Goal: Information Seeking & Learning: Learn about a topic

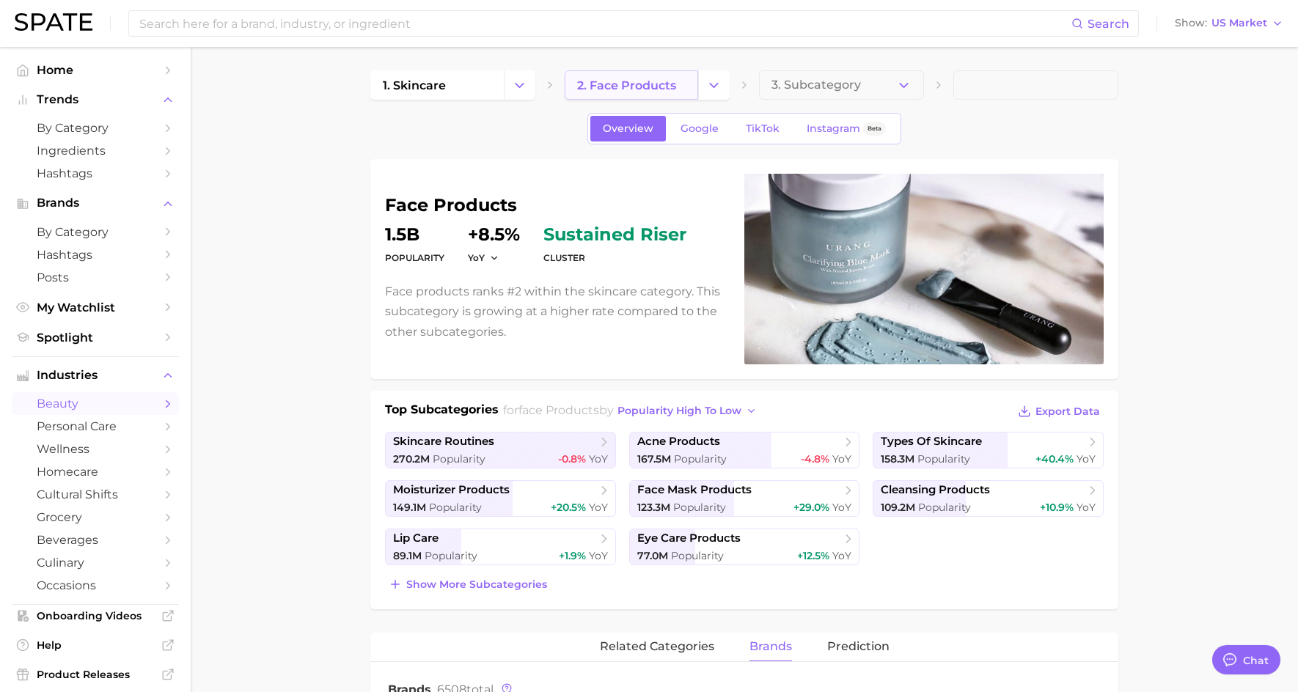
click at [598, 91] on span "2. face products" at bounding box center [626, 85] width 99 height 14
click at [713, 87] on polyline "Change Category" at bounding box center [714, 85] width 8 height 4
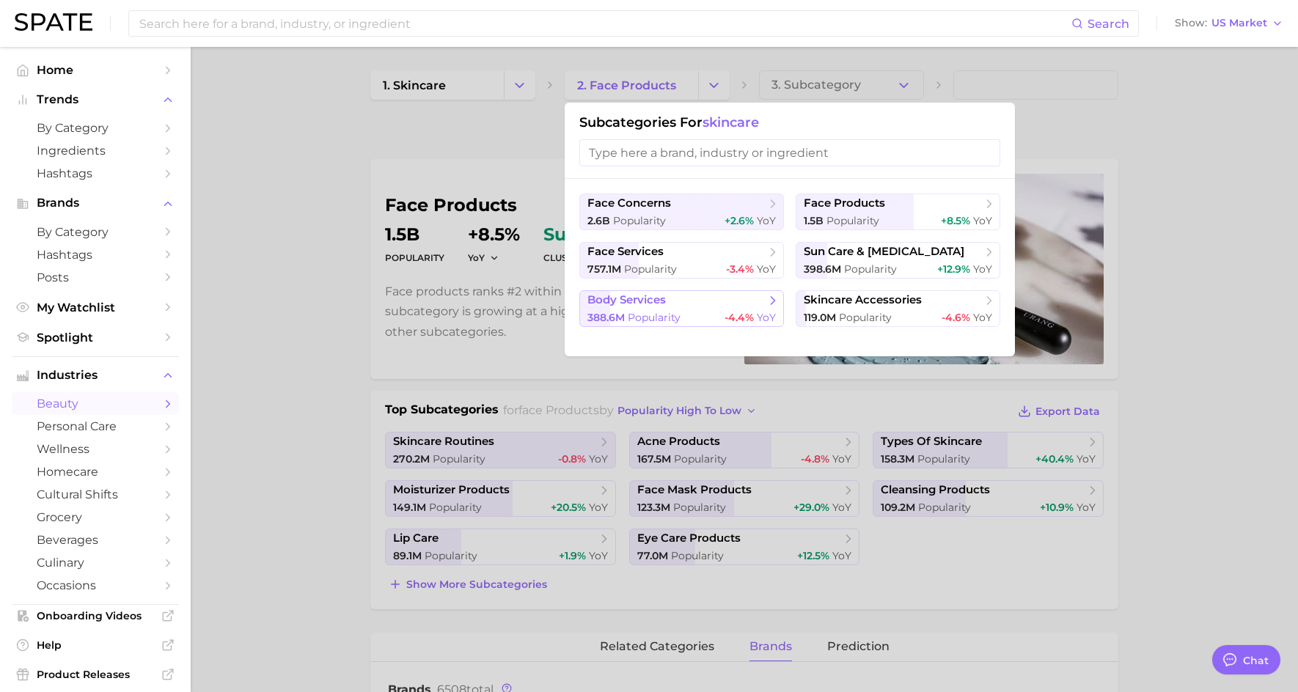
click at [631, 311] on span "Popularity" at bounding box center [654, 317] width 53 height 13
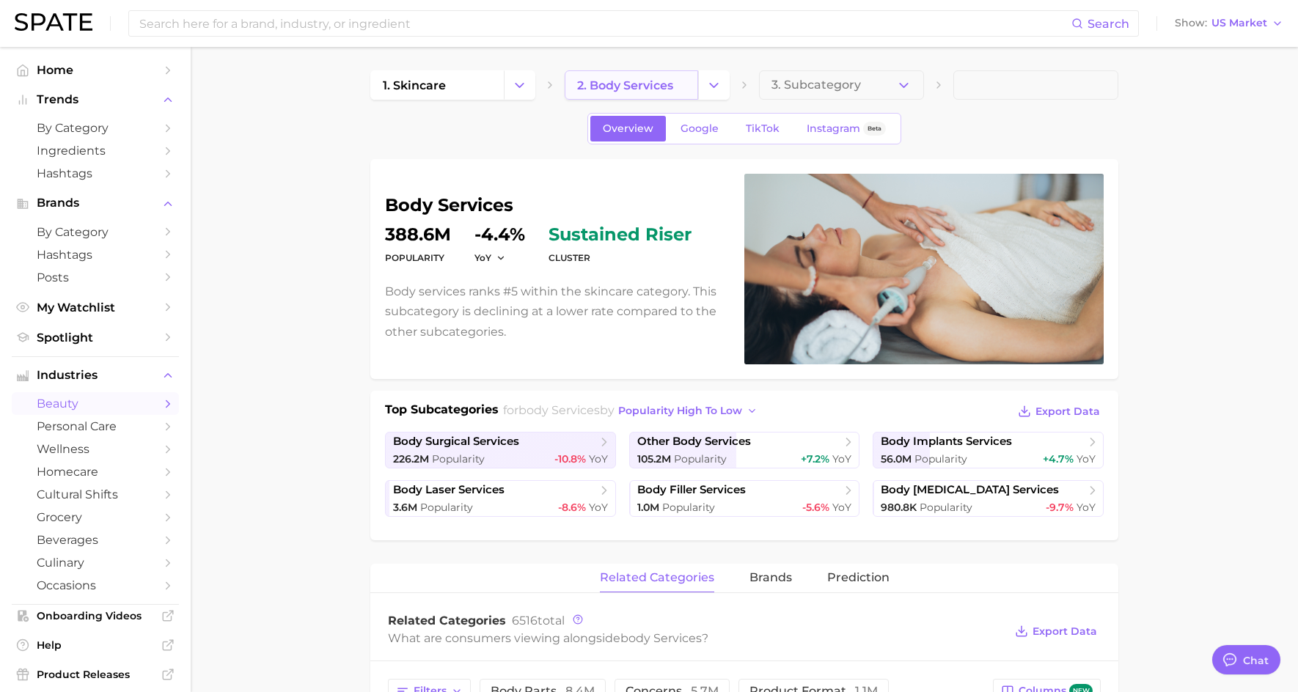
click at [683, 83] on link "2. body services" at bounding box center [631, 84] width 133 height 29
click at [714, 88] on icon "Change Category" at bounding box center [713, 85] width 15 height 15
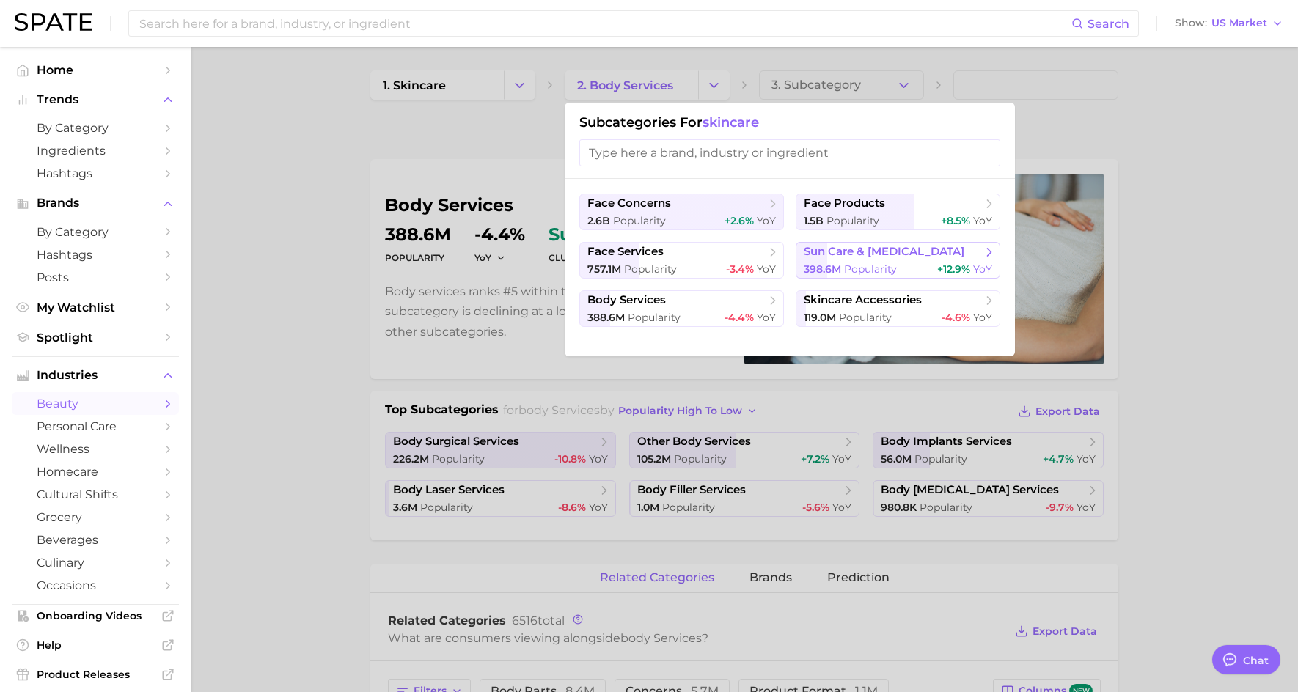
click at [839, 262] on span "398.6m" at bounding box center [822, 268] width 37 height 13
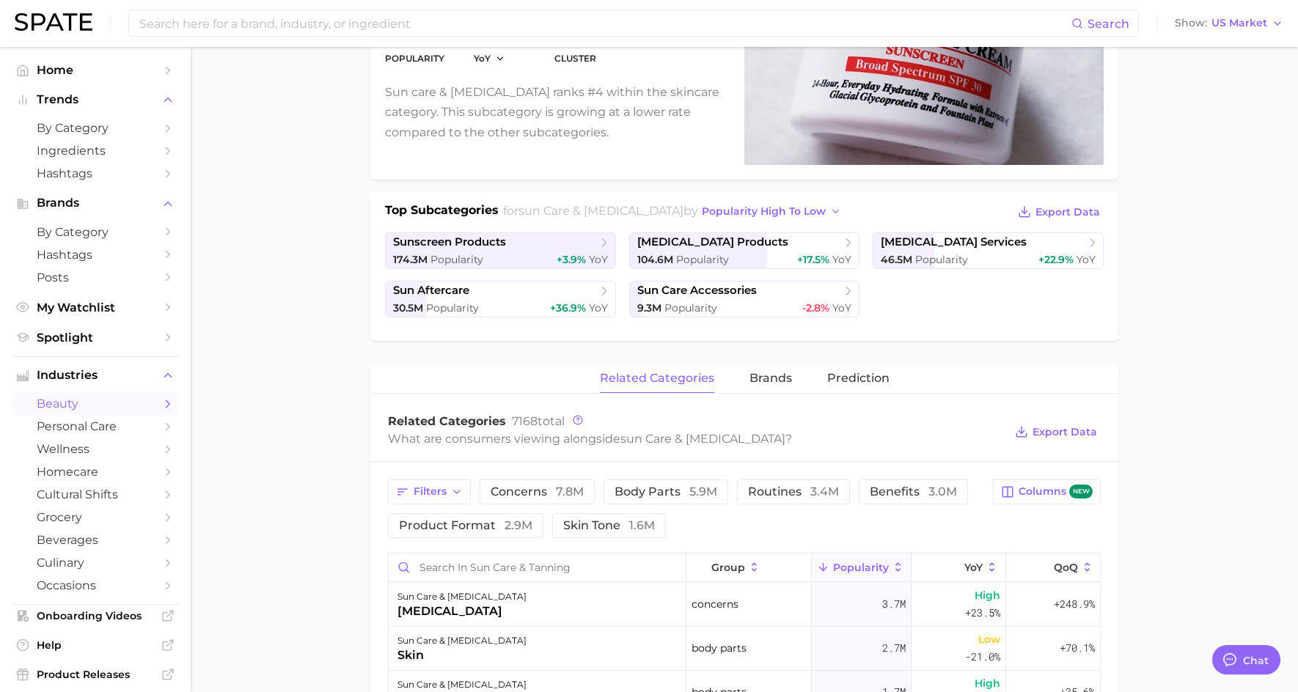
scroll to position [220, 0]
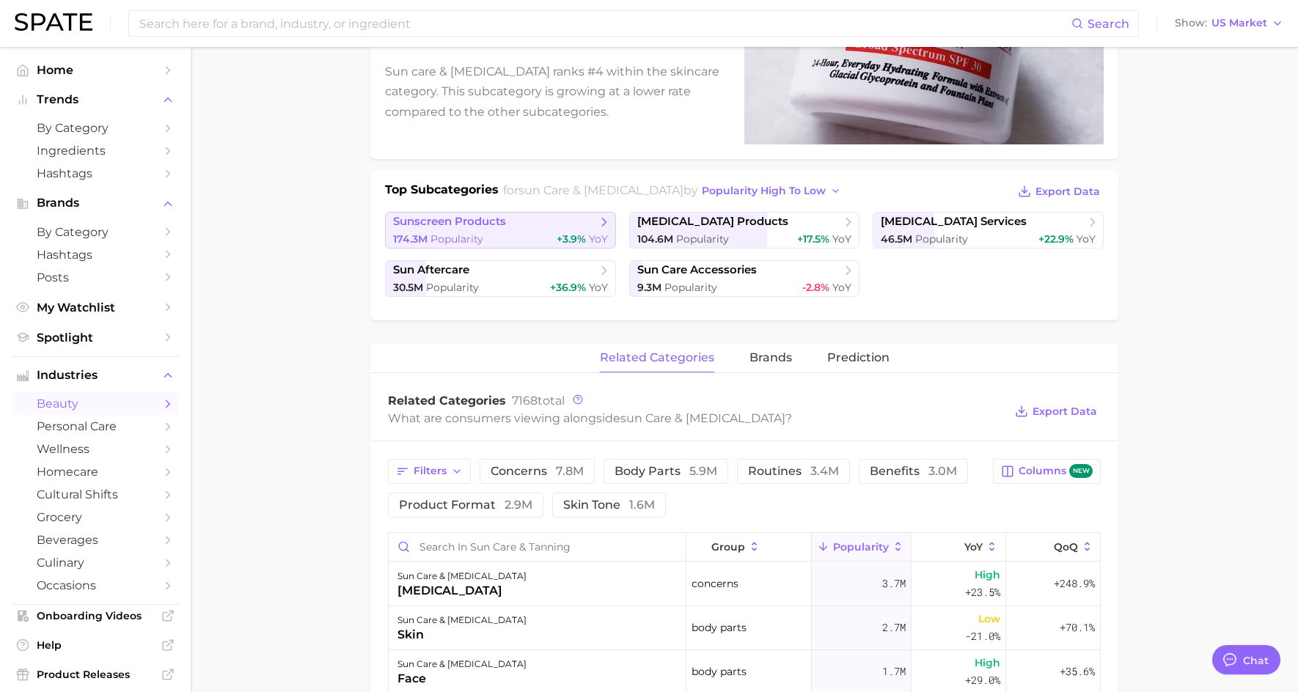
click at [453, 229] on span "sunscreen products" at bounding box center [449, 222] width 113 height 14
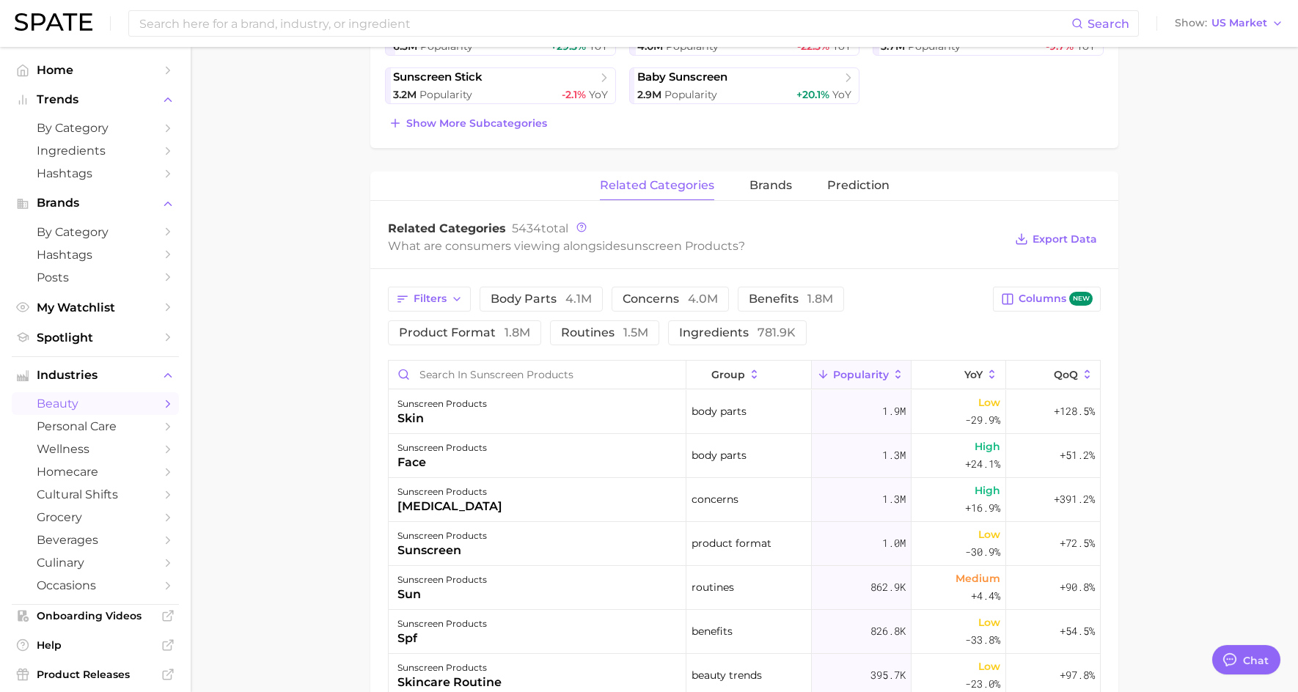
scroll to position [399, 0]
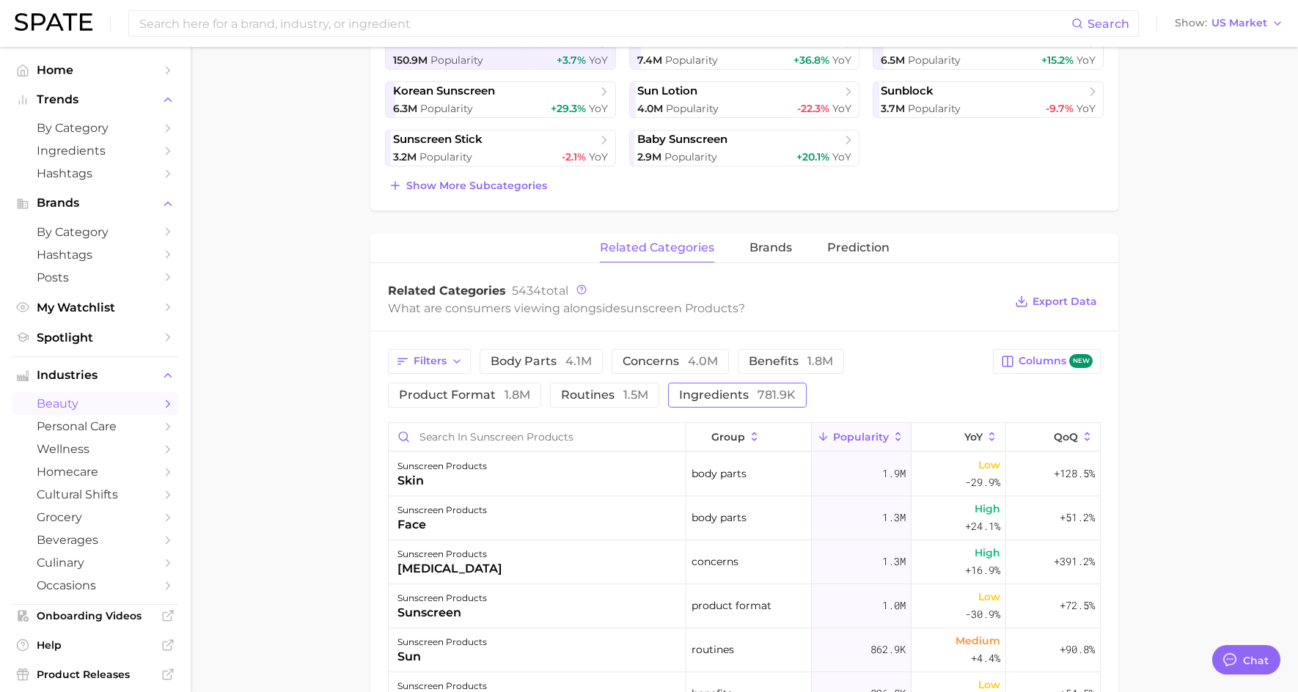
click at [708, 398] on span "ingredients 781.9k" at bounding box center [737, 395] width 117 height 12
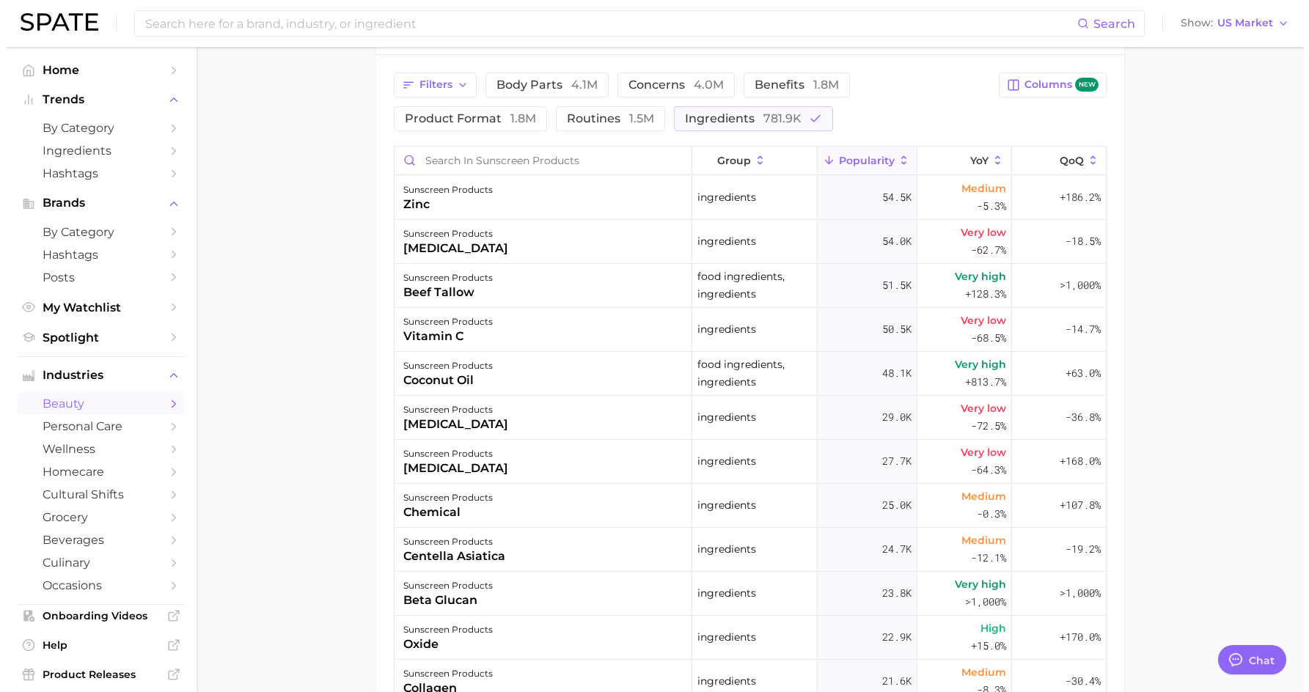
scroll to position [692, 0]
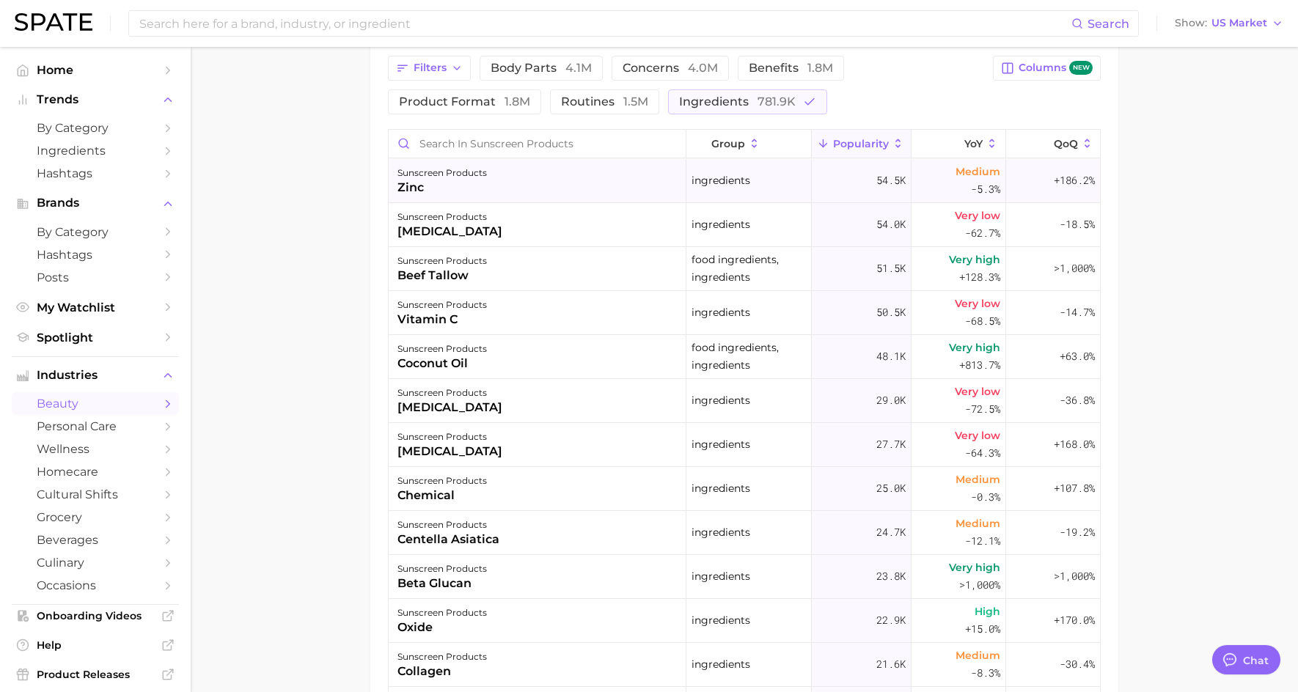
click at [443, 177] on div "sunscreen products" at bounding box center [441, 173] width 89 height 18
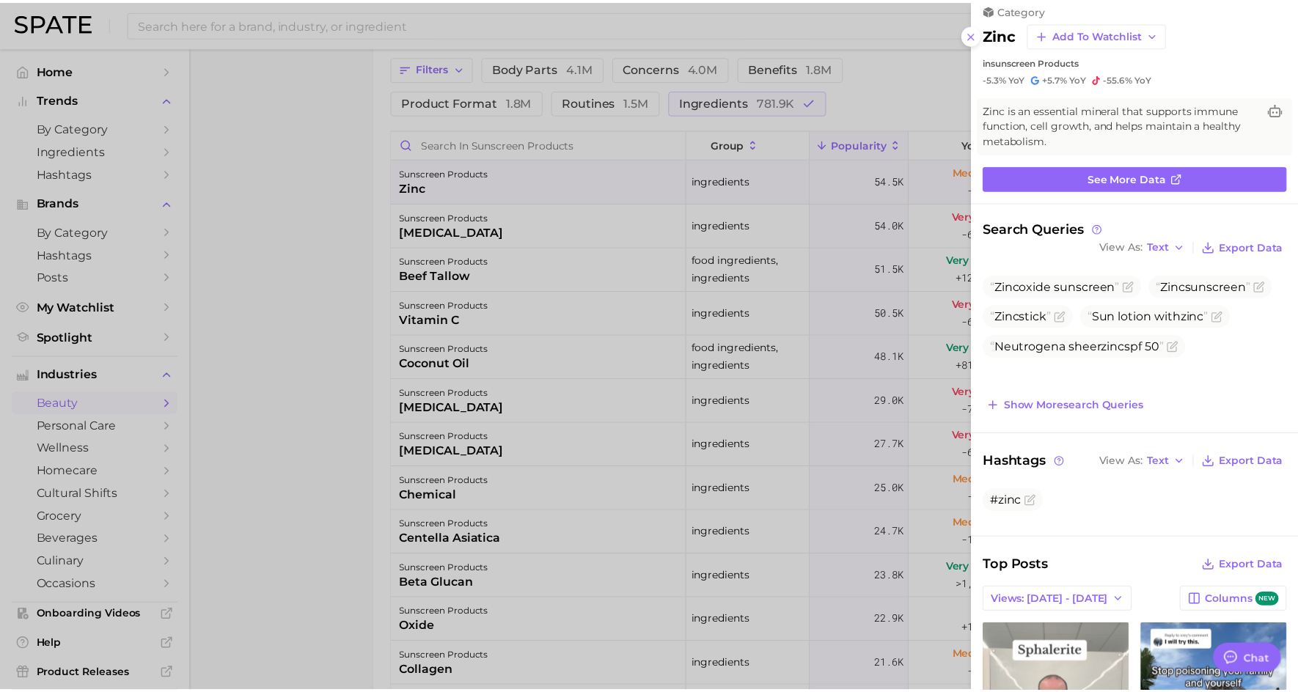
scroll to position [0, 0]
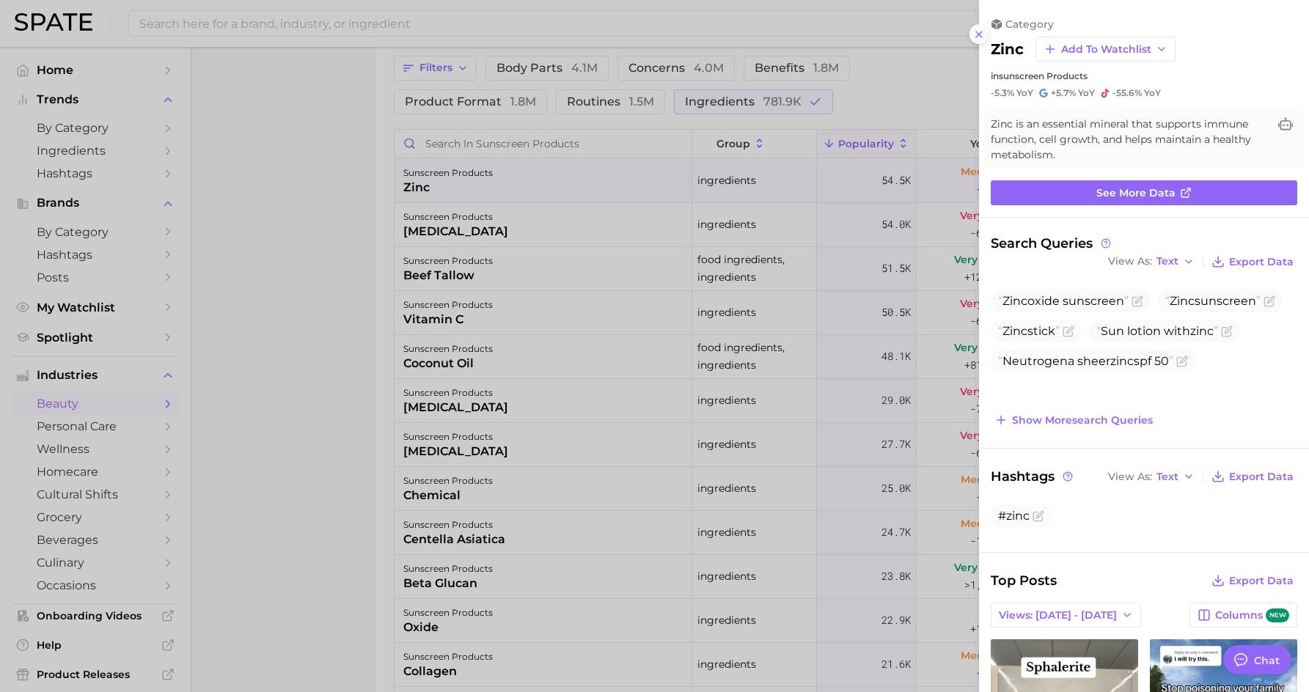
click at [976, 35] on icon at bounding box center [979, 35] width 12 height 12
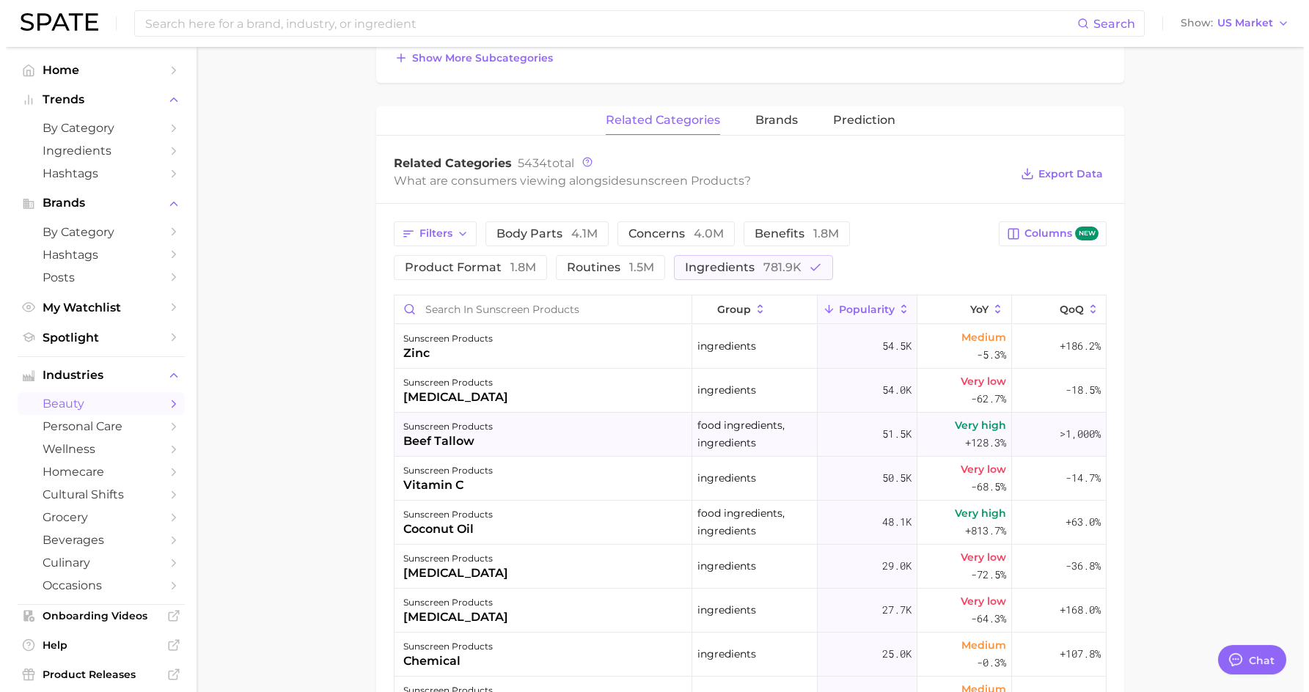
scroll to position [472, 0]
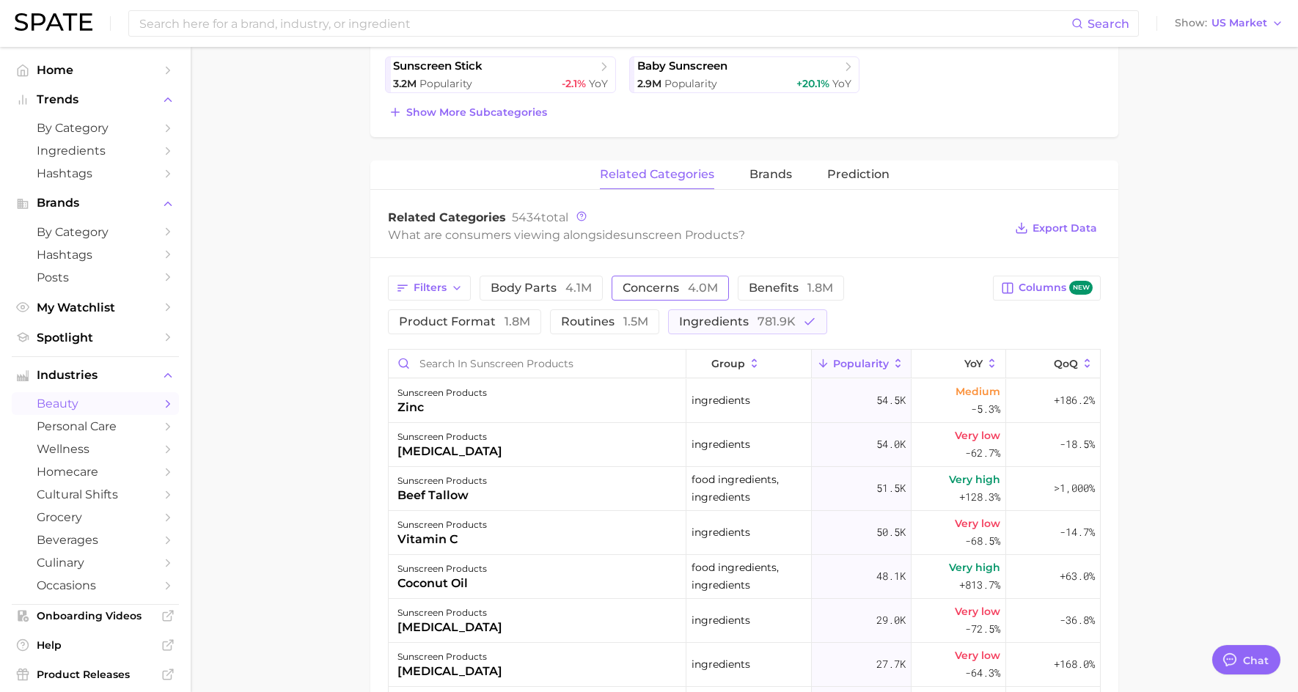
click at [658, 284] on span "concerns 4.0m" at bounding box center [670, 288] width 95 height 12
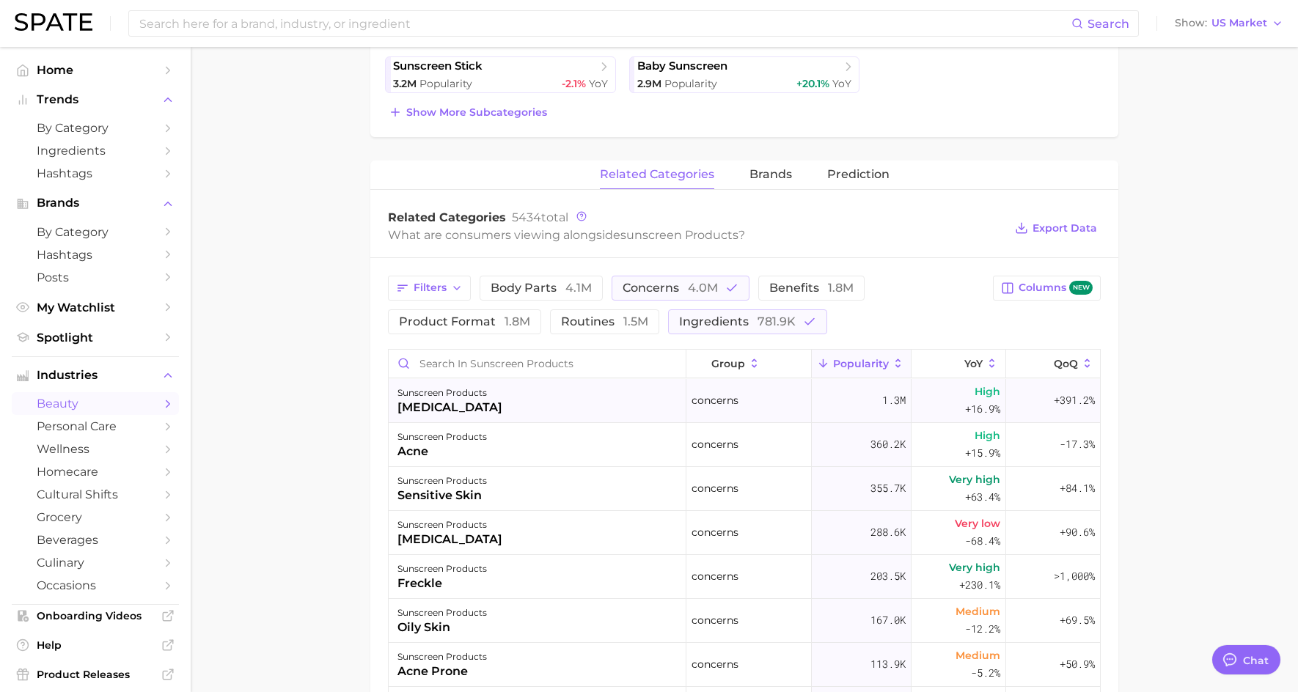
click at [429, 399] on div "[MEDICAL_DATA]" at bounding box center [449, 408] width 105 height 18
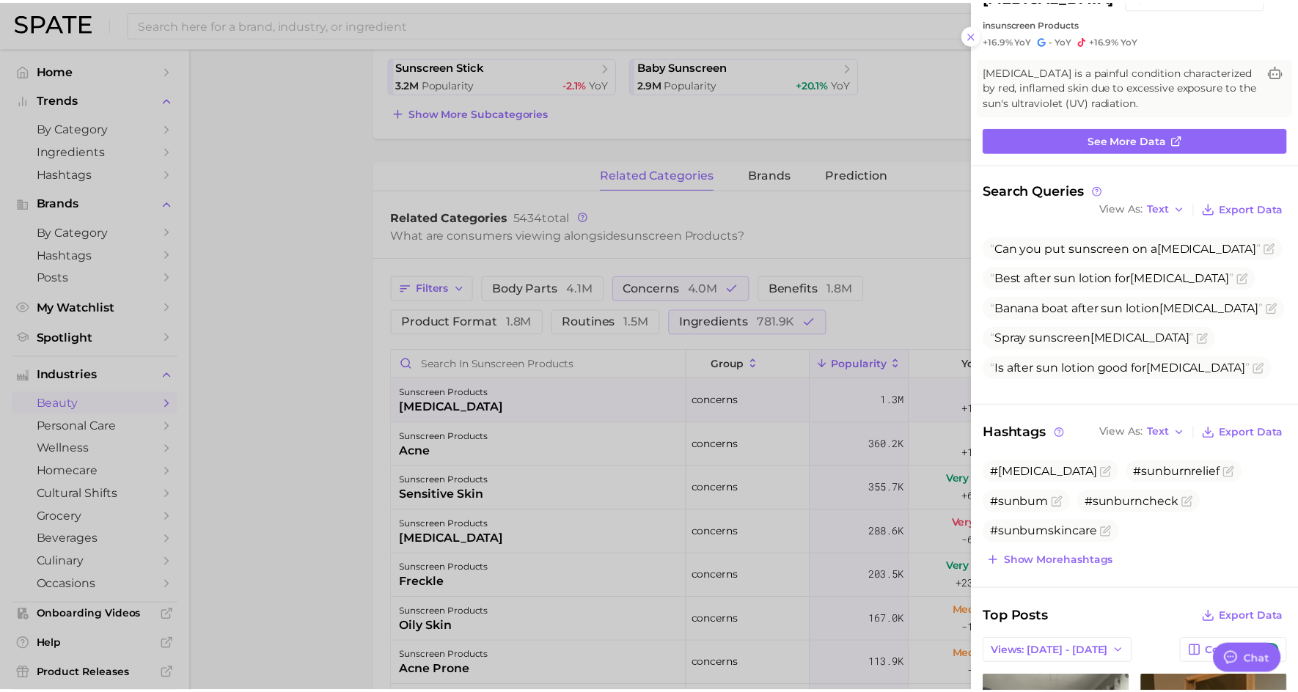
scroll to position [0, 0]
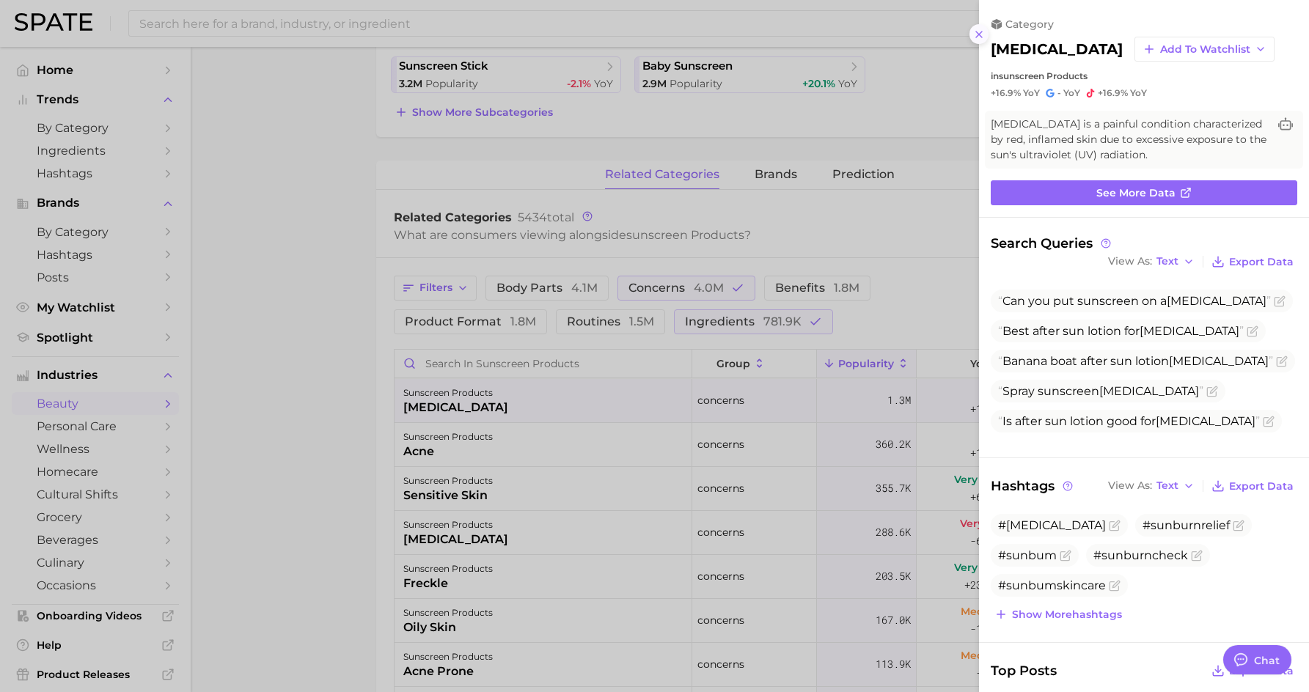
click at [974, 34] on icon at bounding box center [979, 35] width 12 height 12
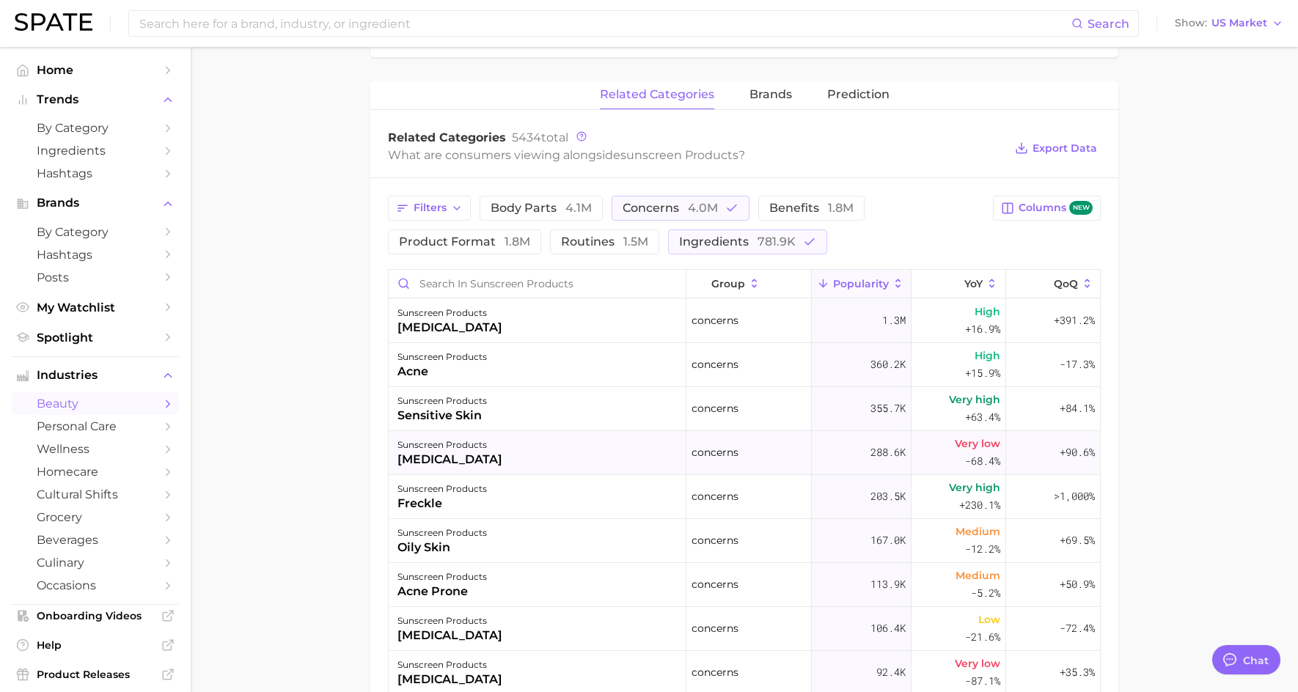
scroll to position [546, 0]
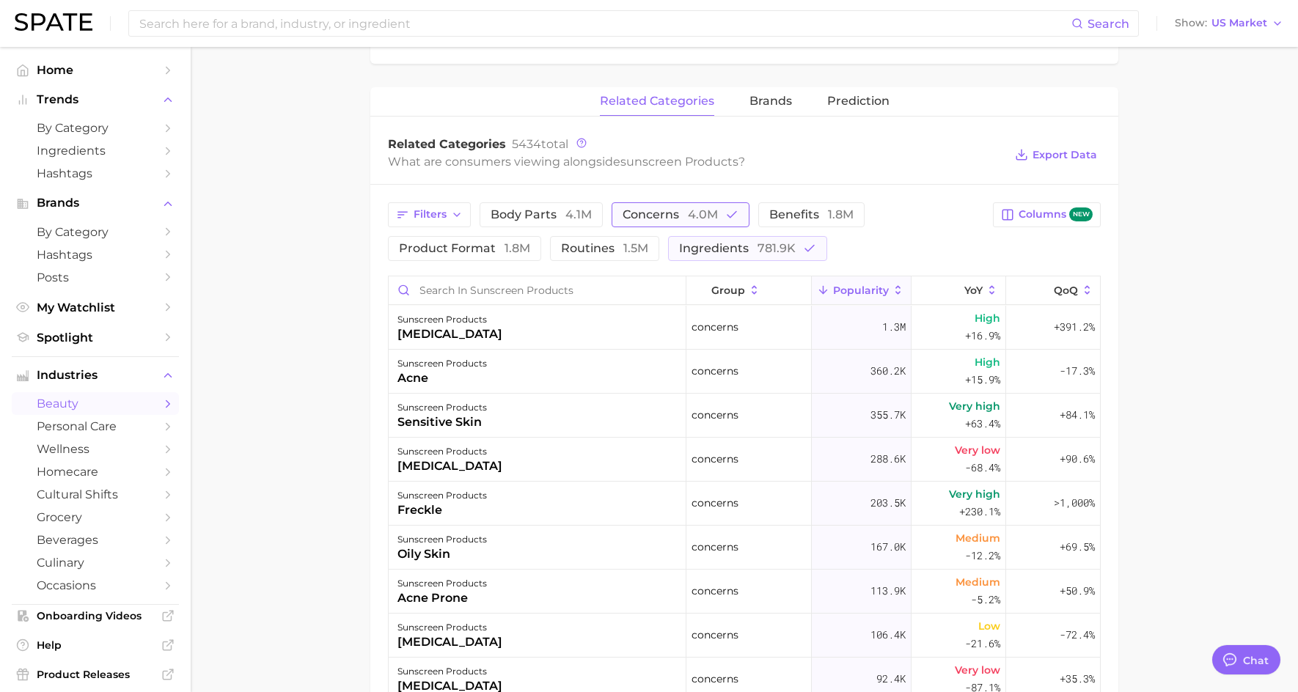
click at [686, 213] on span "concerns 4.0m" at bounding box center [670, 215] width 95 height 12
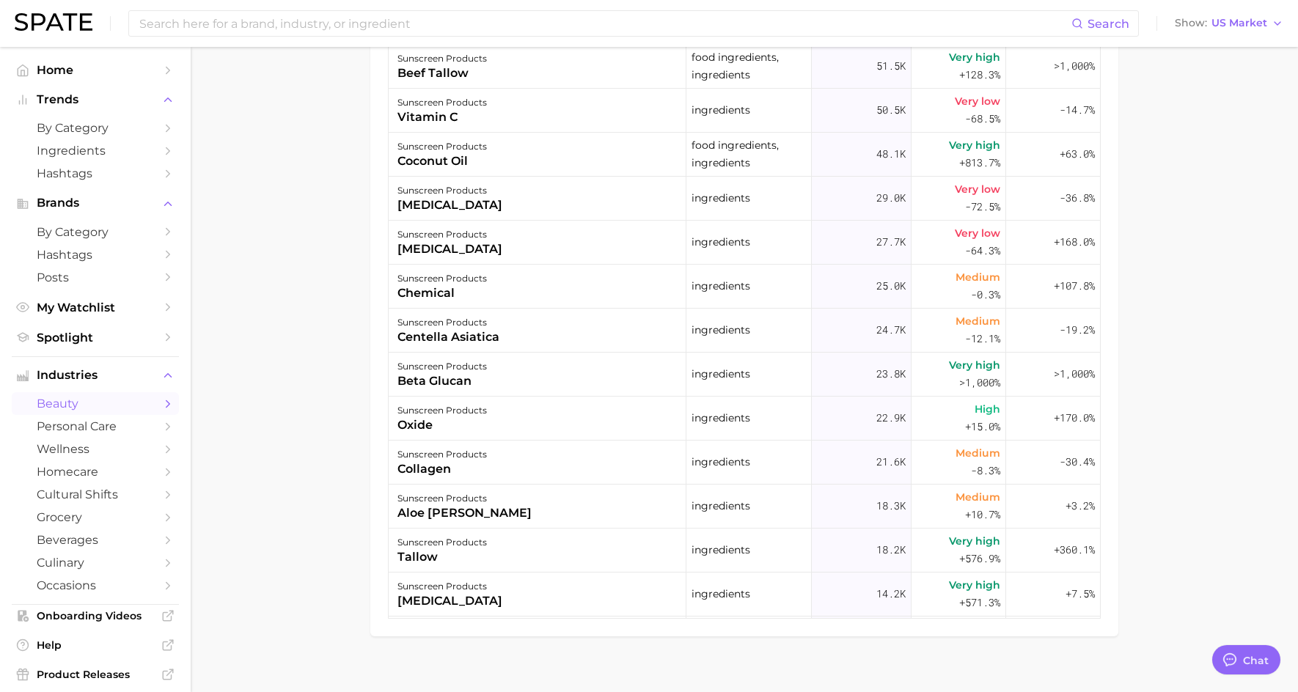
scroll to position [912, 0]
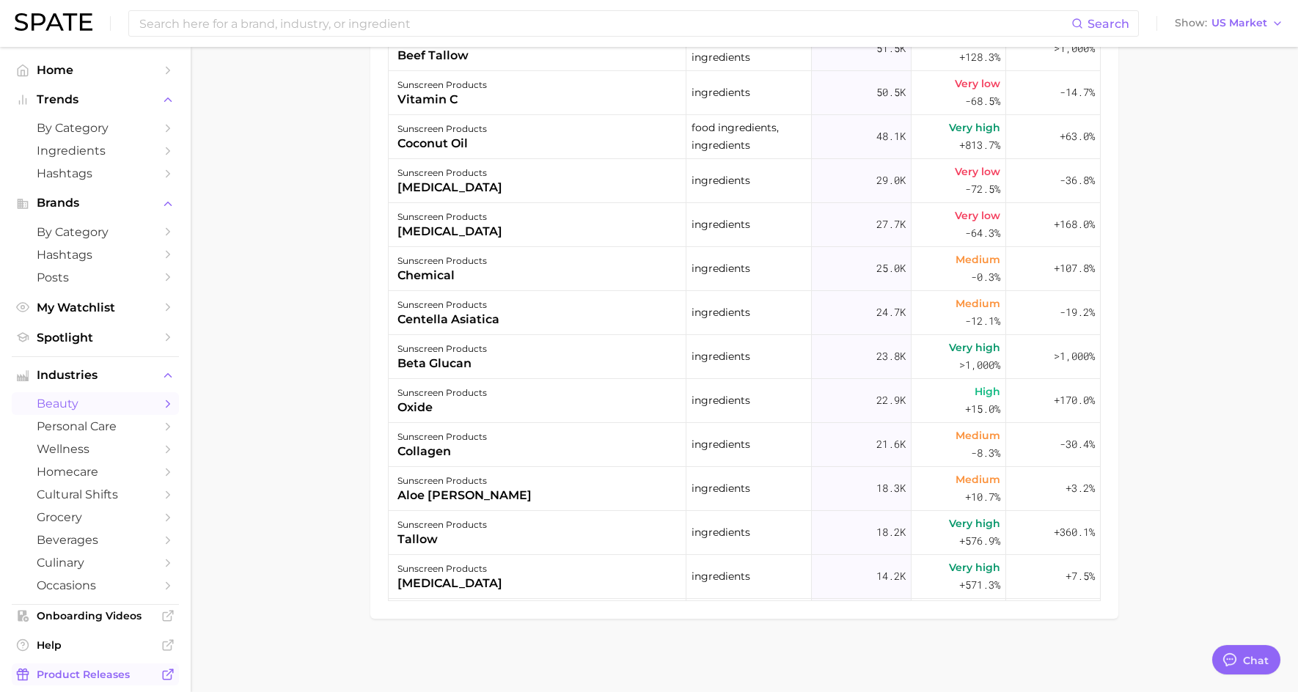
click at [109, 672] on span "Product Releases" at bounding box center [95, 674] width 117 height 13
click at [80, 401] on span "beauty" at bounding box center [95, 404] width 117 height 14
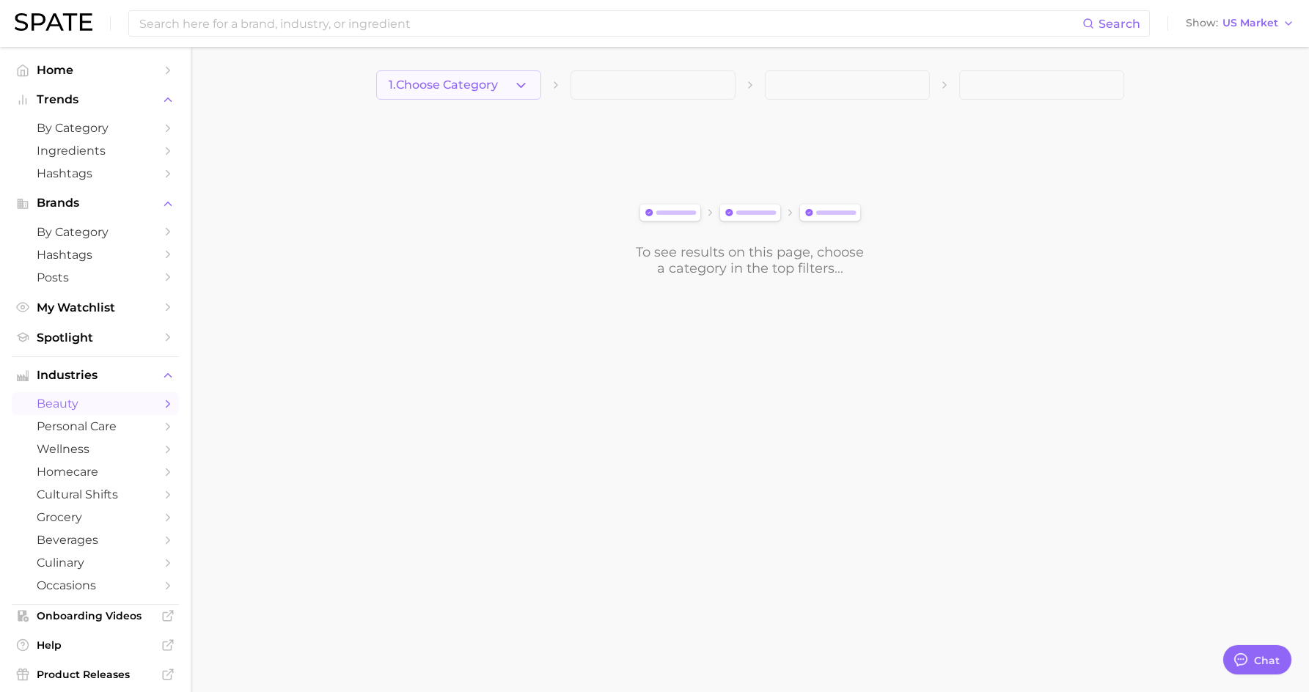
click at [470, 83] on span "1. Choose Category" at bounding box center [443, 84] width 109 height 13
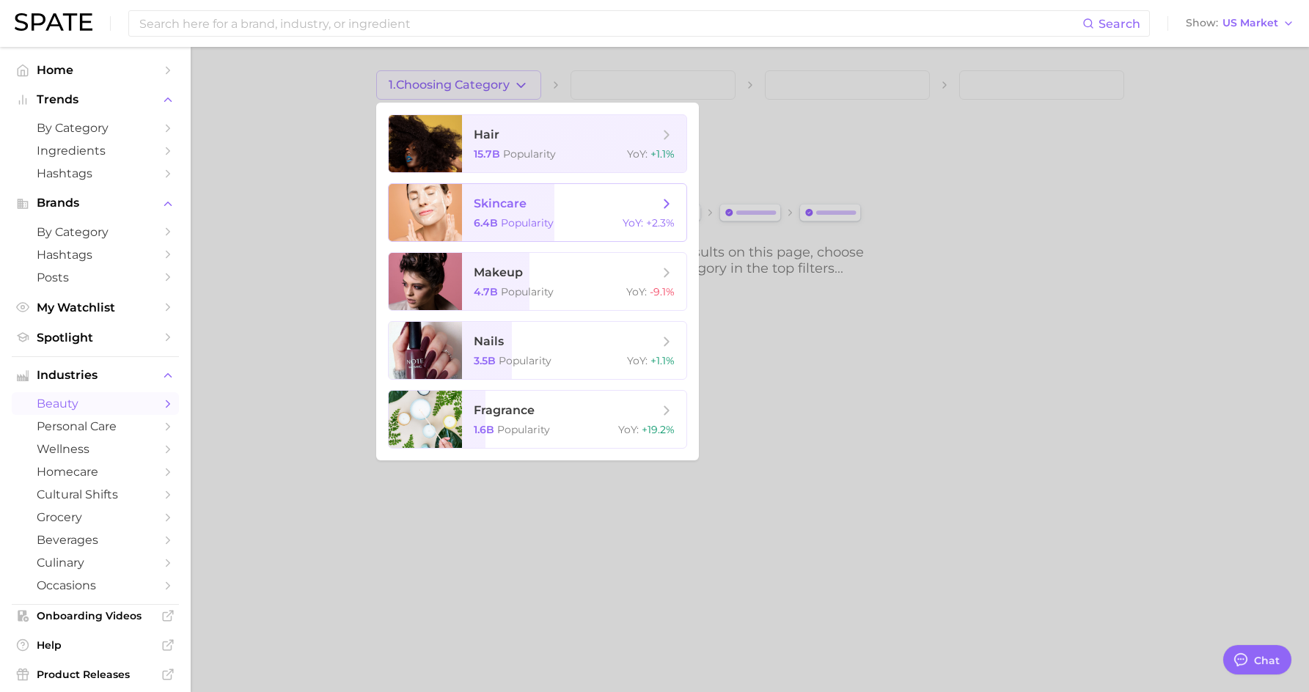
click at [513, 211] on span "skincare" at bounding box center [566, 204] width 185 height 16
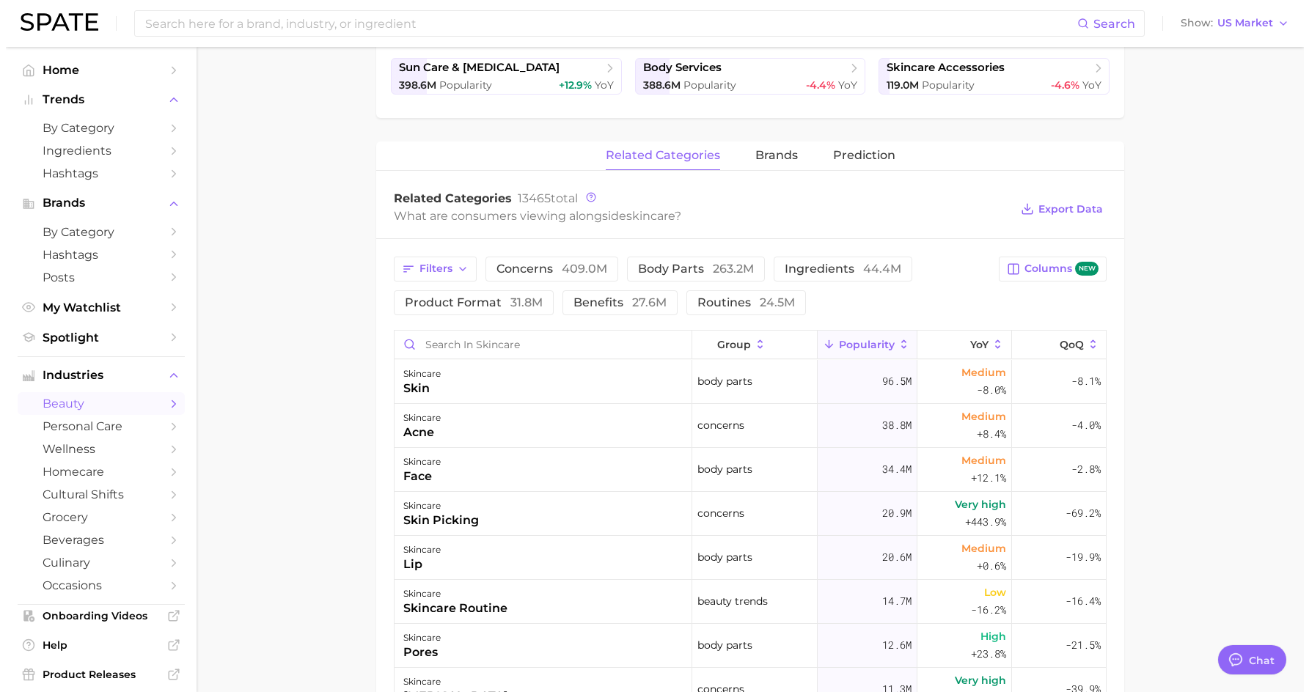
scroll to position [440, 0]
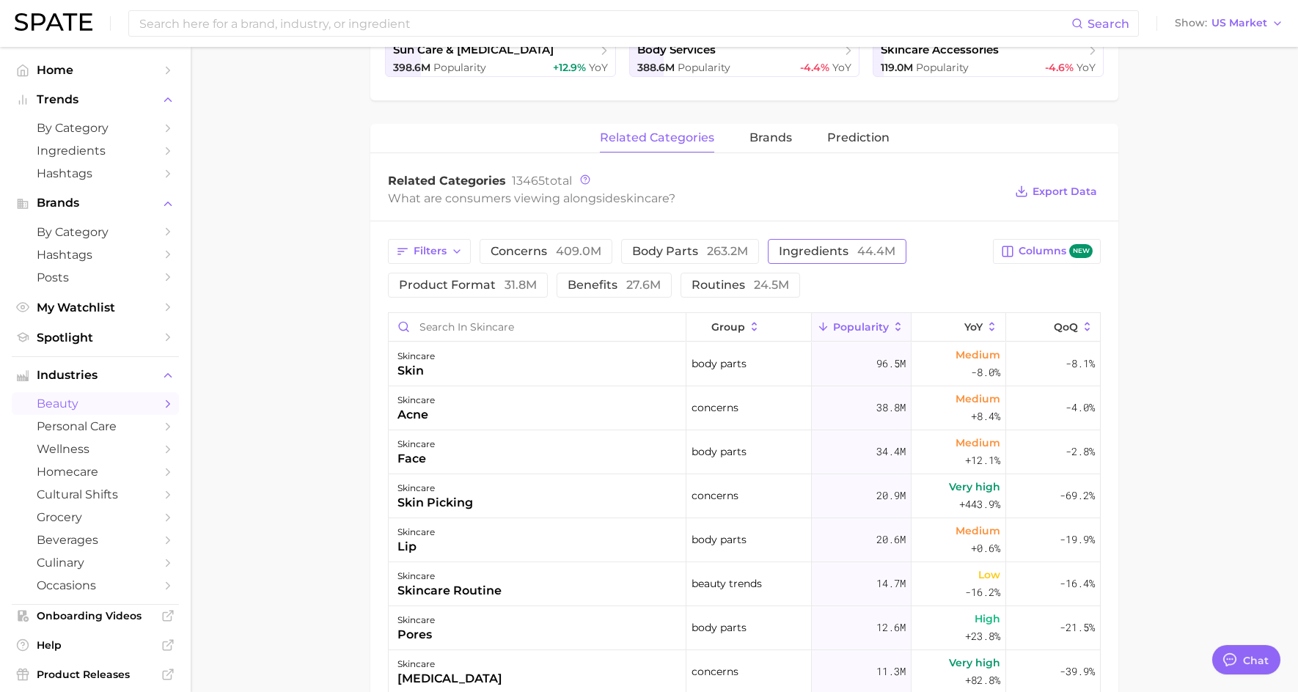
click at [807, 254] on span "ingredients 44.4m" at bounding box center [837, 252] width 117 height 12
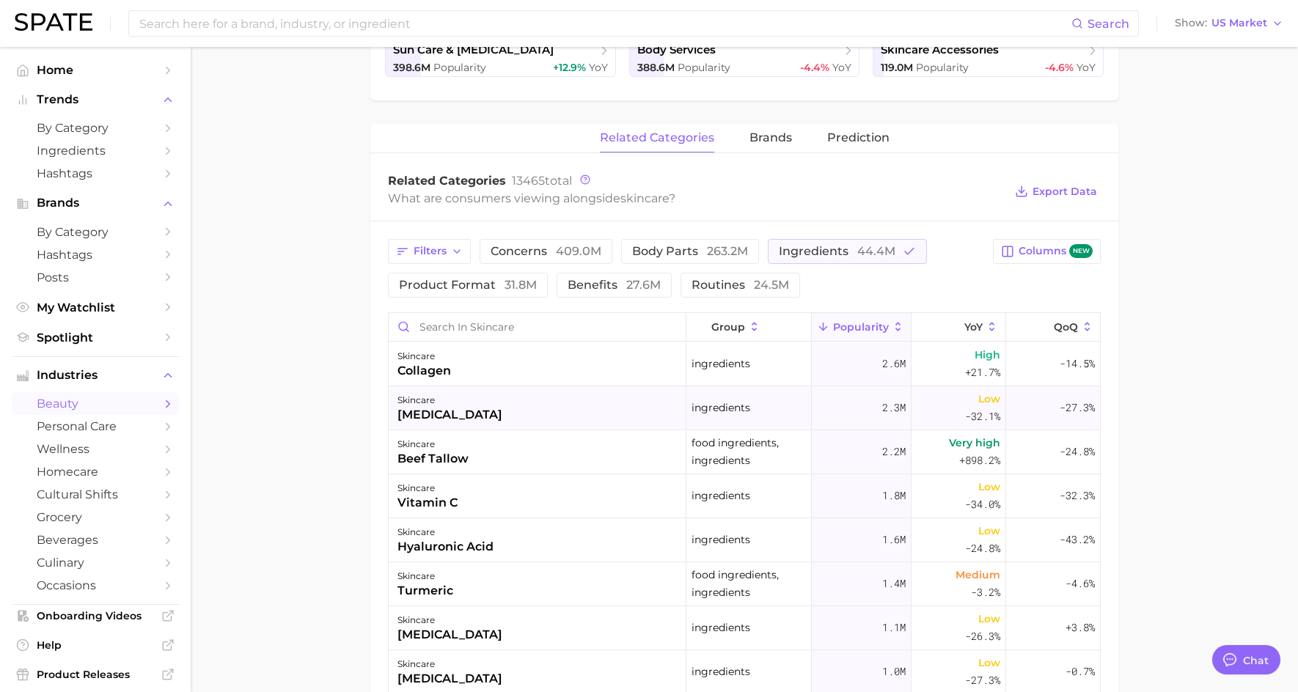
click at [414, 417] on div "[MEDICAL_DATA]" at bounding box center [449, 415] width 105 height 18
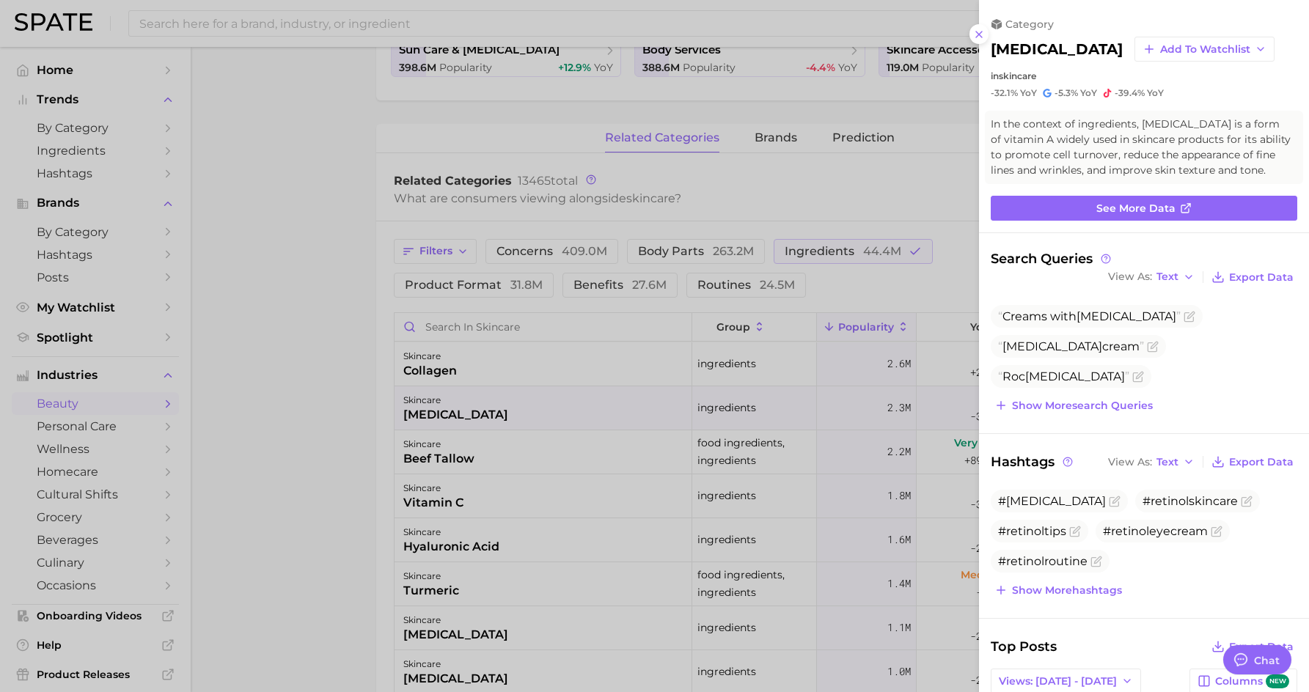
scroll to position [0, 0]
click at [1107, 406] on span "Show more search queries" at bounding box center [1082, 406] width 141 height 12
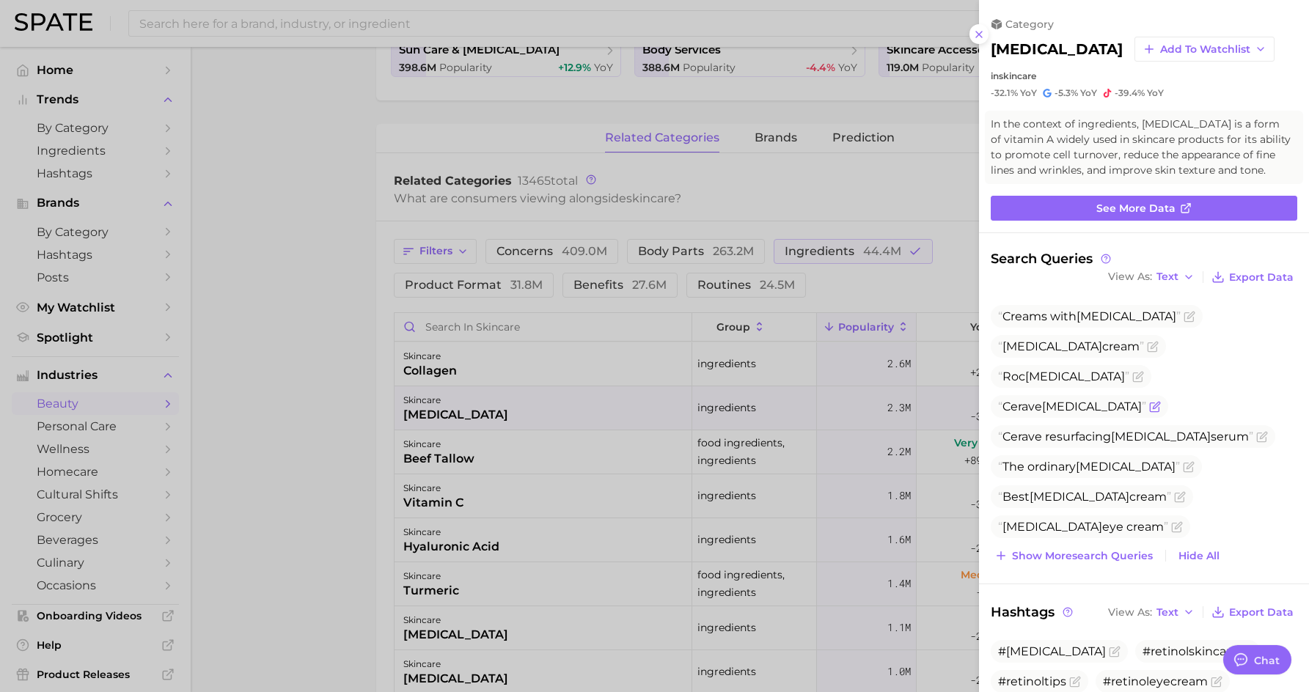
click at [1134, 400] on span "Cerave [MEDICAL_DATA]" at bounding box center [1072, 407] width 148 height 14
copy span "Cerave"
click at [975, 37] on icon at bounding box center [979, 35] width 12 height 12
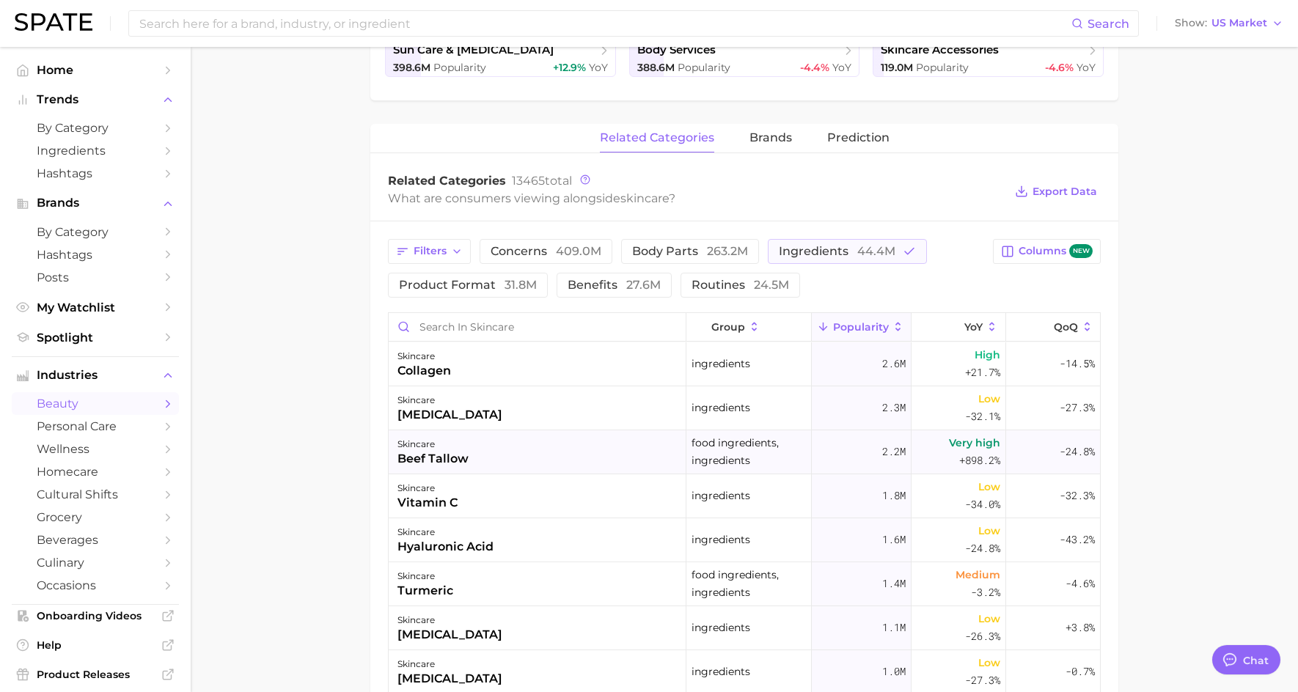
click at [463, 458] on div "beef tallow" at bounding box center [432, 459] width 71 height 18
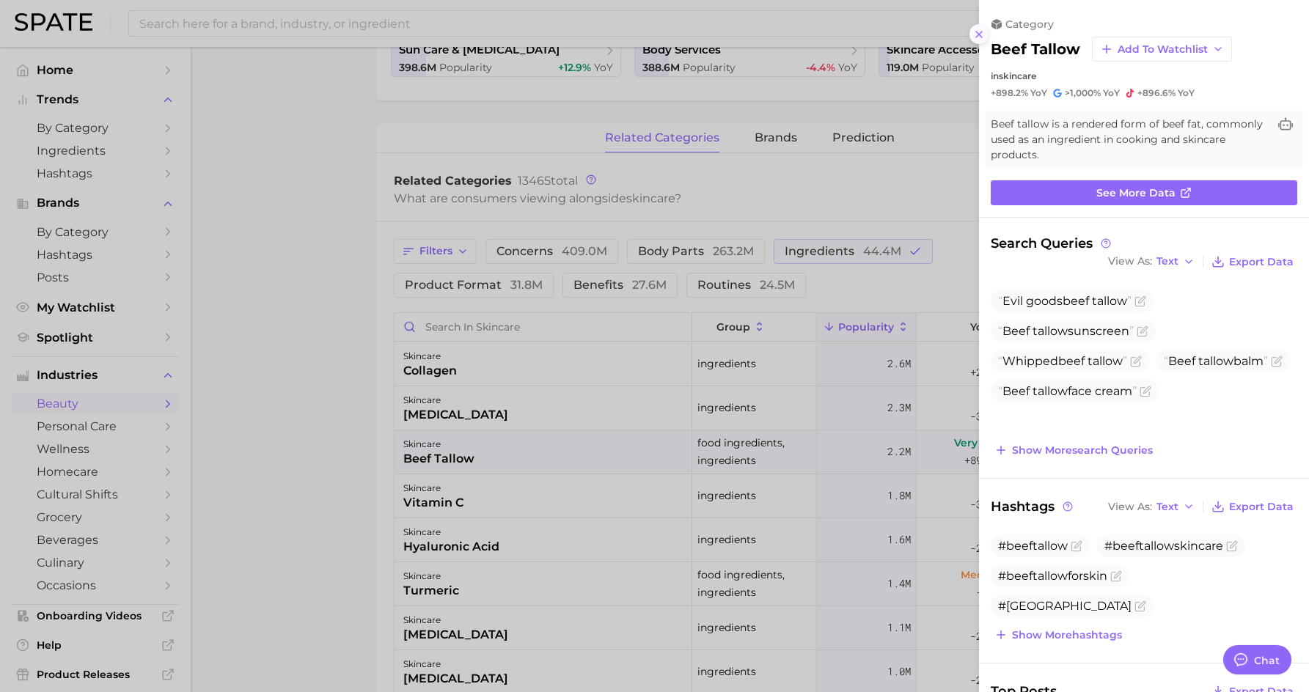
click at [978, 40] on button at bounding box center [979, 34] width 20 height 20
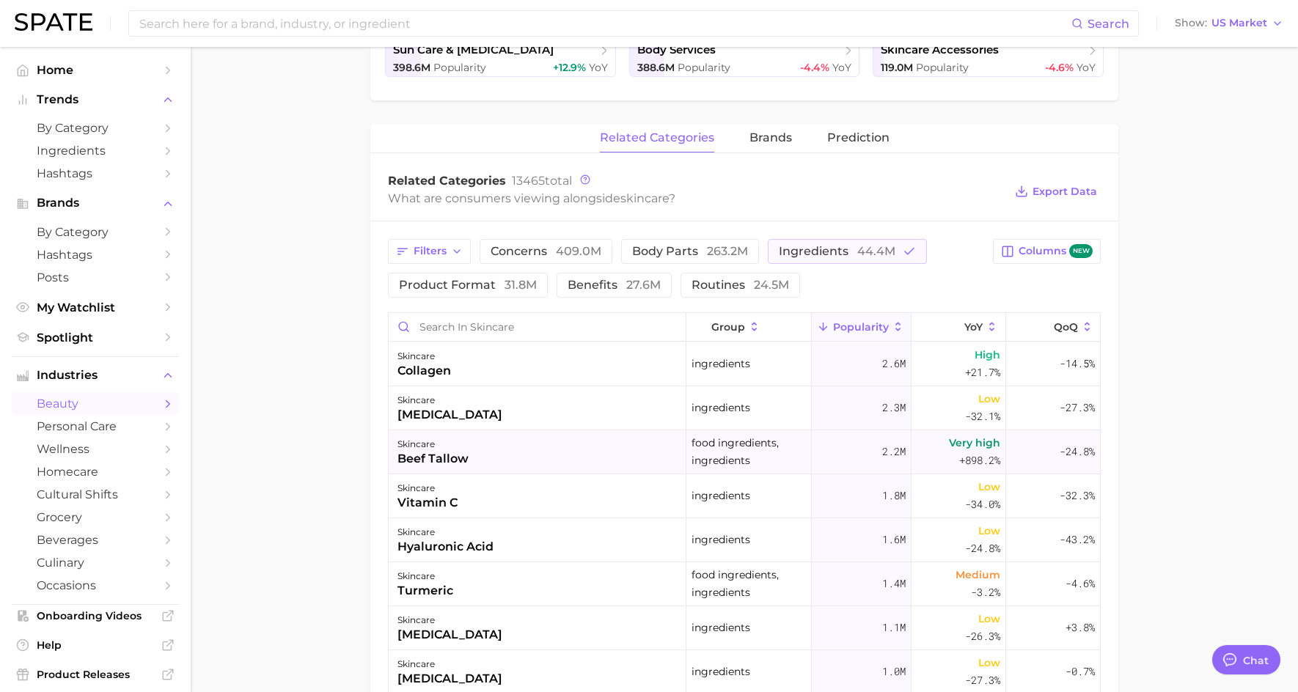
click at [886, 458] on span "2.2m" at bounding box center [893, 452] width 23 height 18
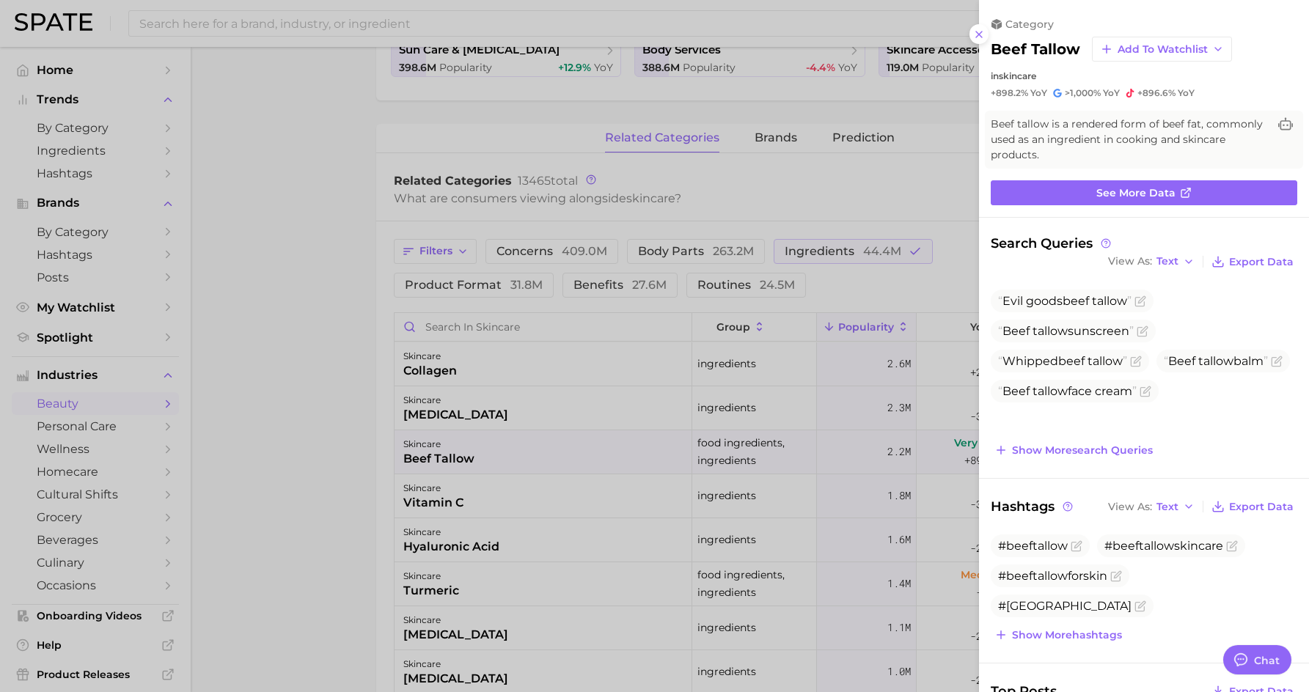
click at [441, 452] on div at bounding box center [654, 346] width 1309 height 692
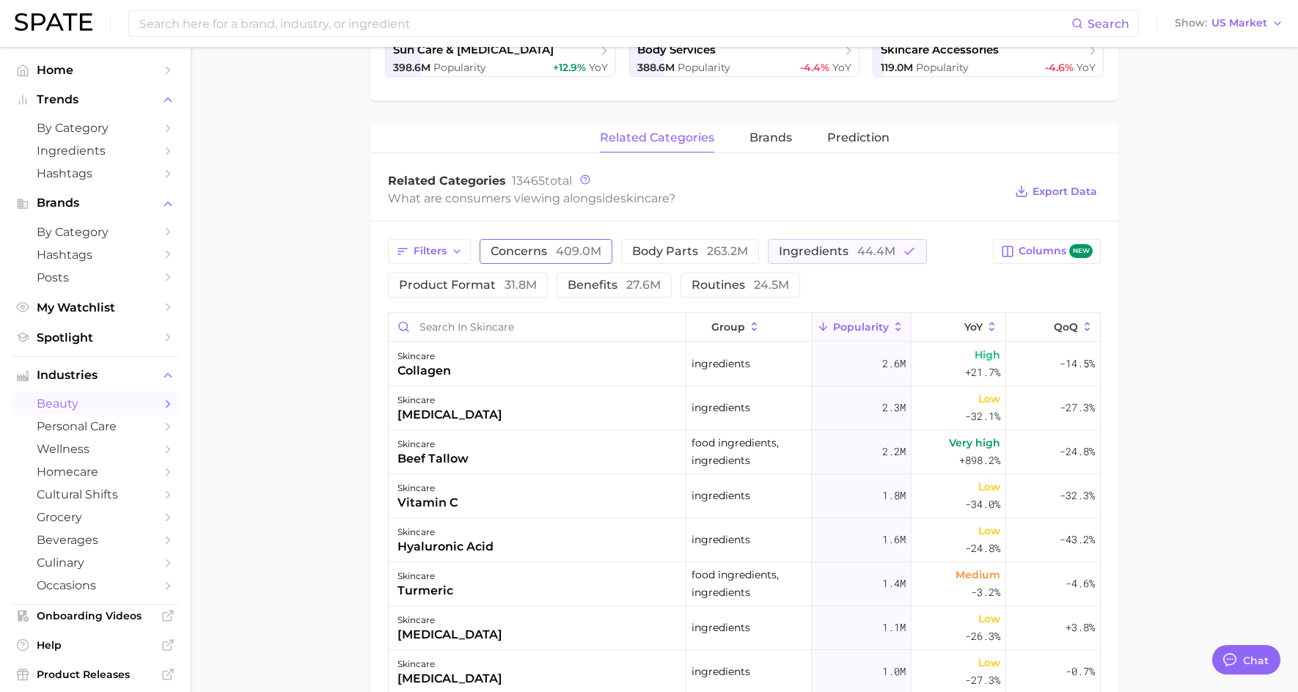
click at [528, 247] on span "concerns 409.0m" at bounding box center [546, 252] width 111 height 12
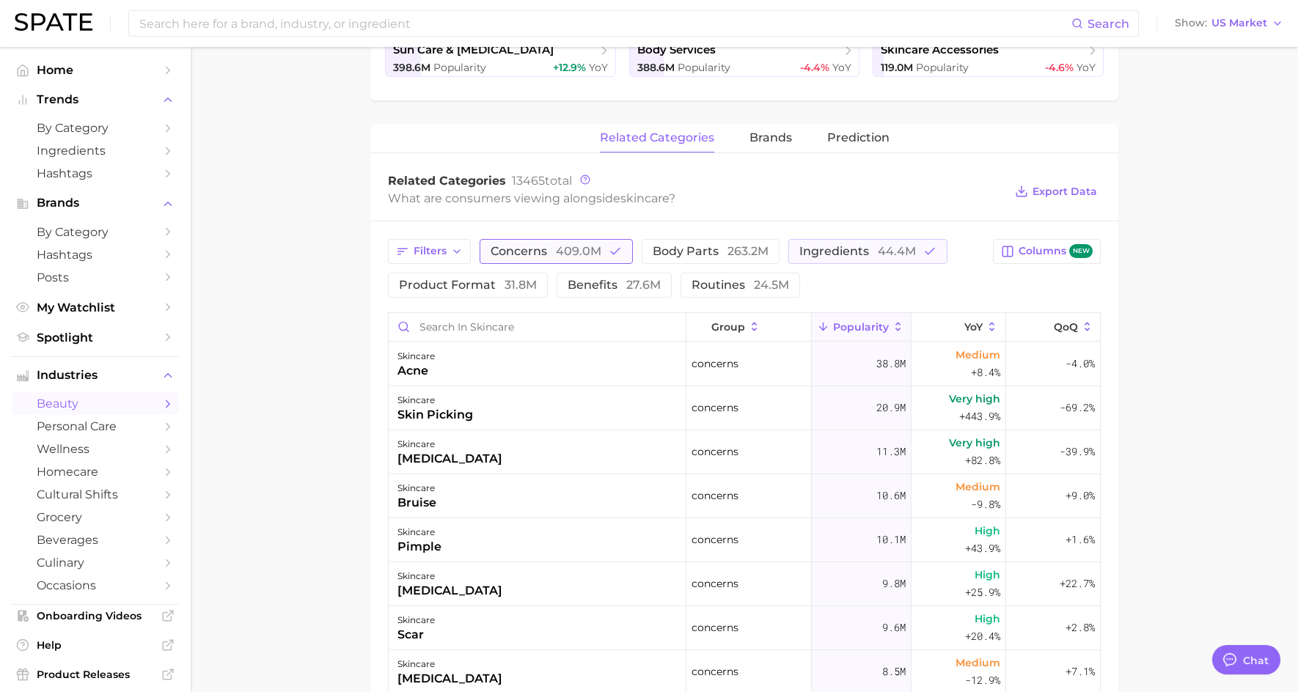
click at [566, 255] on span "409.0m" at bounding box center [578, 251] width 45 height 14
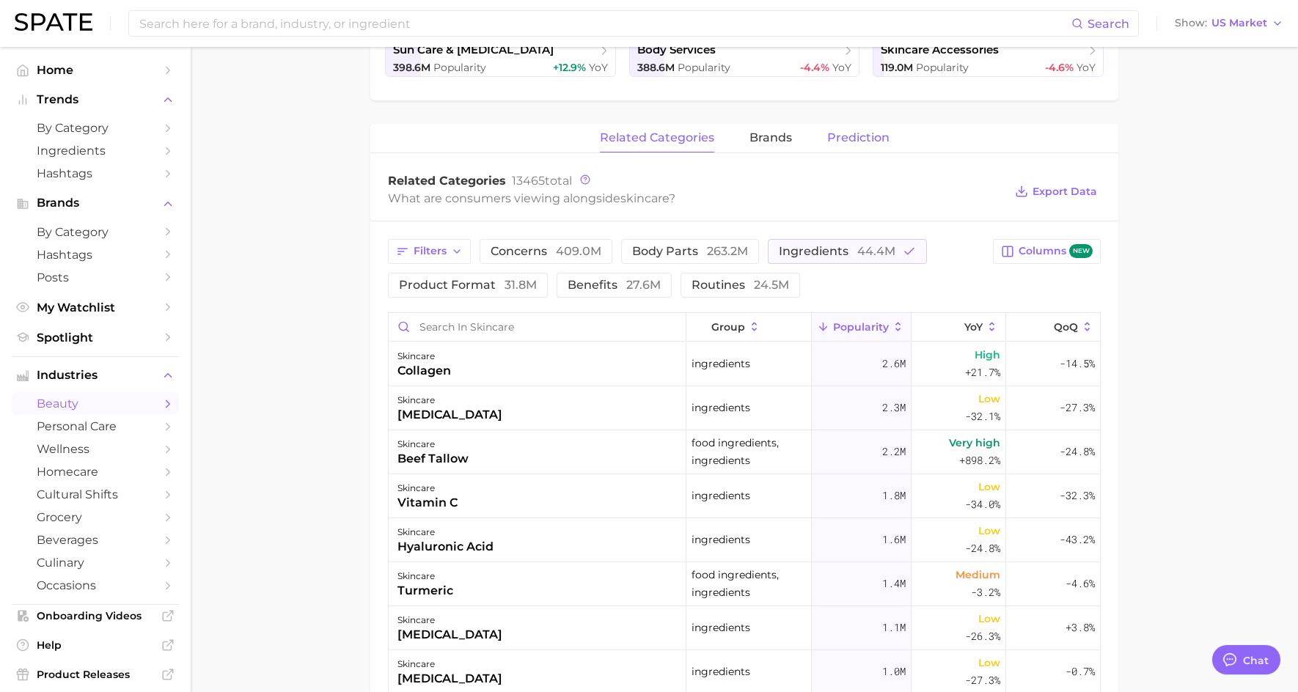
click at [875, 136] on span "Prediction" at bounding box center [858, 137] width 62 height 13
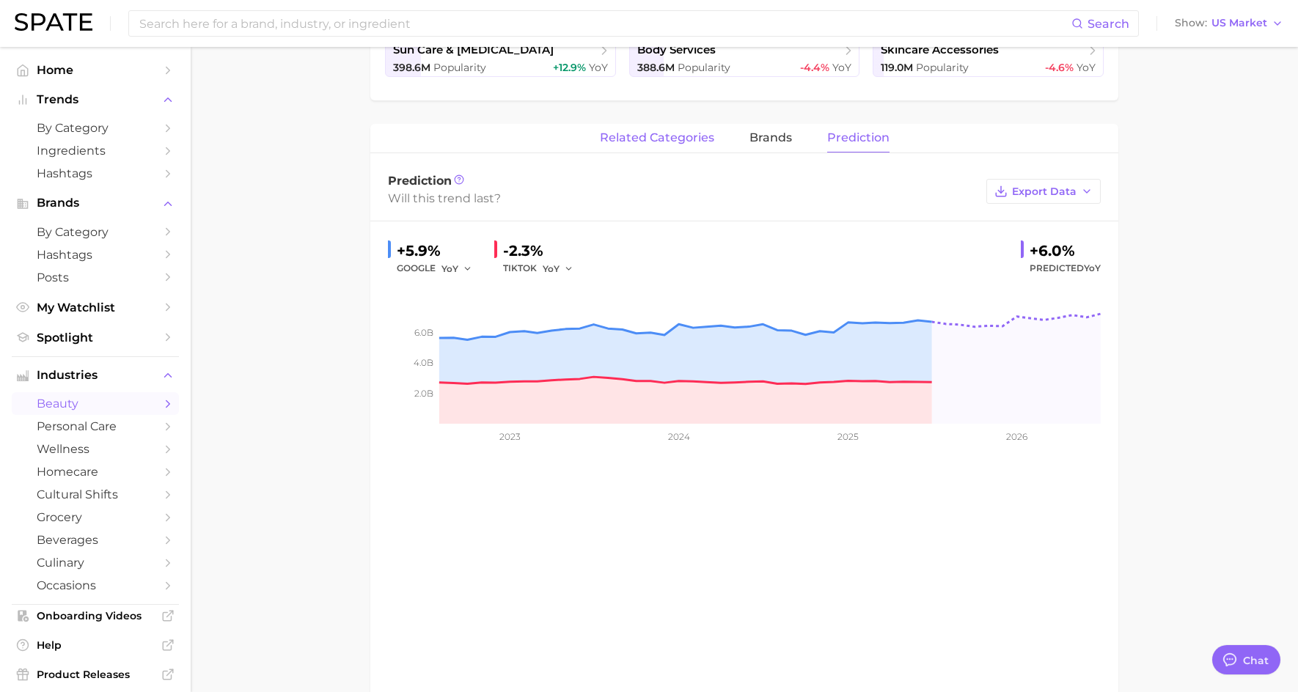
click at [617, 130] on button "related categories" at bounding box center [657, 138] width 114 height 29
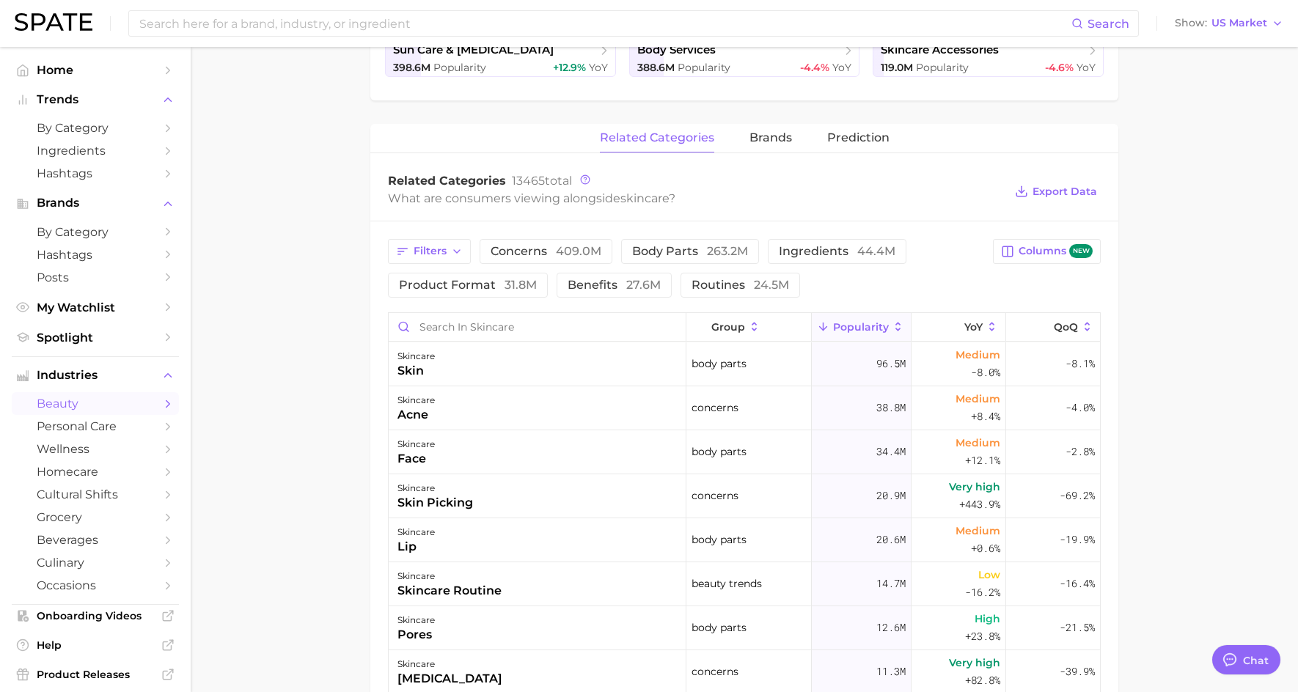
scroll to position [367, 0]
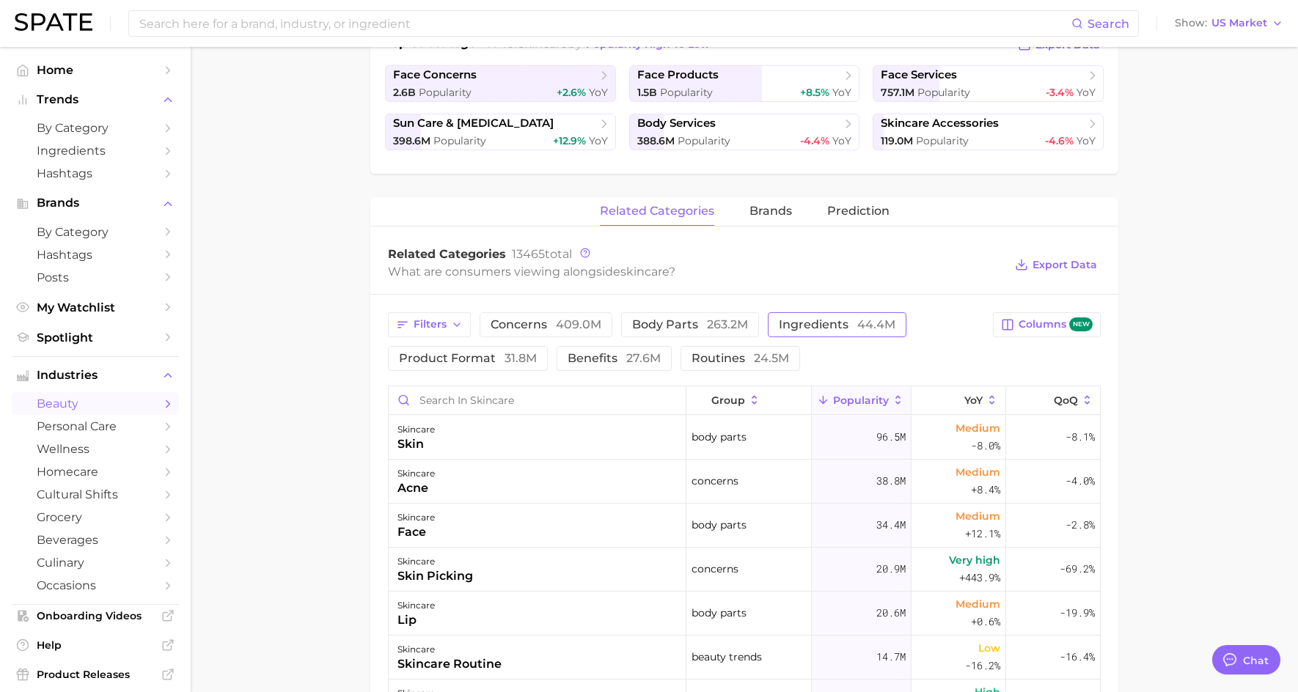
click at [829, 323] on span "ingredients 44.4m" at bounding box center [837, 325] width 117 height 12
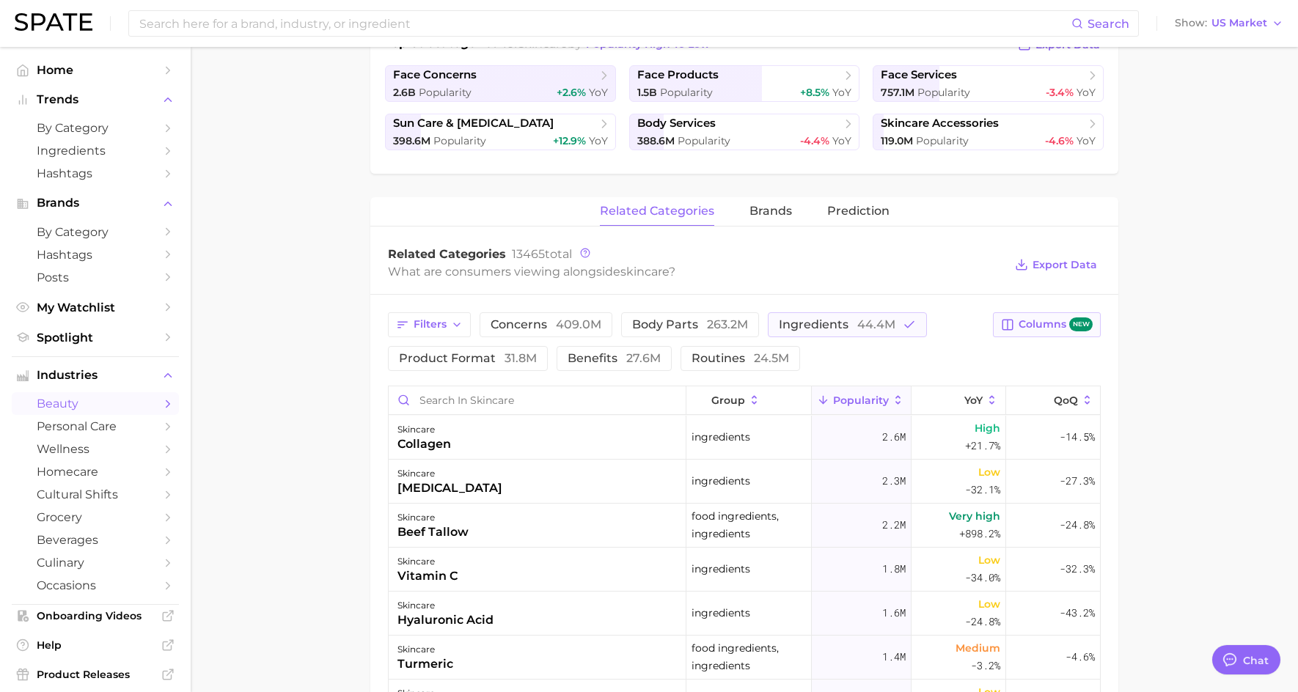
click at [1033, 330] on span "Columns new" at bounding box center [1055, 324] width 74 height 14
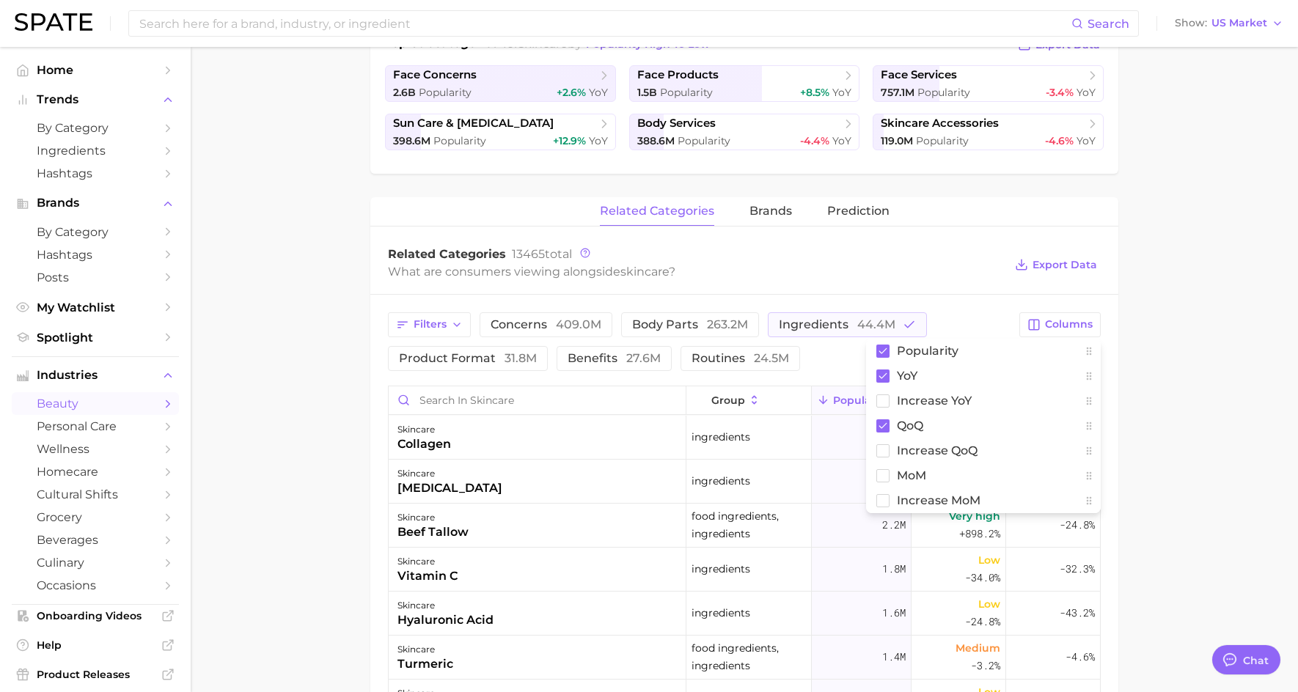
click at [1153, 361] on main "1. skincare 2. Subcategory Overview Google TikTok Instagram Beta skincare Popul…" at bounding box center [744, 424] width 1107 height 1488
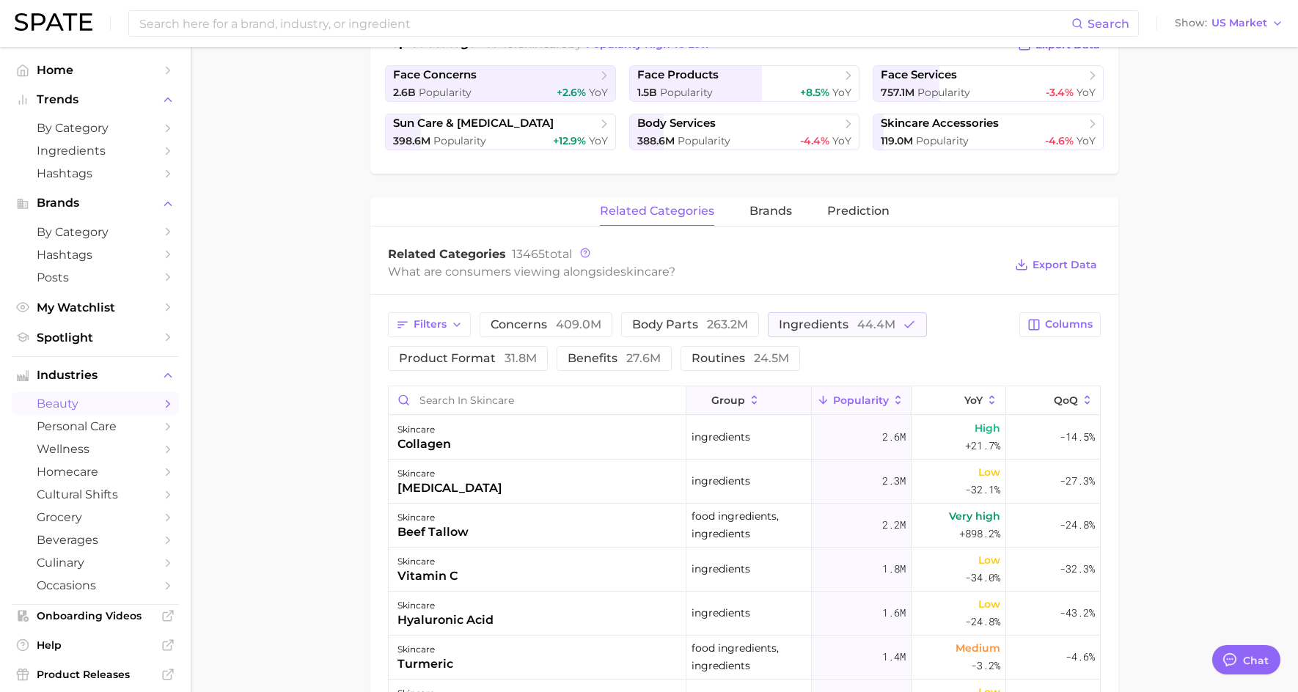
click at [748, 405] on icon at bounding box center [754, 400] width 13 height 13
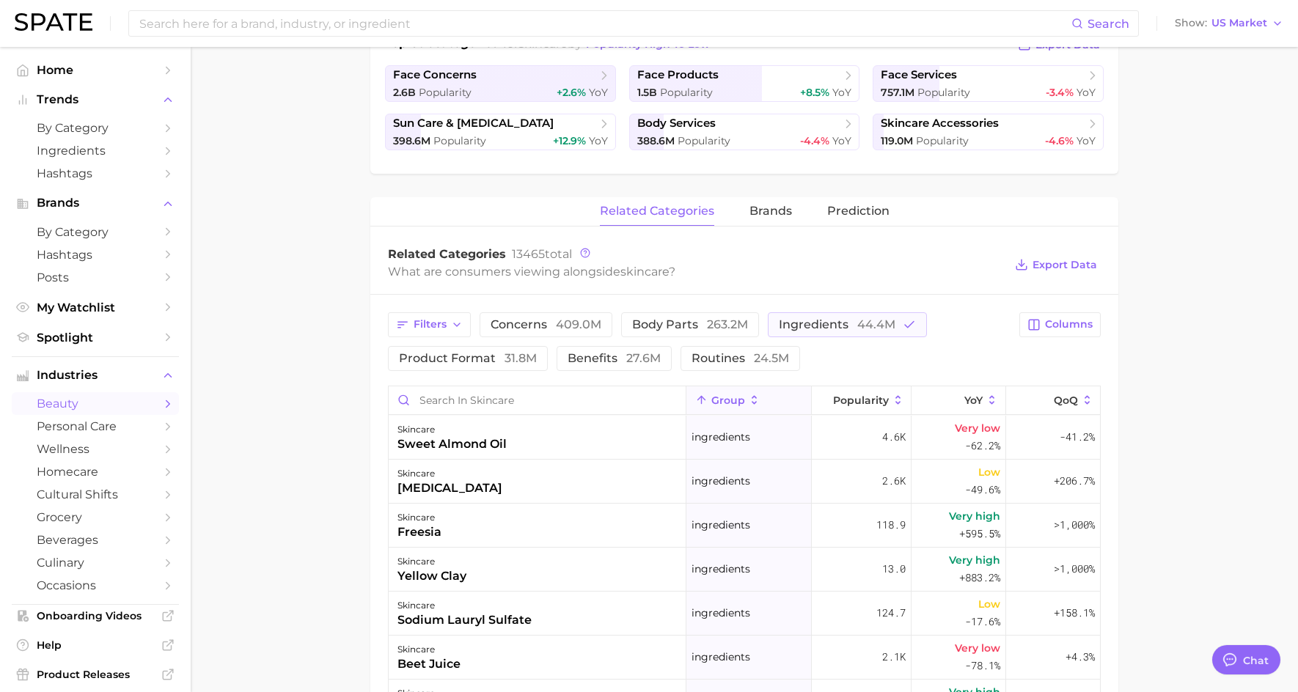
click at [698, 401] on icon at bounding box center [701, 400] width 13 height 13
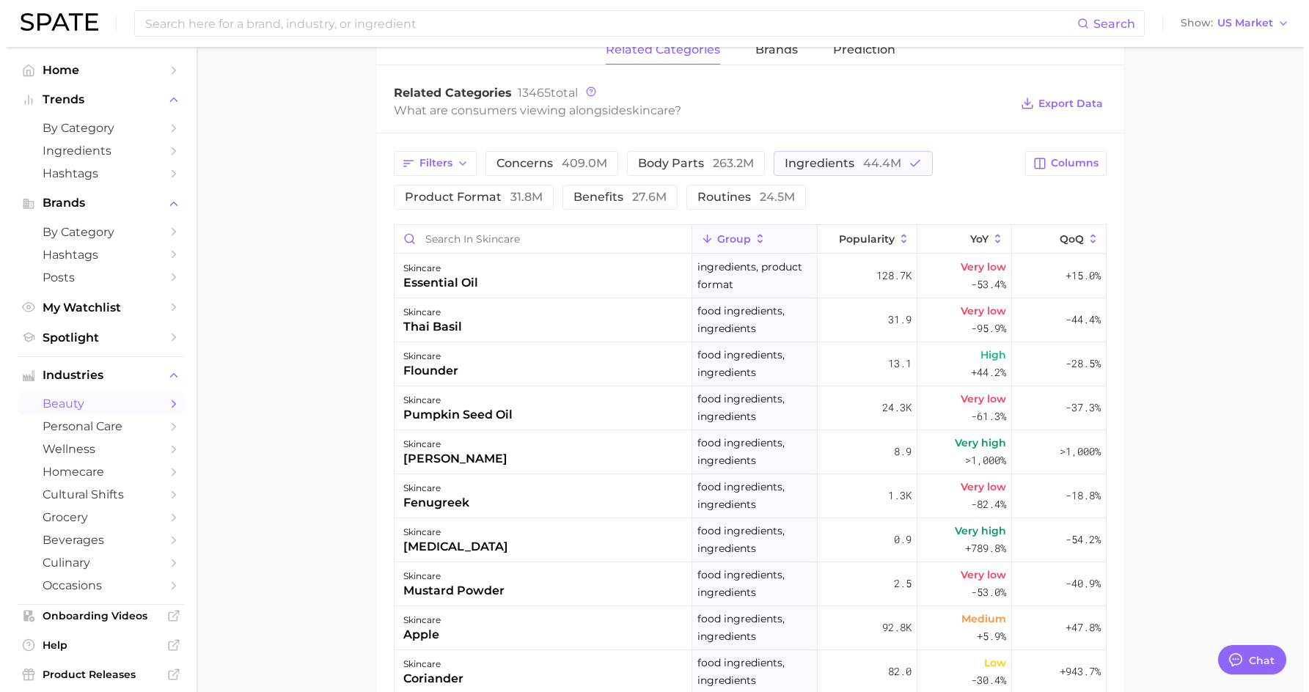
scroll to position [513, 0]
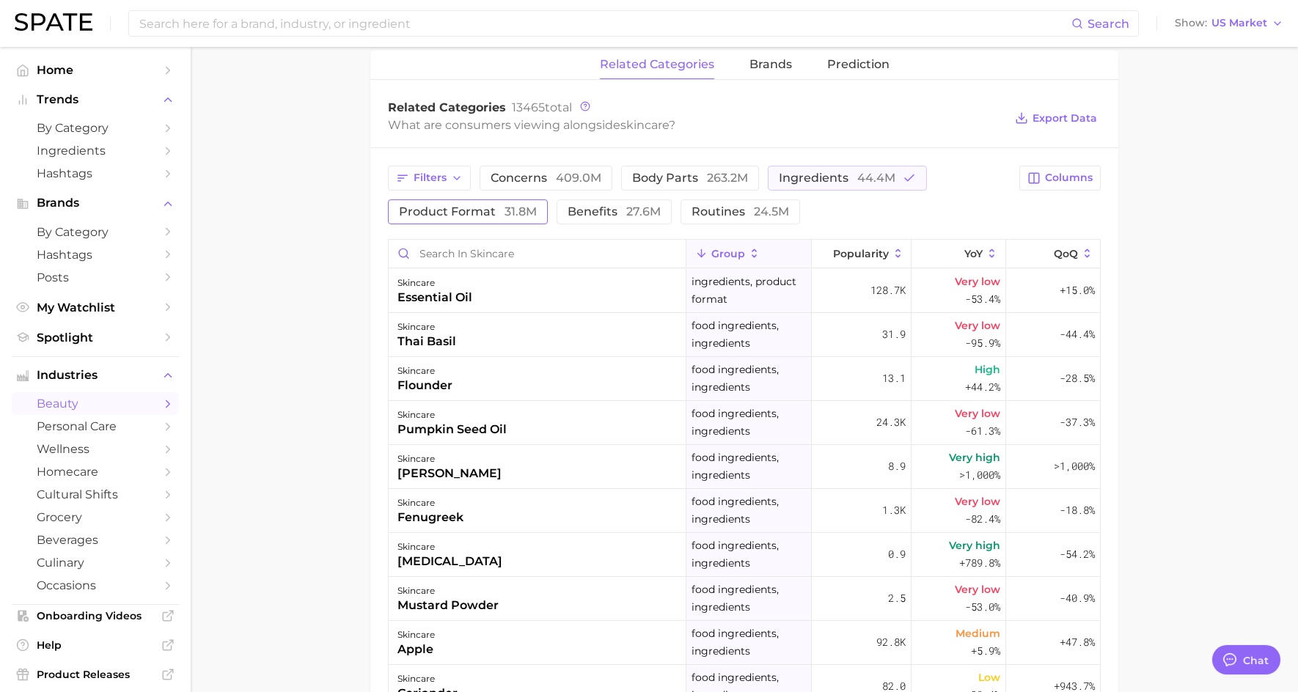
click at [462, 213] on span "product format 31.8m" at bounding box center [468, 212] width 138 height 12
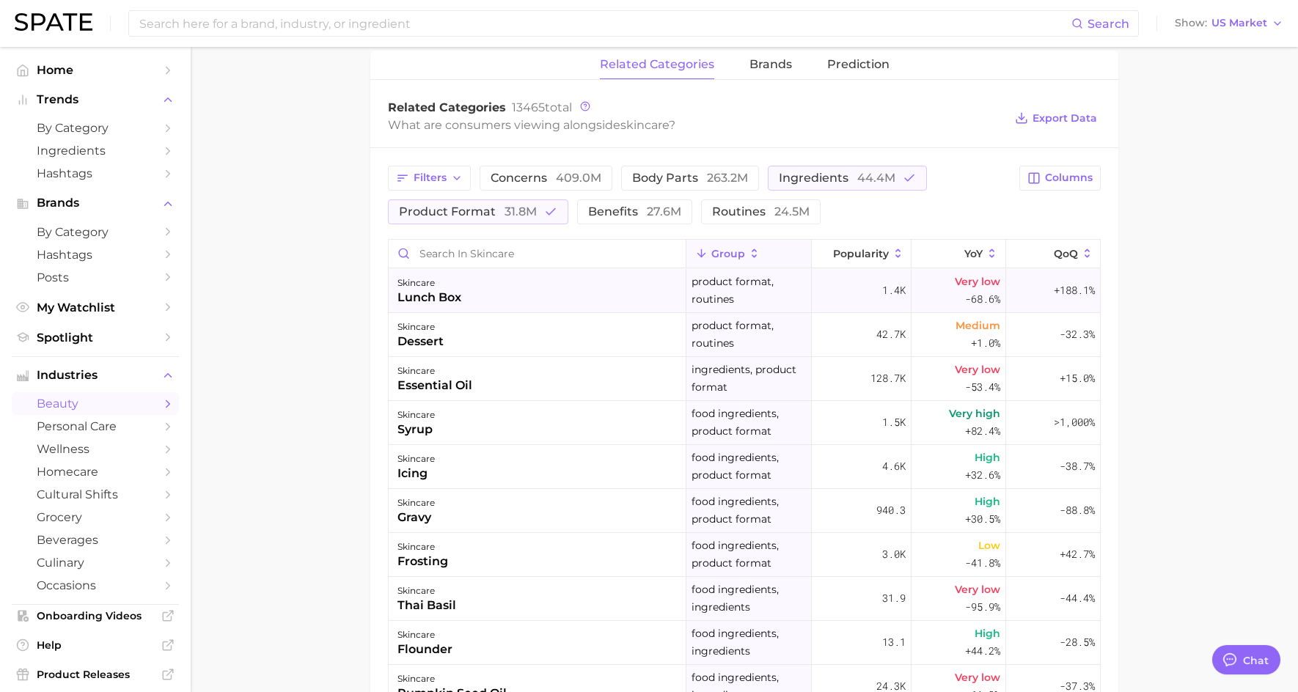
click at [448, 298] on div "lunch box" at bounding box center [429, 298] width 64 height 18
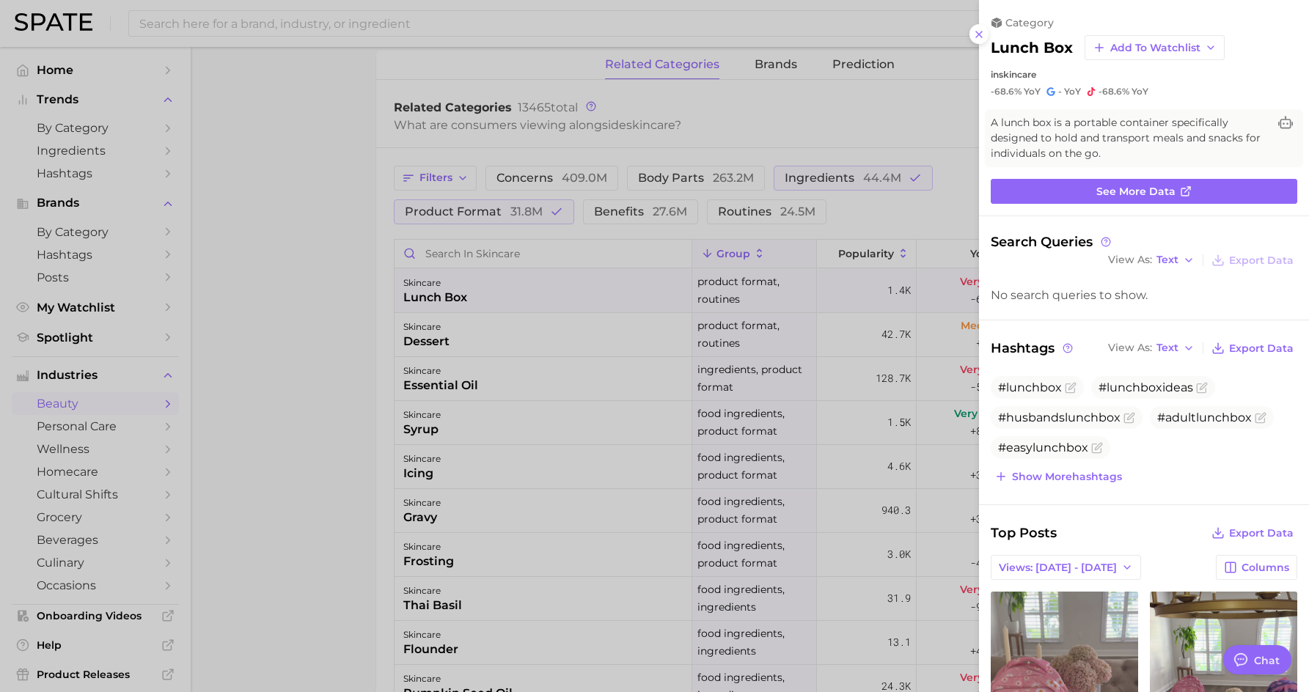
scroll to position [0, 0]
click at [976, 34] on icon at bounding box center [979, 35] width 12 height 12
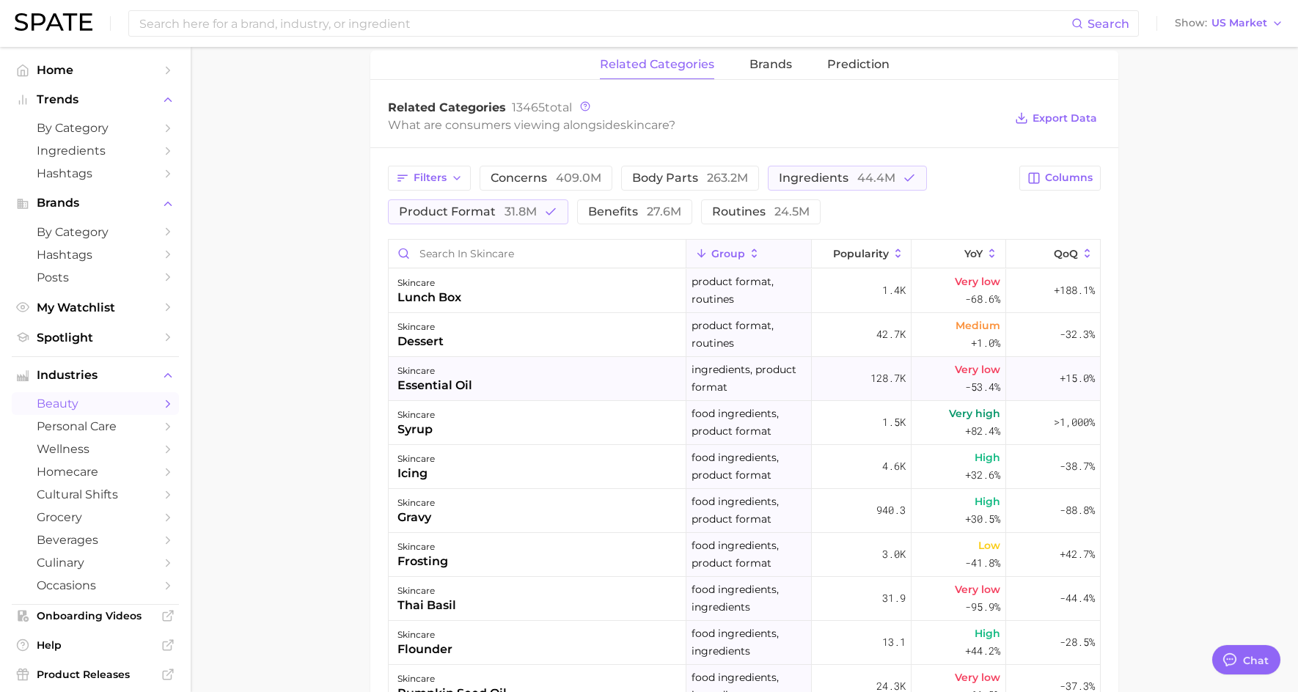
click at [423, 379] on div "essential oil" at bounding box center [434, 386] width 75 height 18
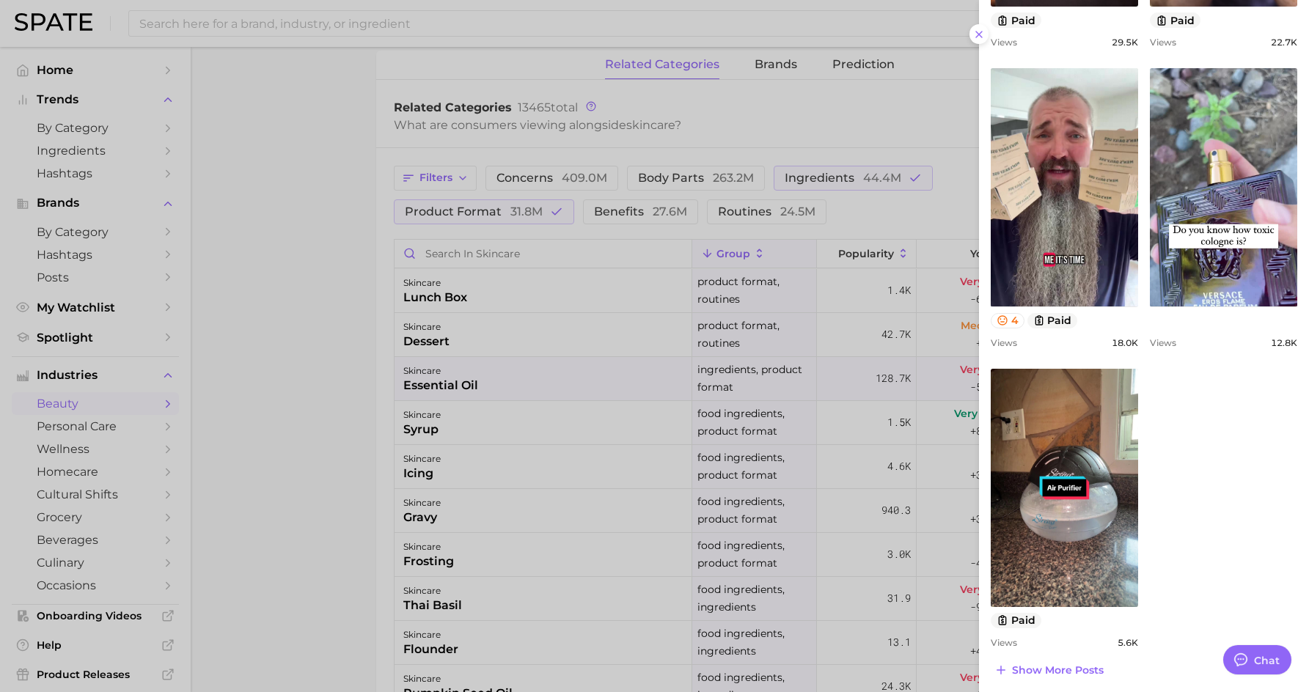
scroll to position [937, 0]
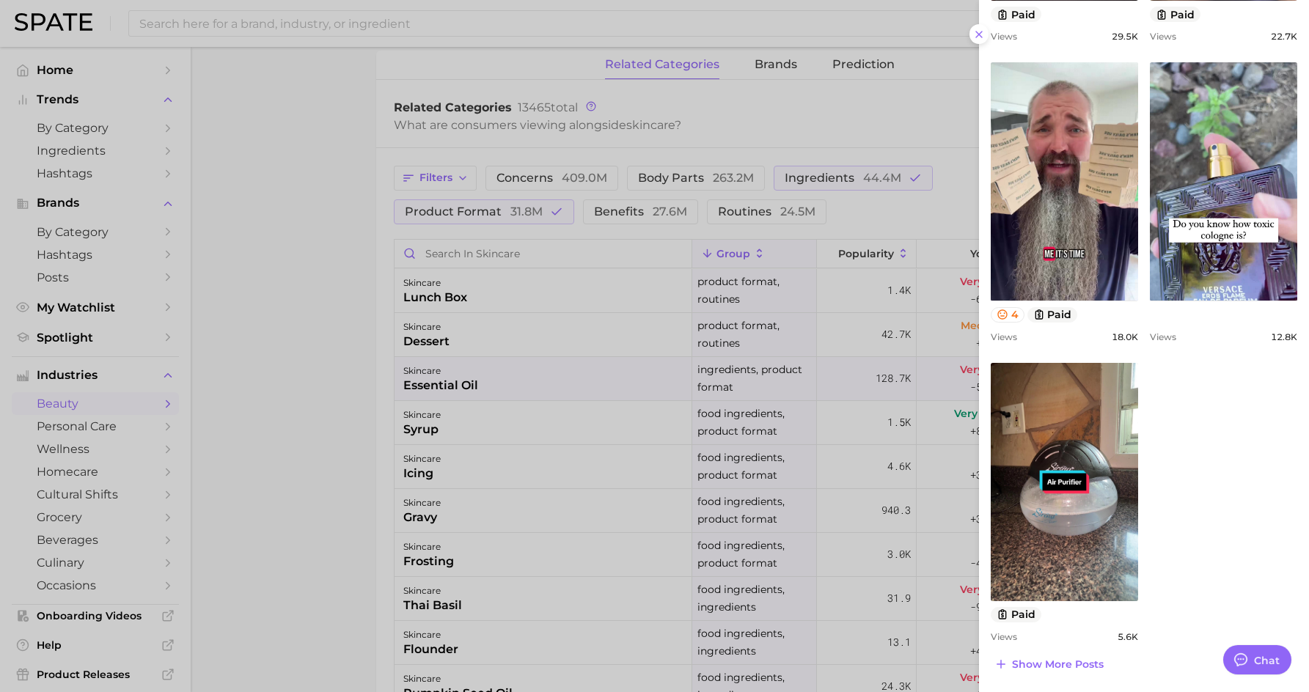
click at [343, 441] on div at bounding box center [654, 346] width 1309 height 692
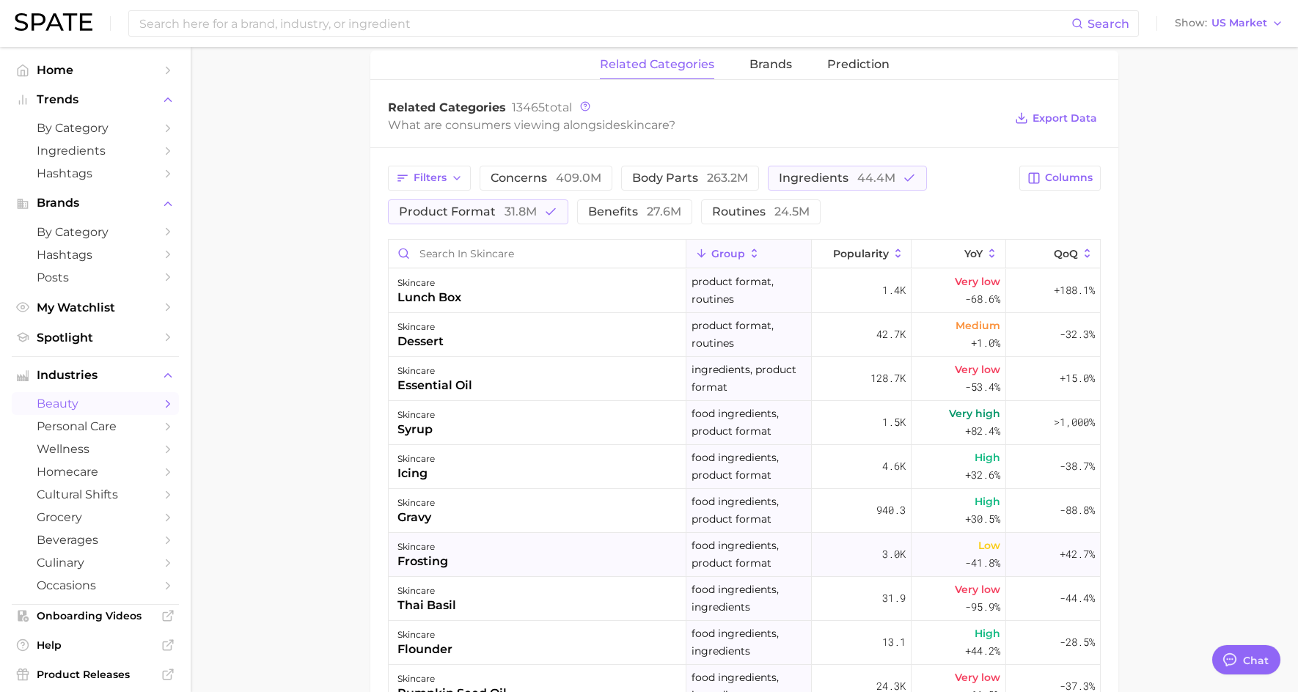
click at [419, 559] on div "frosting" at bounding box center [422, 562] width 51 height 18
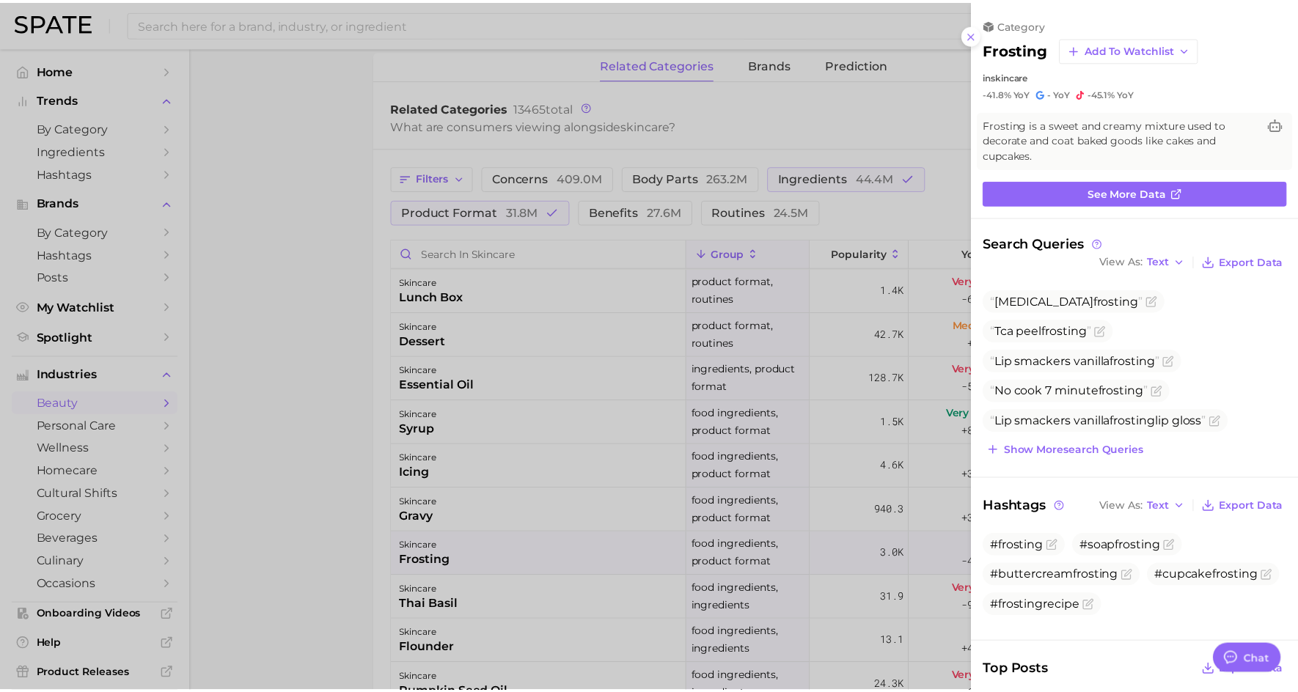
scroll to position [0, 0]
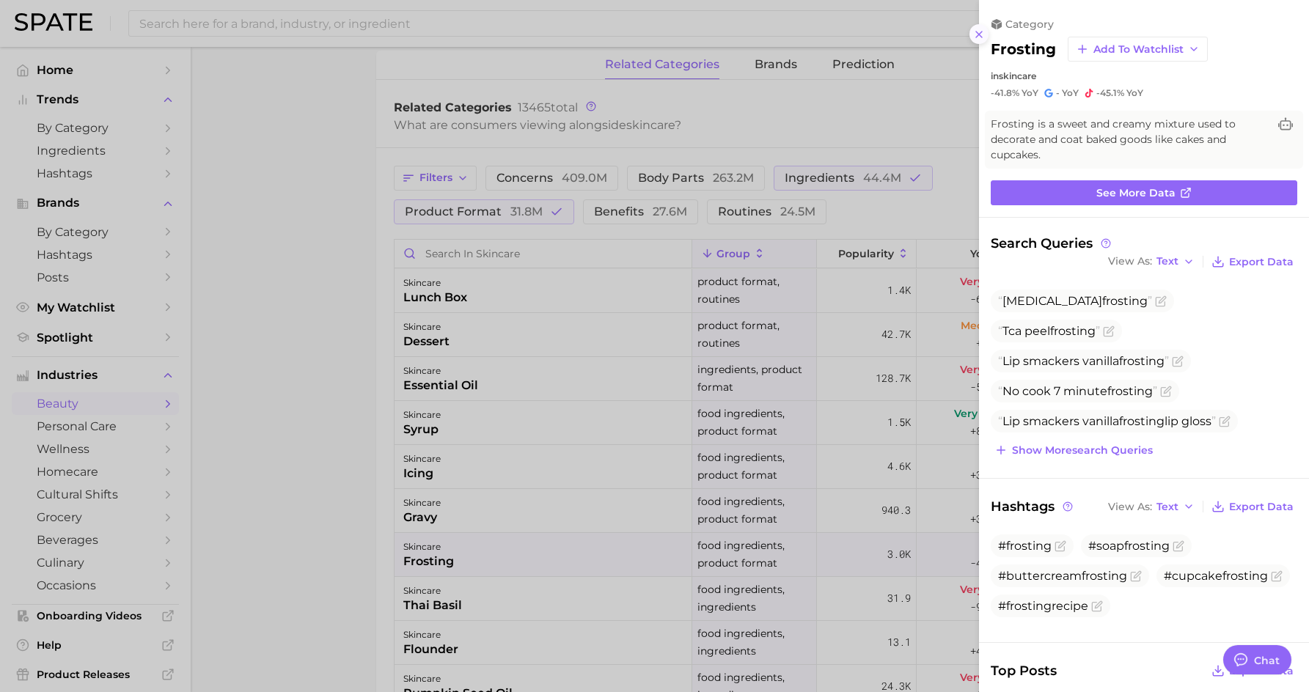
click at [974, 32] on icon at bounding box center [979, 35] width 12 height 12
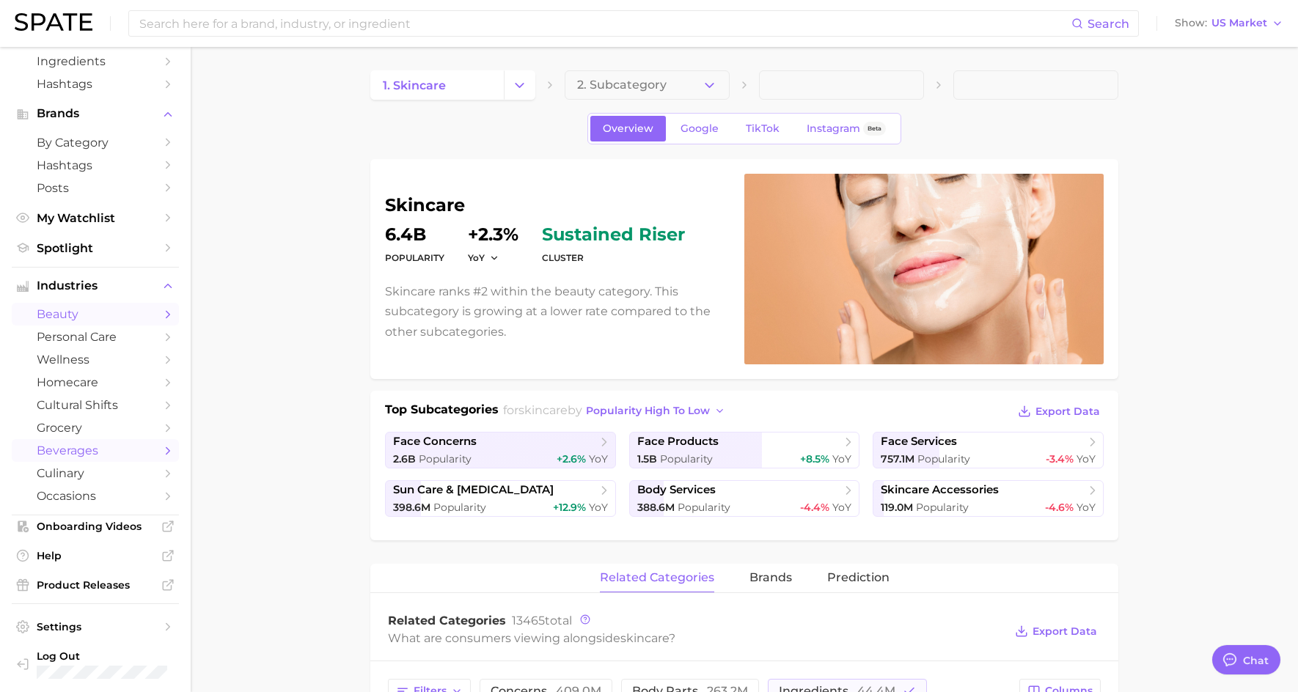
scroll to position [92, 0]
click at [99, 522] on span "Onboarding Videos" at bounding box center [95, 523] width 117 height 13
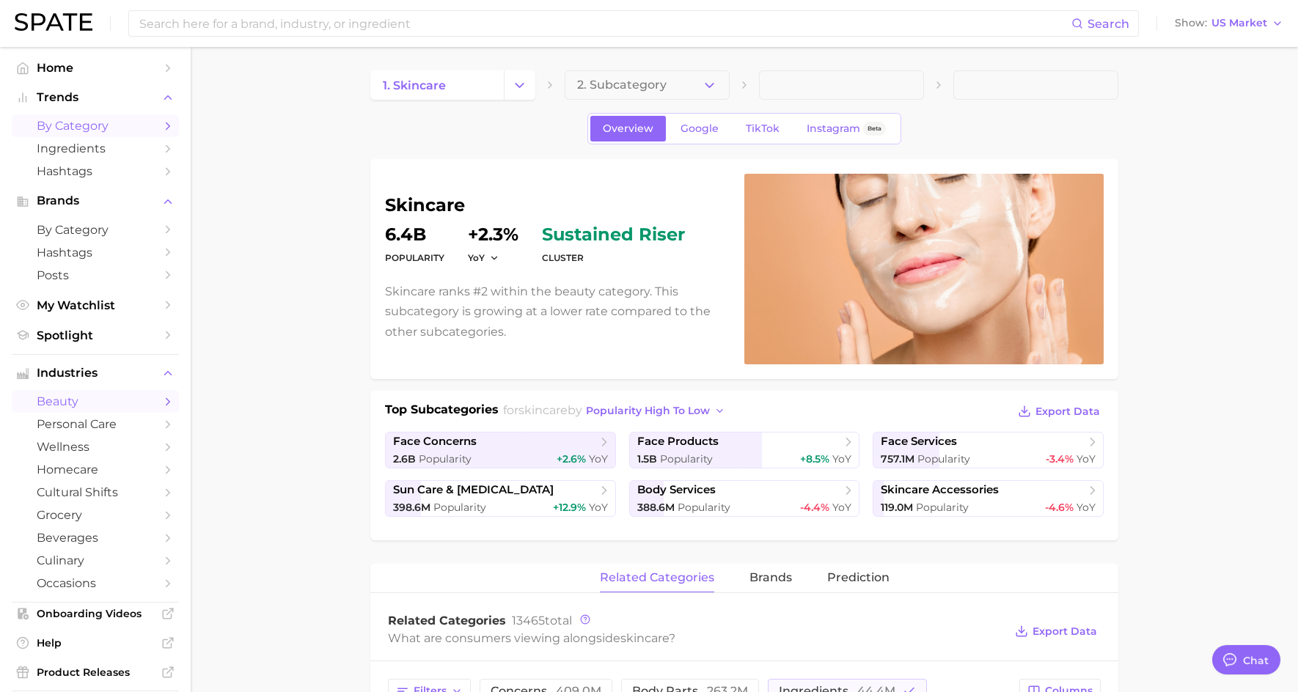
scroll to position [0, 0]
click at [38, 77] on link "Home" at bounding box center [95, 70] width 167 height 23
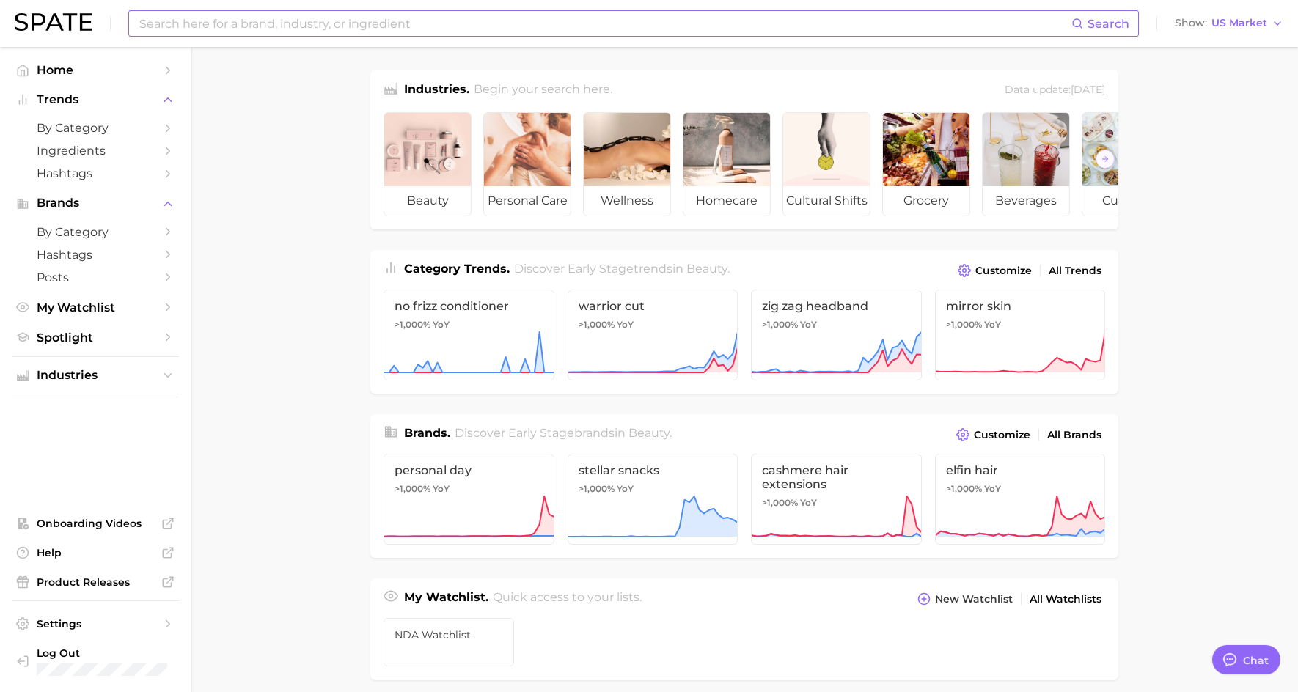
click at [181, 24] on input at bounding box center [604, 23] width 933 height 25
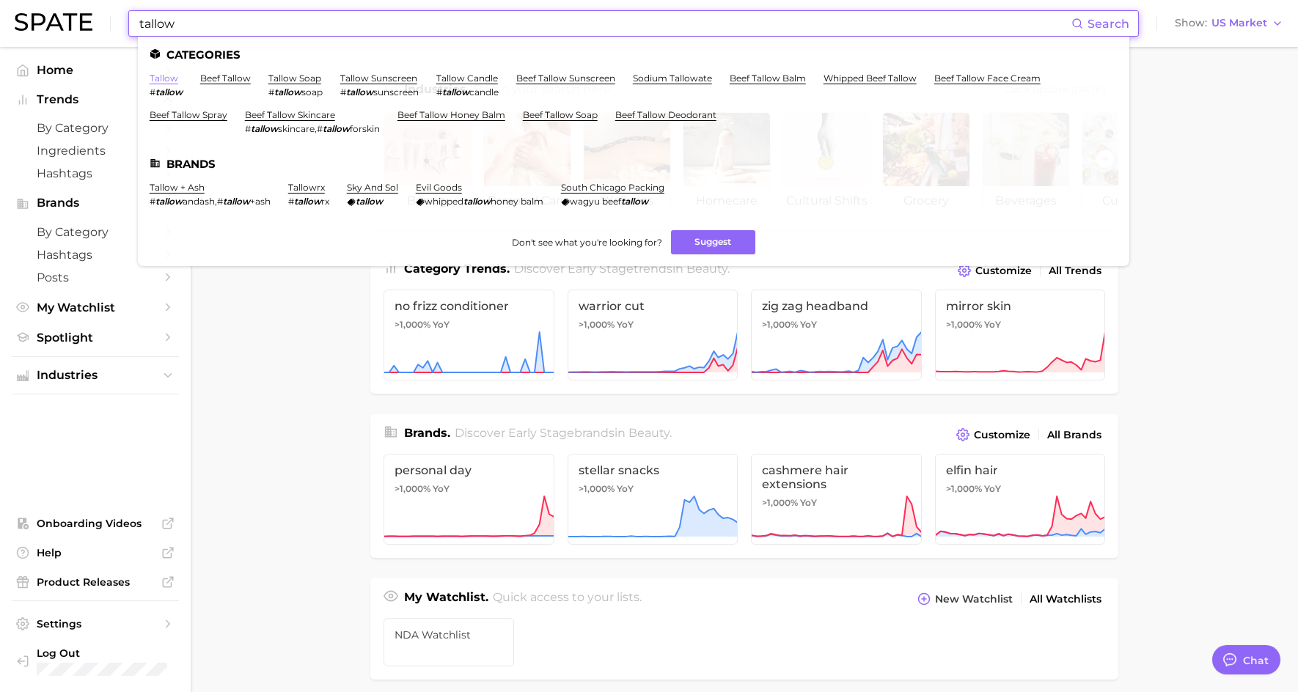
type input "tallow"
click at [165, 81] on link "tallow" at bounding box center [164, 78] width 29 height 11
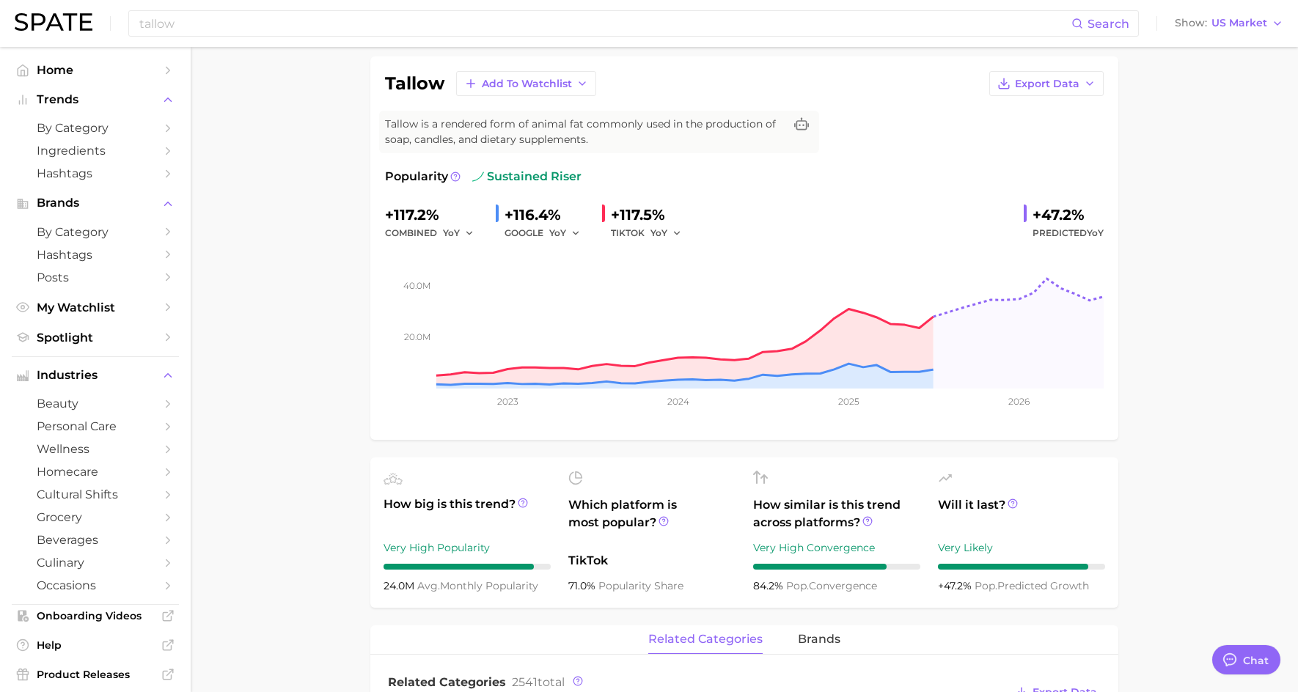
scroll to position [54, 0]
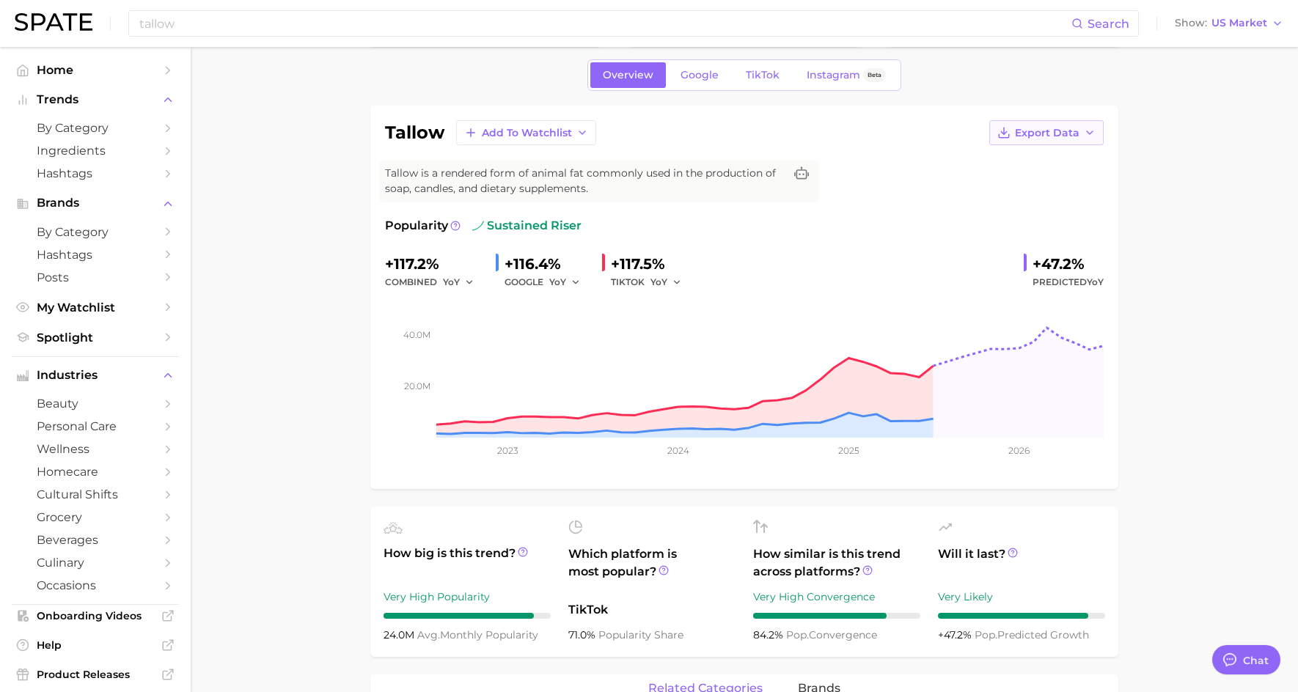
click at [1061, 136] on span "Export Data" at bounding box center [1047, 133] width 65 height 12
click at [1002, 163] on span "Time Series CSV" at bounding box center [1010, 160] width 86 height 12
click at [1059, 132] on span "Export Data" at bounding box center [1047, 133] width 65 height 12
click at [1027, 183] on span "Time Series Image" at bounding box center [1016, 186] width 98 height 12
drag, startPoint x: 276, startPoint y: 83, endPoint x: 275, endPoint y: 157, distance: 74.1
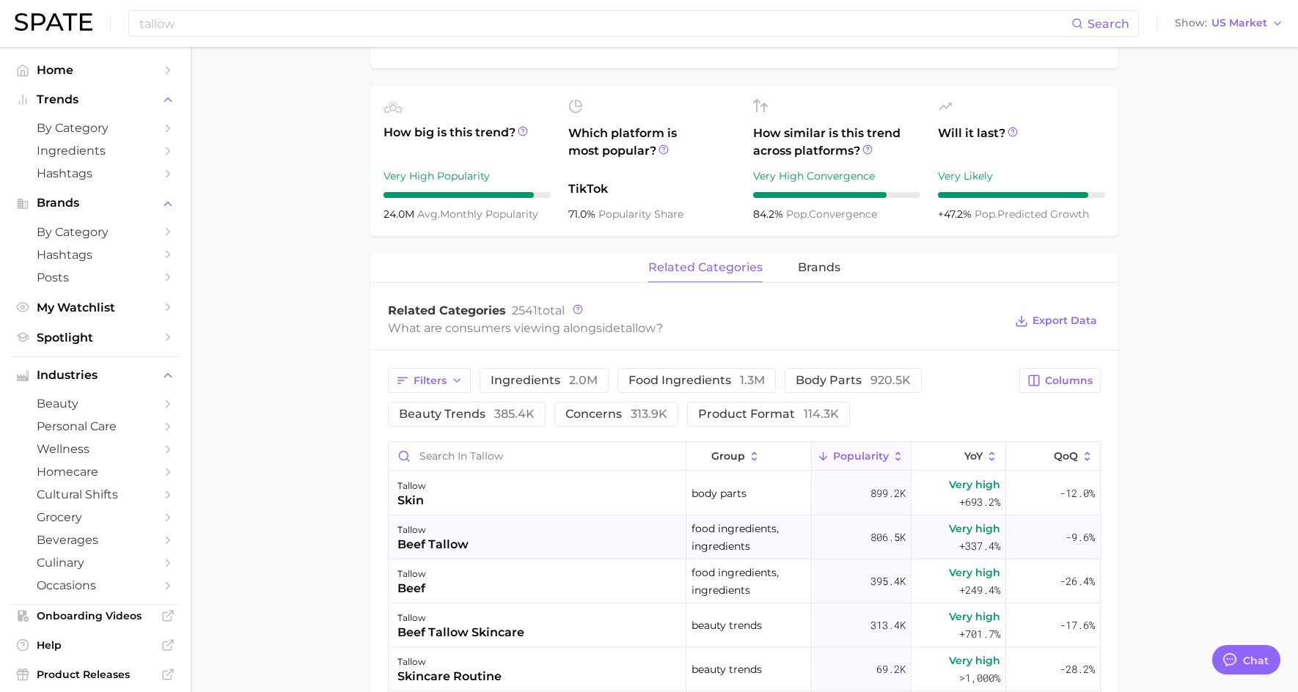
scroll to position [420, 0]
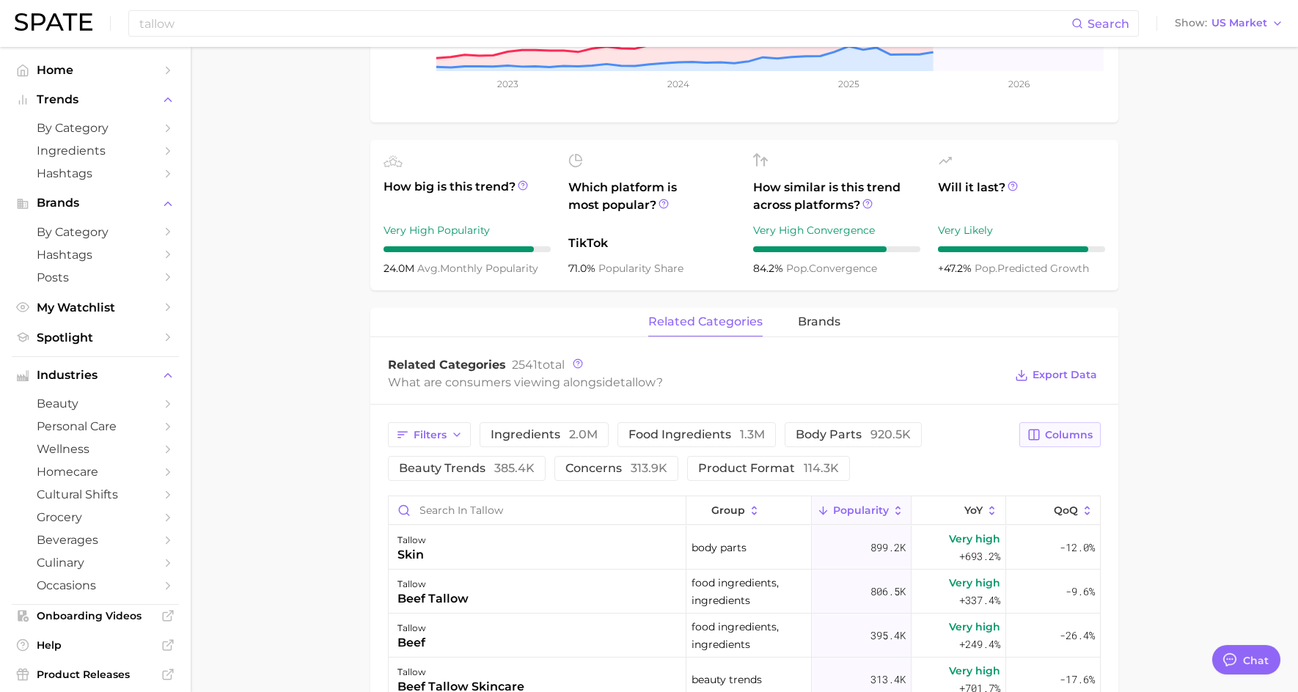
click at [1062, 437] on span "Columns" at bounding box center [1069, 435] width 48 height 12
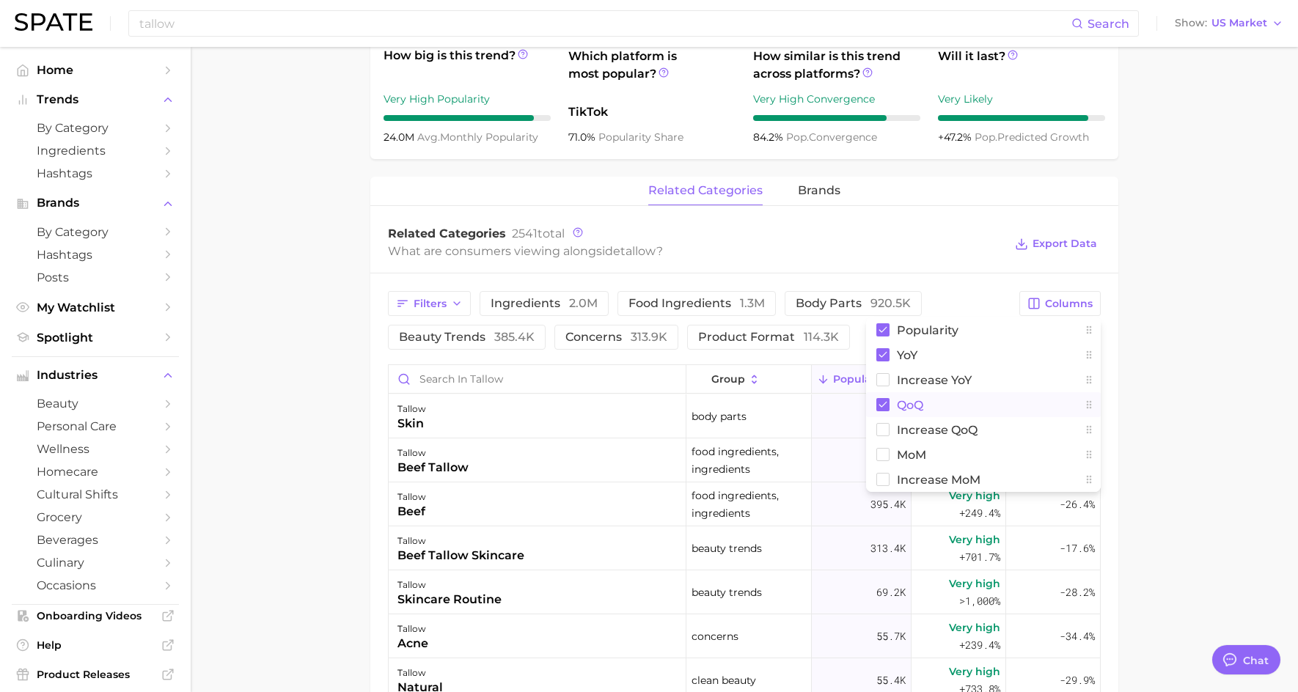
scroll to position [567, 0]
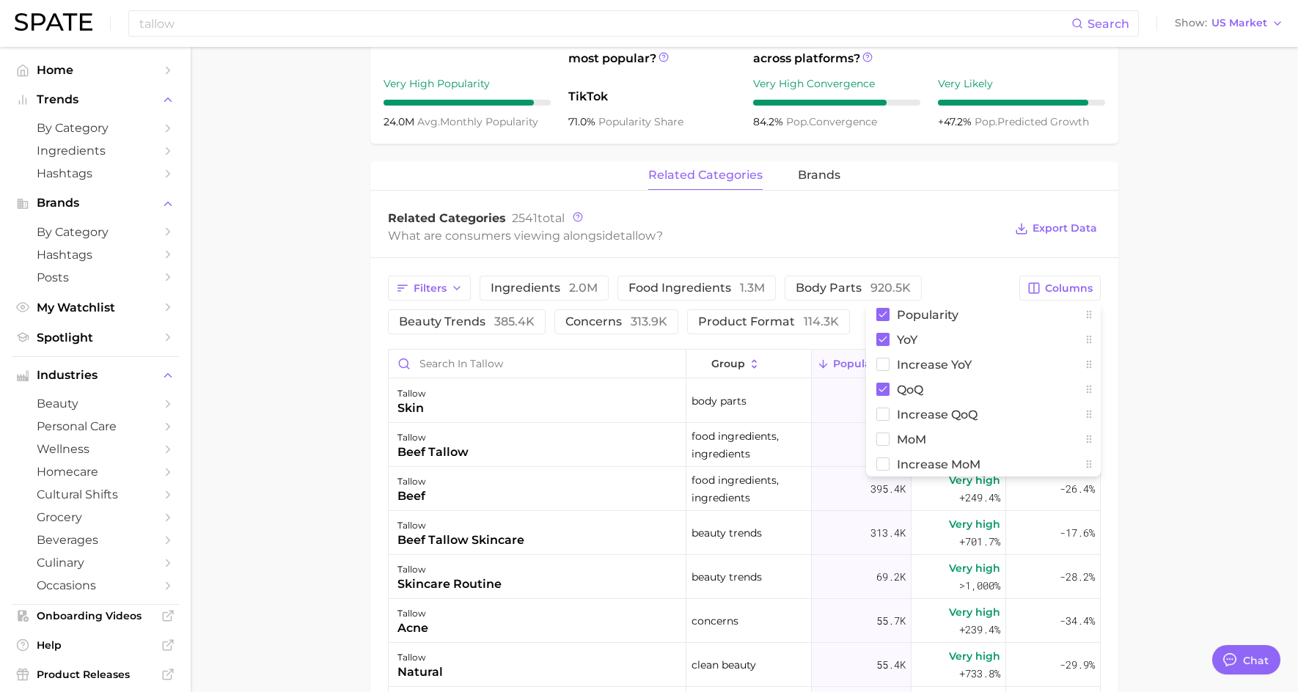
click at [1166, 338] on main "1. ingredients 2. scientific products 3. tallow Overview Google TikTok Instagra…" at bounding box center [744, 306] width 1107 height 1652
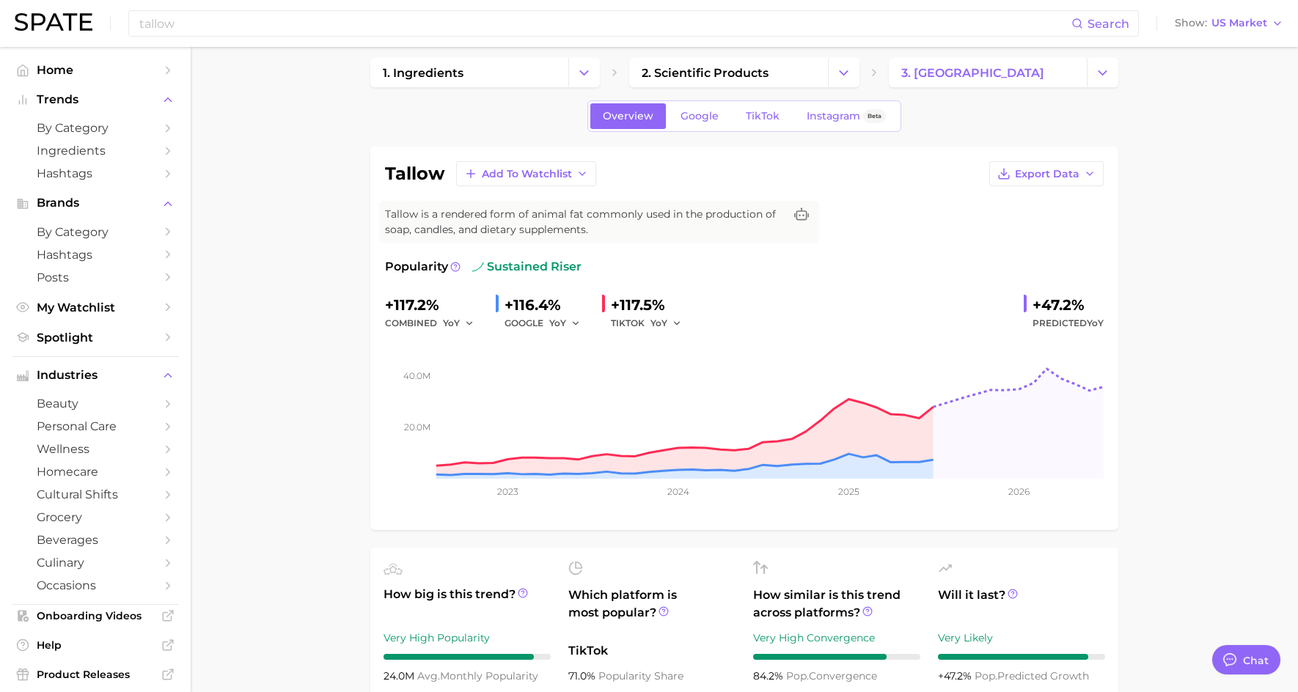
scroll to position [0, 0]
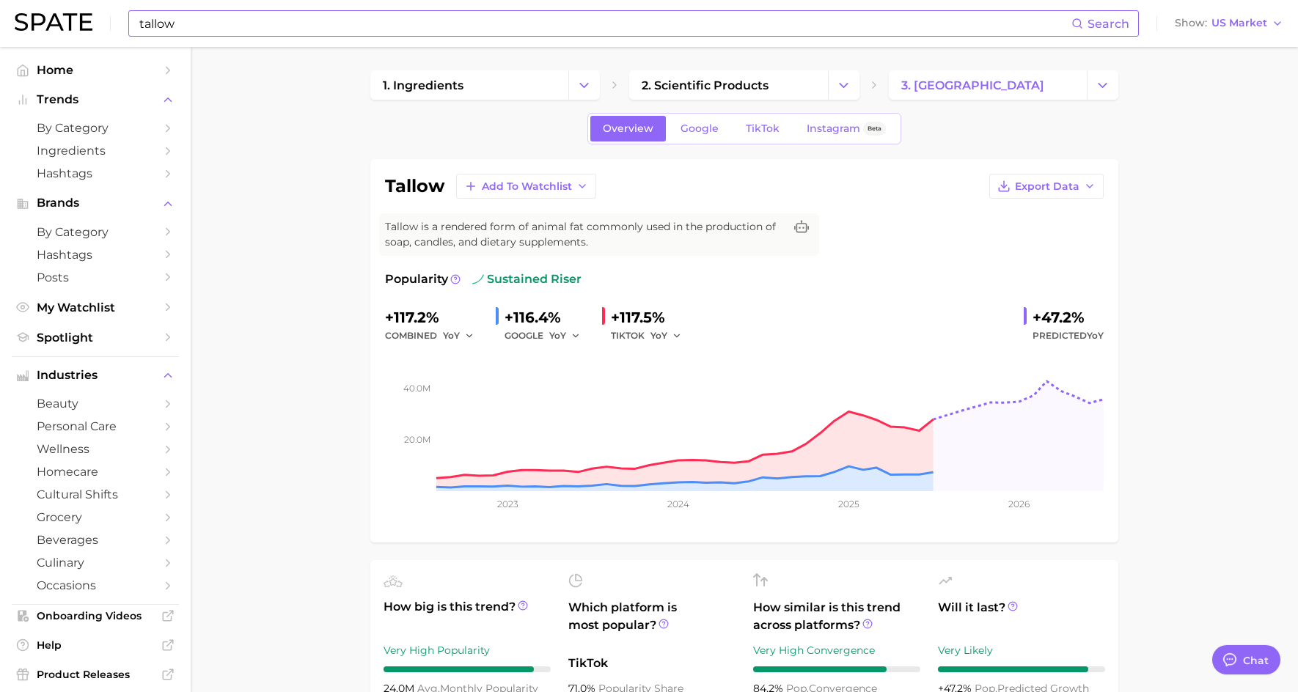
click at [160, 20] on input "tallow" at bounding box center [604, 23] width 933 height 25
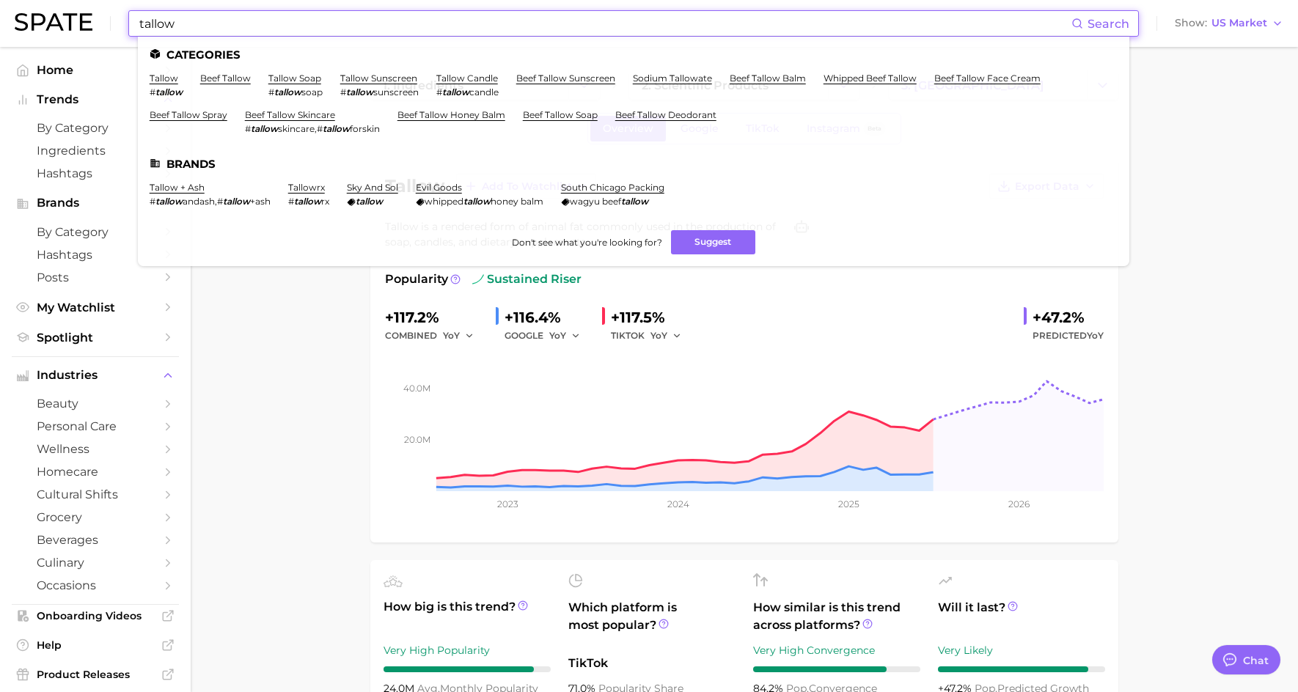
click at [160, 20] on input "tallow" at bounding box center [604, 23] width 933 height 25
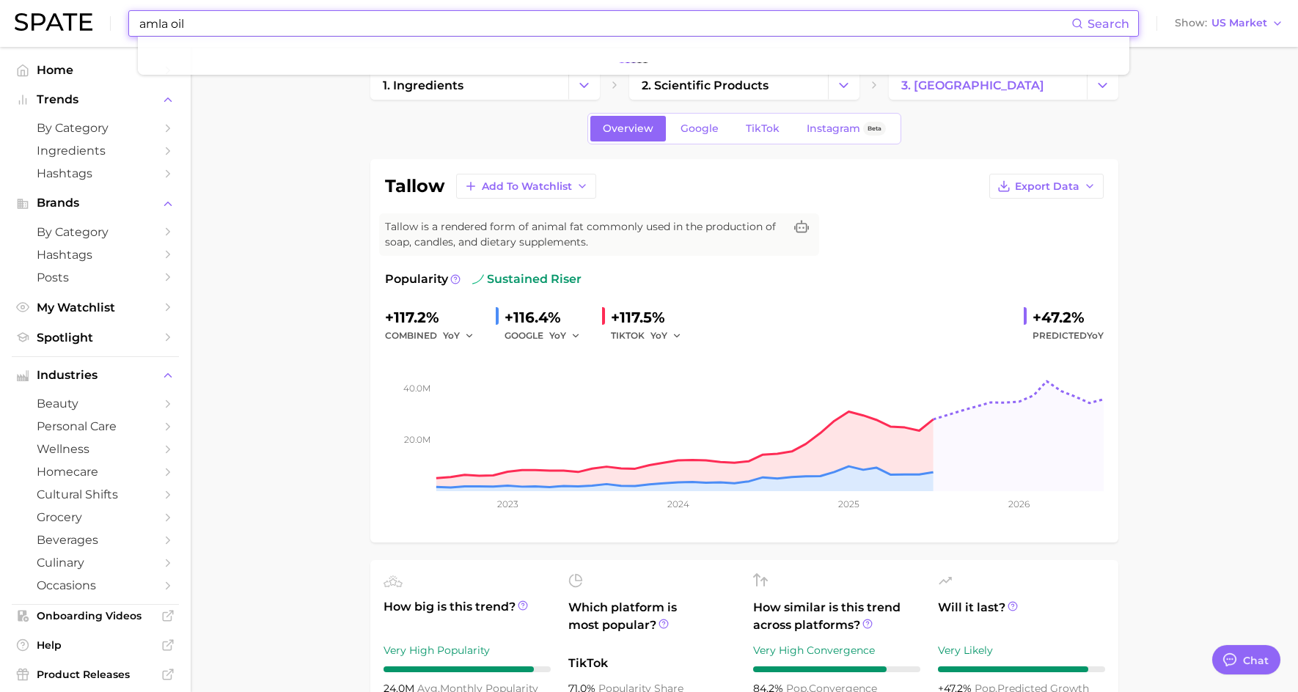
type input "amla oil"
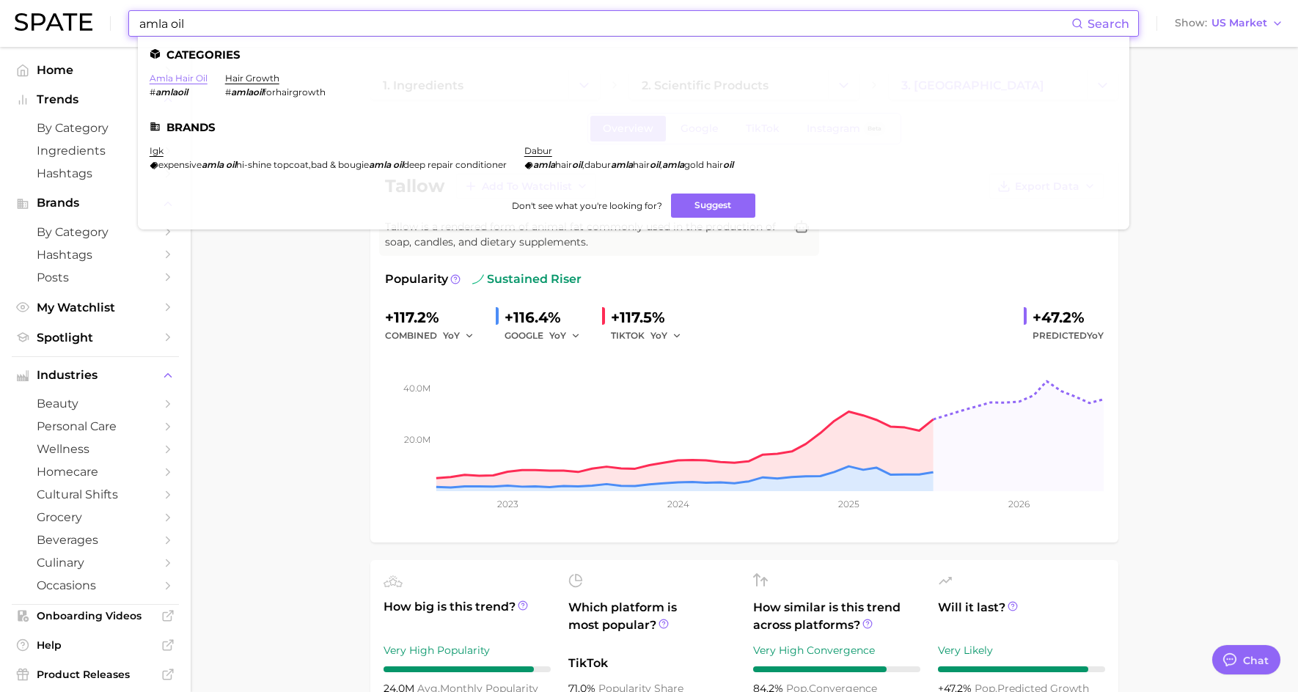
click at [178, 81] on link "amla hair oil" at bounding box center [179, 78] width 58 height 11
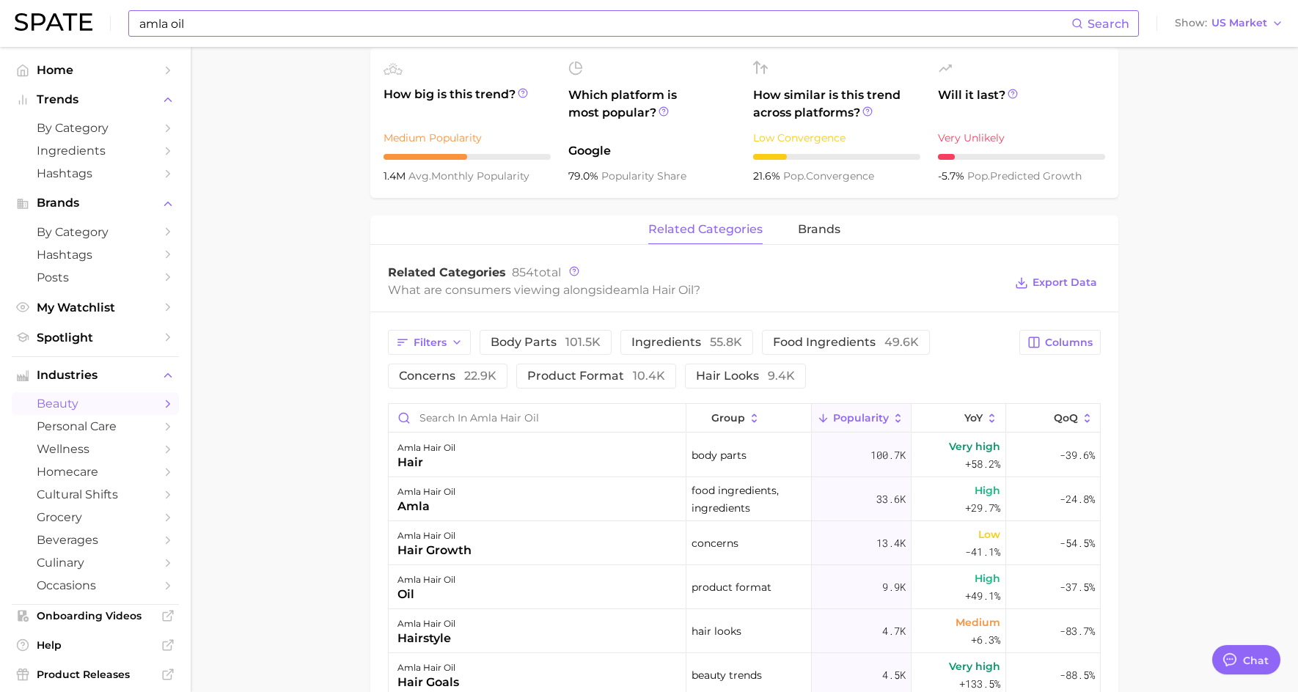
scroll to position [513, 0]
click at [820, 231] on span "brands" at bounding box center [819, 228] width 43 height 13
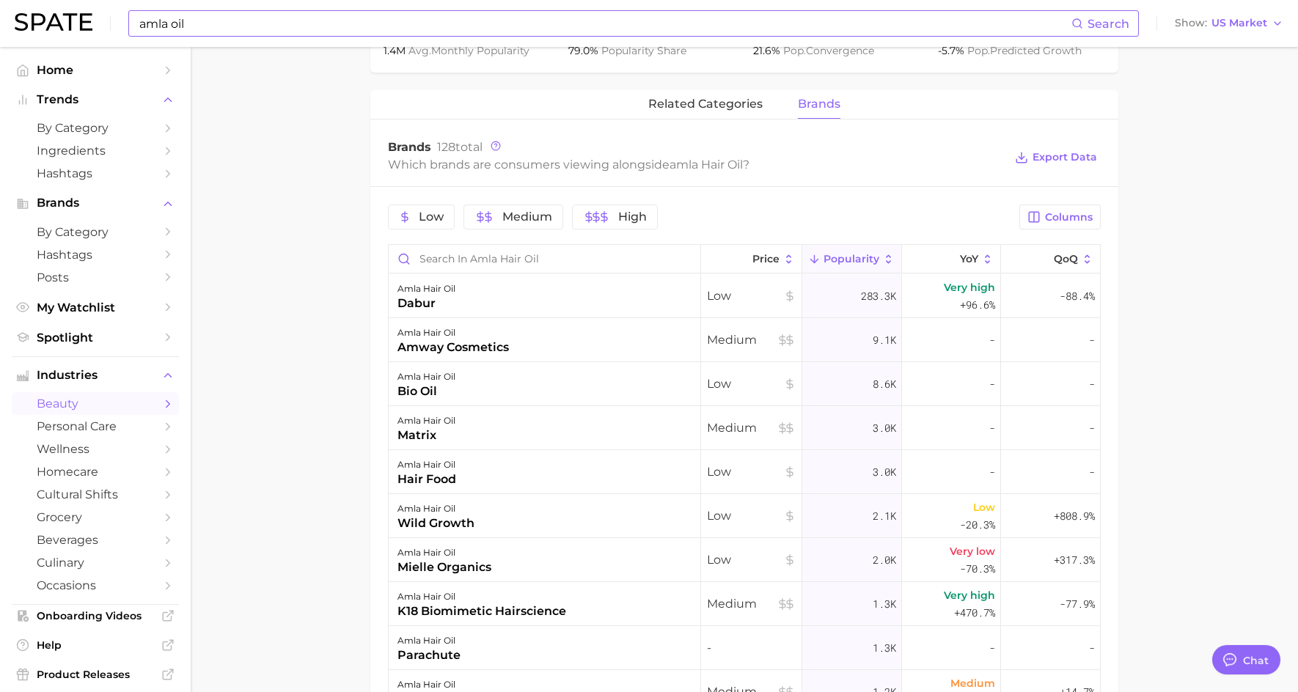
scroll to position [313, 0]
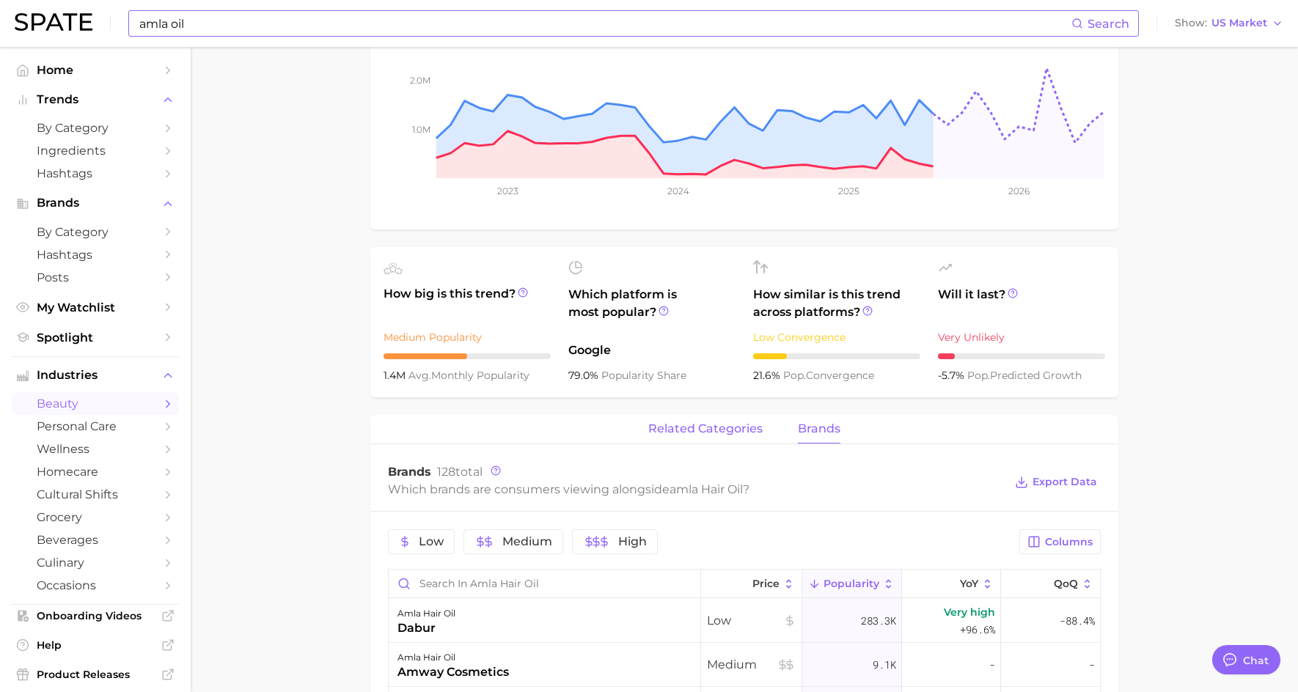
click at [719, 429] on span "related categories" at bounding box center [705, 428] width 114 height 13
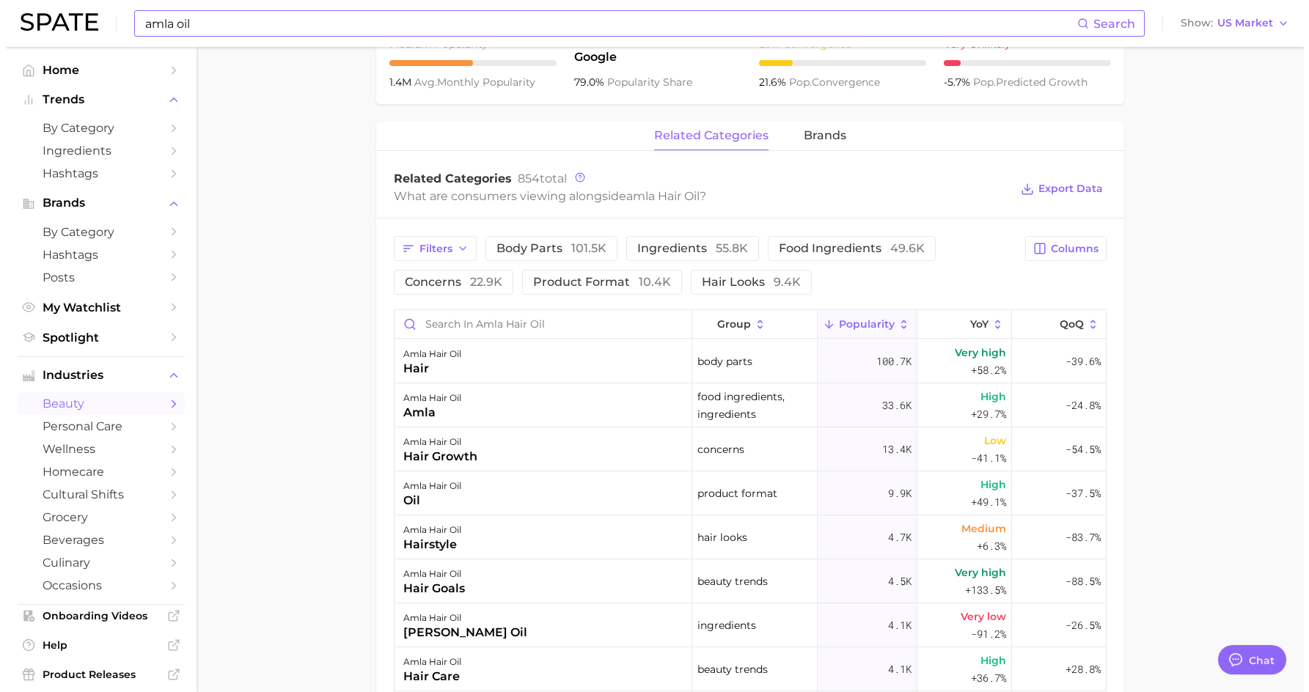
scroll to position [680, 0]
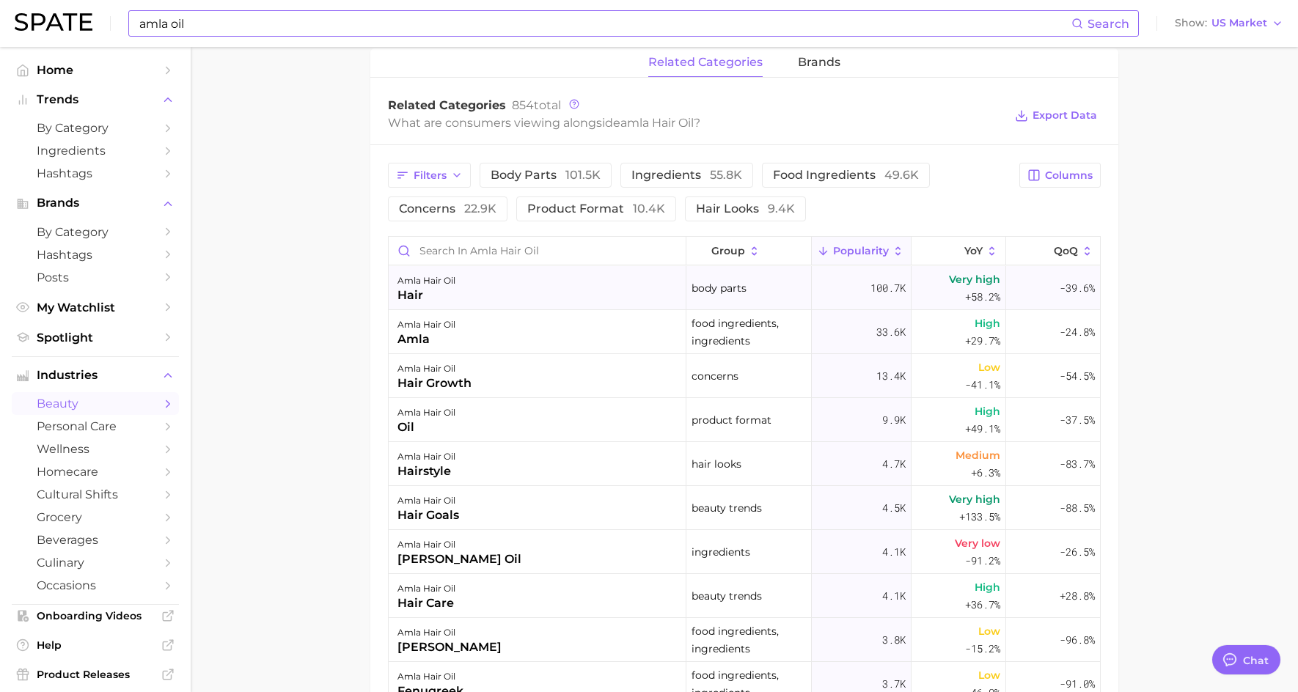
click at [427, 281] on div "amla hair oil" at bounding box center [426, 281] width 58 height 18
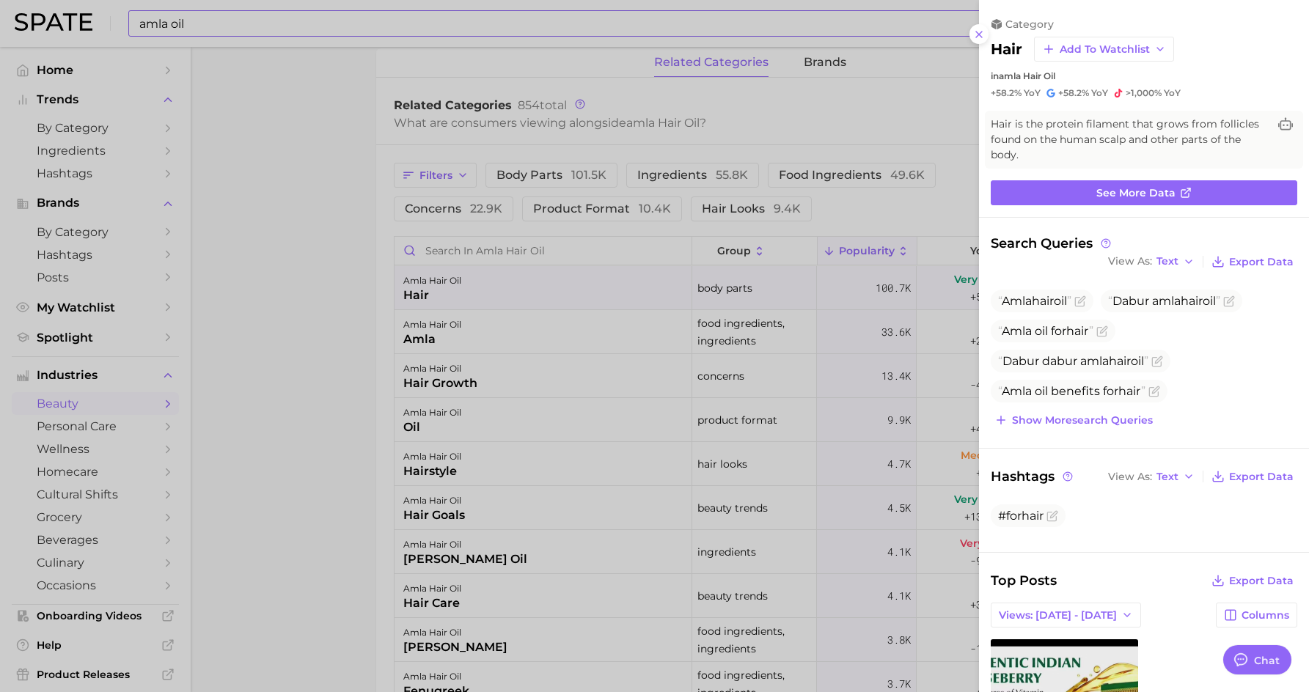
scroll to position [0, 0]
click at [1117, 192] on span "See more data" at bounding box center [1135, 193] width 79 height 12
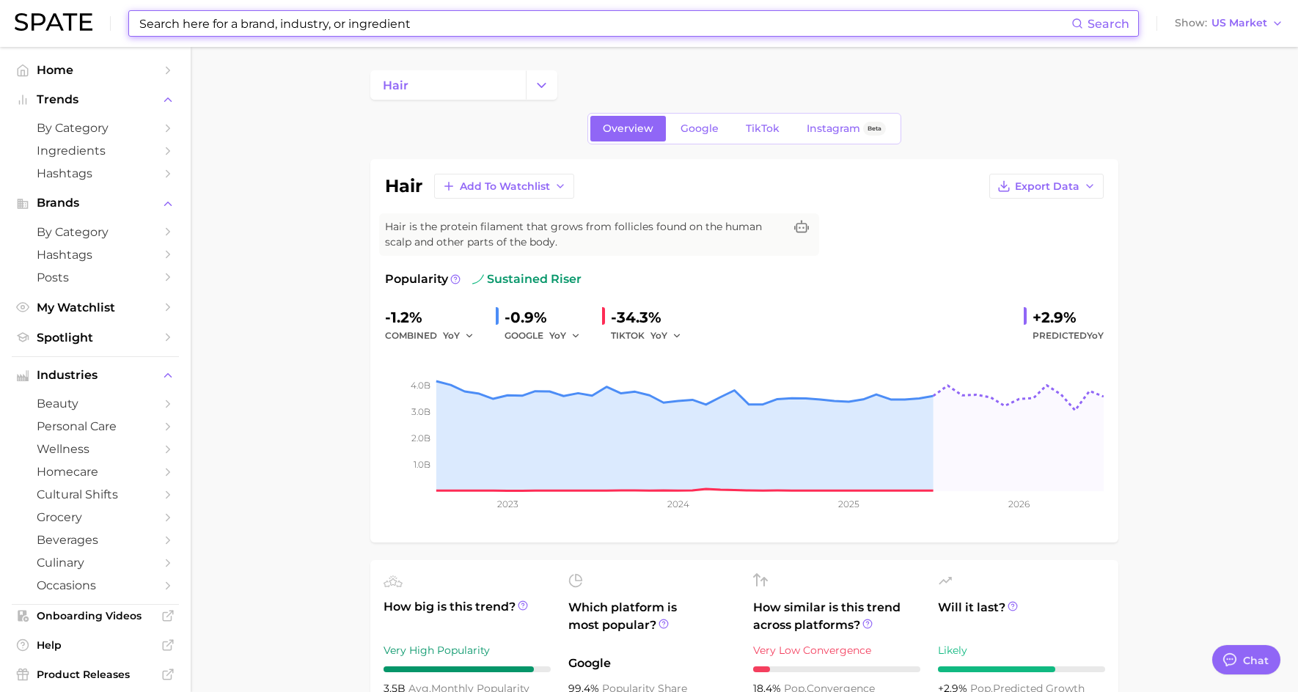
type input "amla oil"
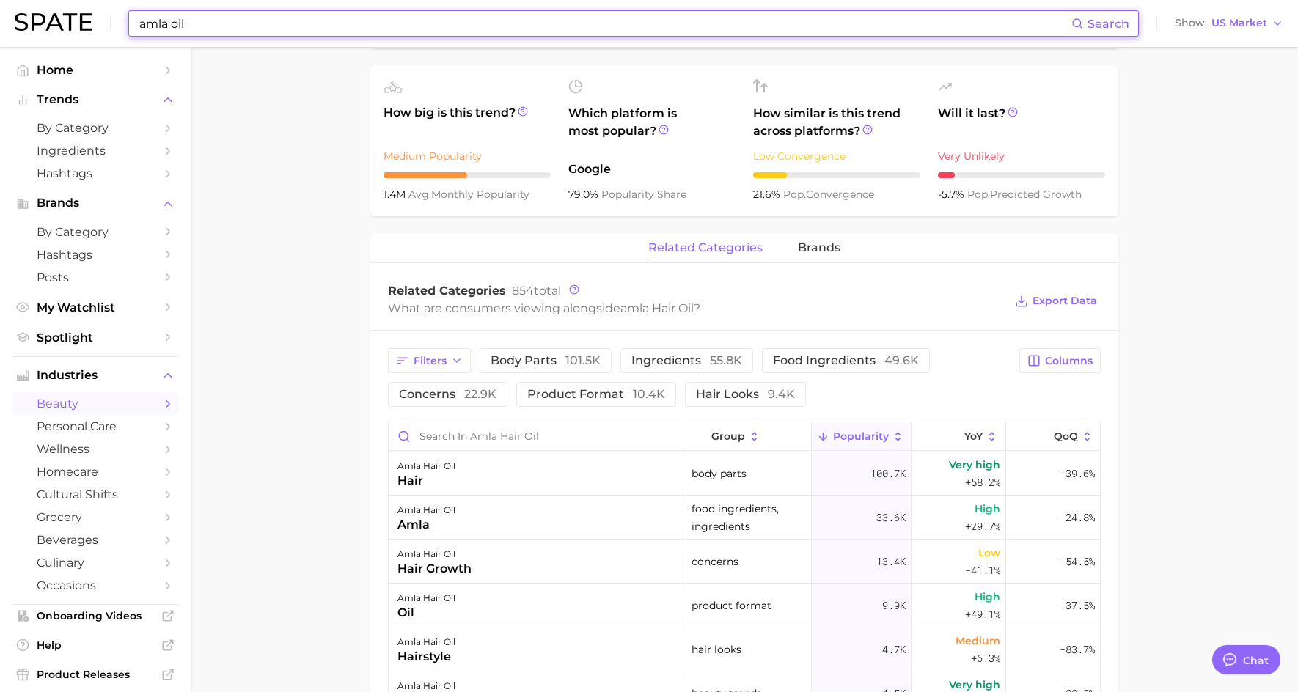
scroll to position [493, 0]
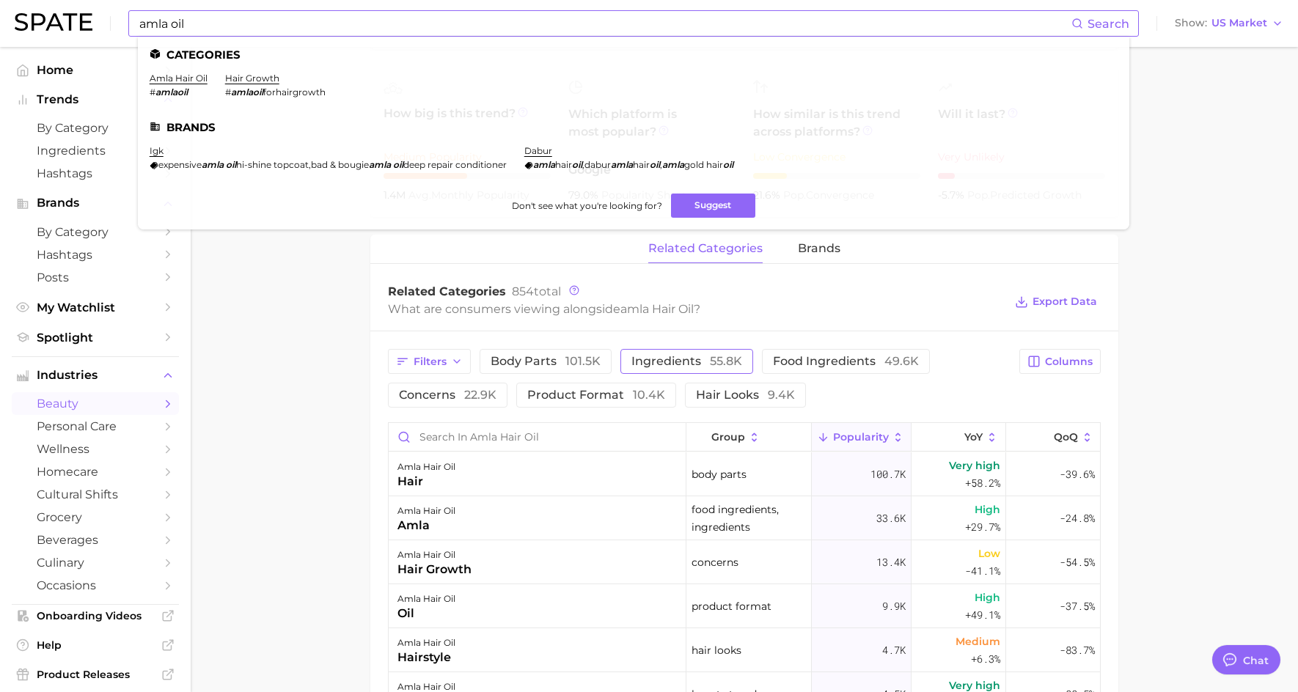
click at [658, 358] on span "ingredients 55.8k" at bounding box center [686, 362] width 111 height 12
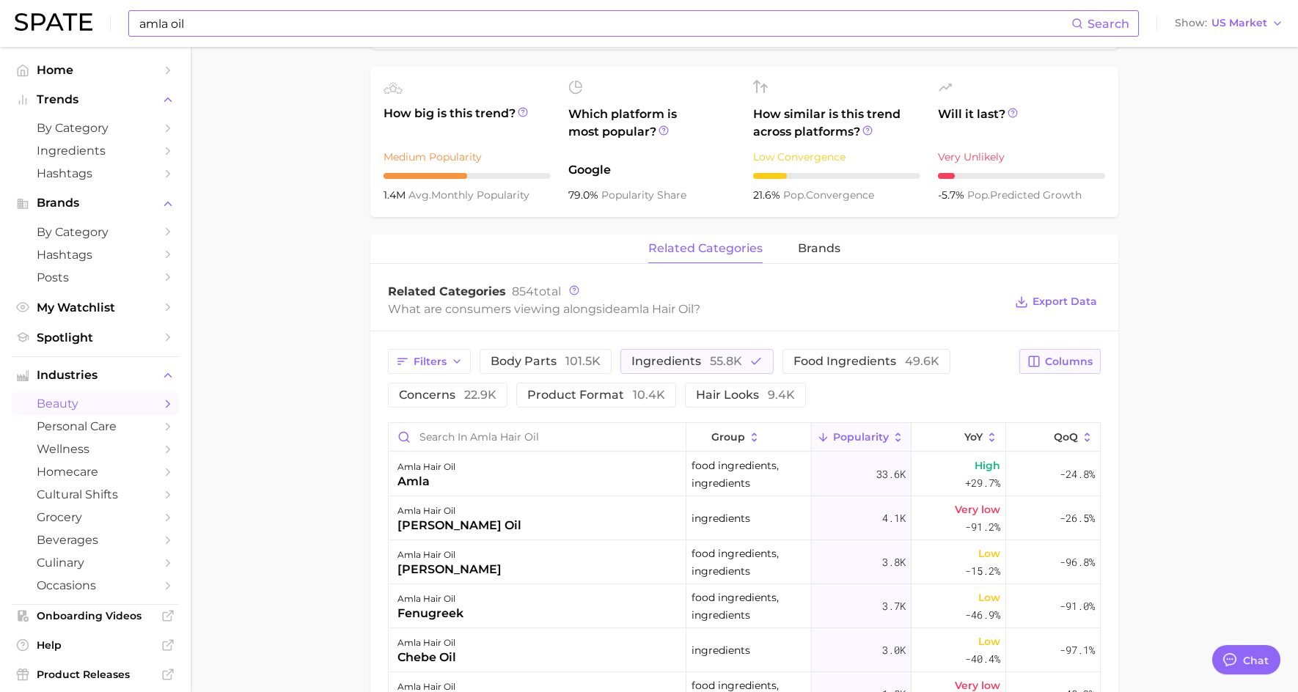
click at [1062, 364] on span "Columns" at bounding box center [1069, 362] width 48 height 12
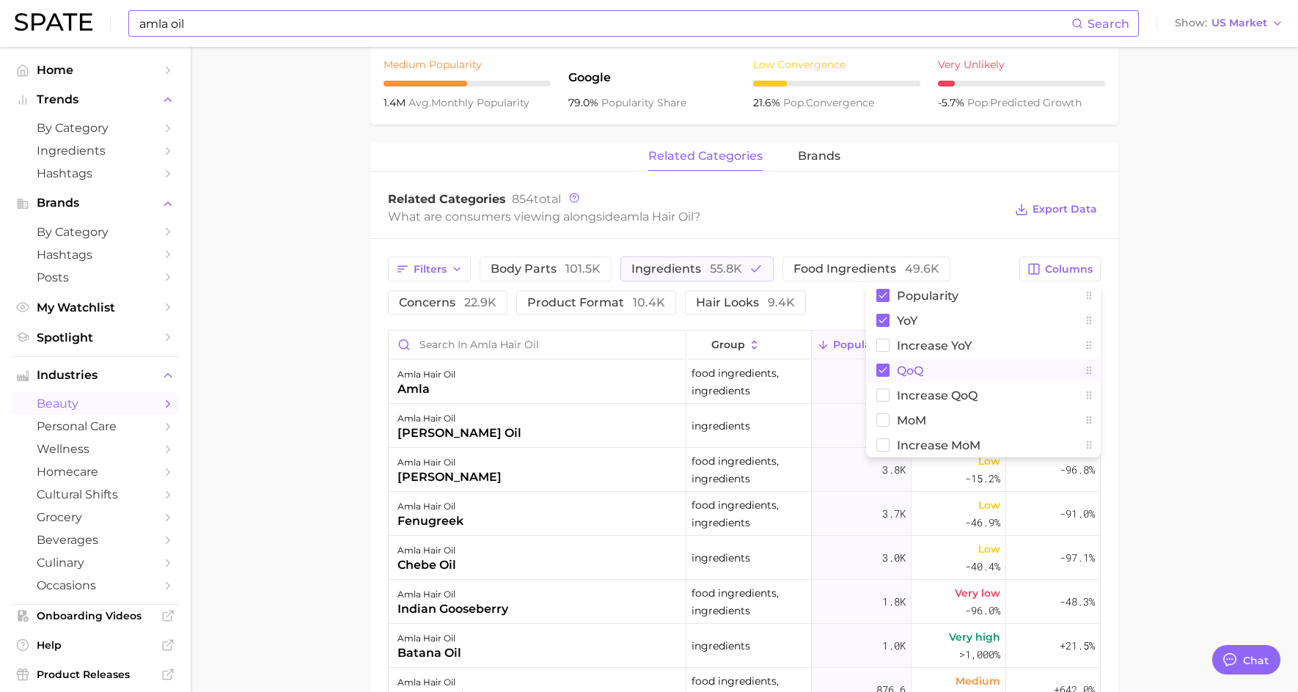
scroll to position [640, 0]
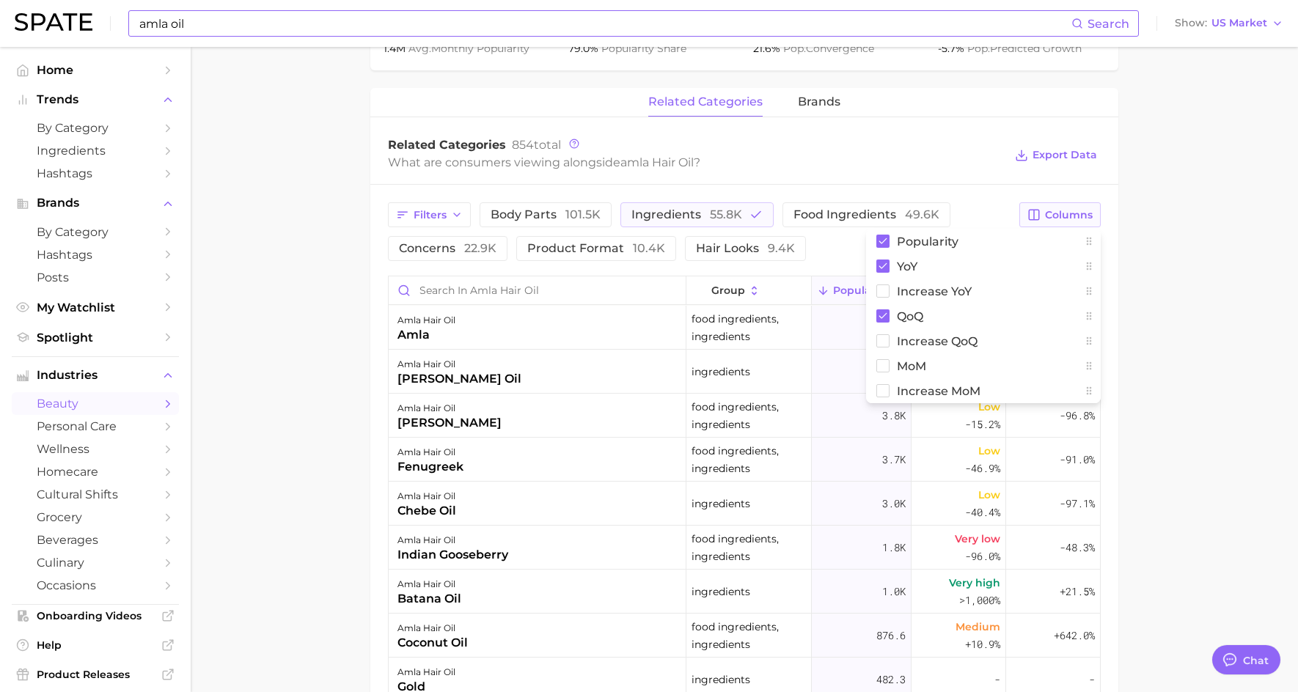
click at [1079, 219] on span "Columns" at bounding box center [1069, 215] width 48 height 12
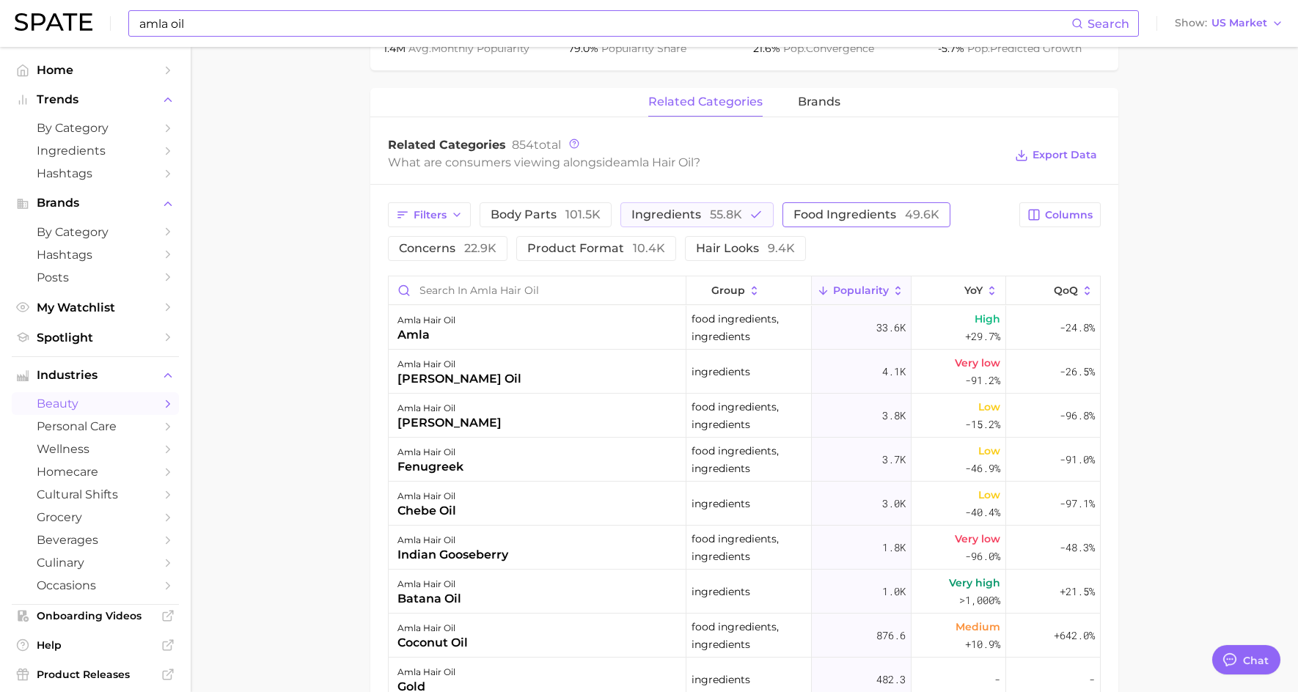
click at [900, 220] on span "food ingredients 49.6k" at bounding box center [866, 215] width 146 height 12
click at [947, 213] on icon "button" at bounding box center [953, 214] width 13 height 13
click at [458, 216] on icon "button" at bounding box center [457, 215] width 12 height 12
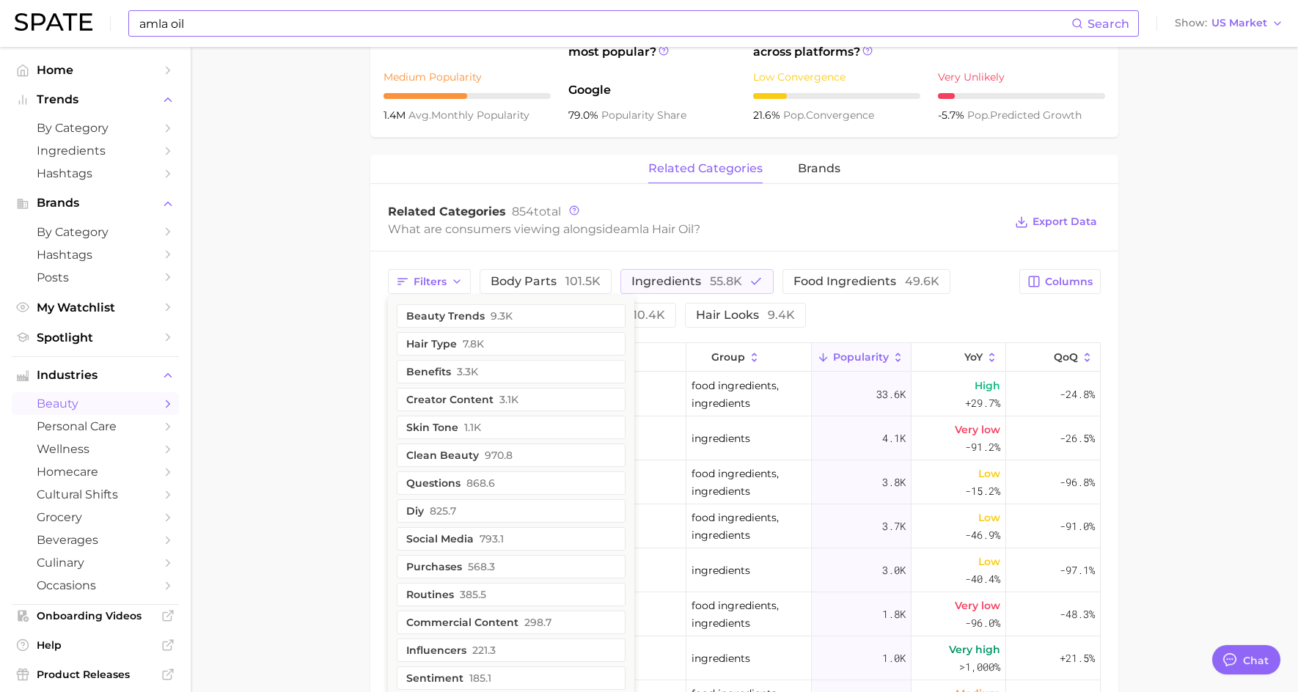
scroll to position [567, 0]
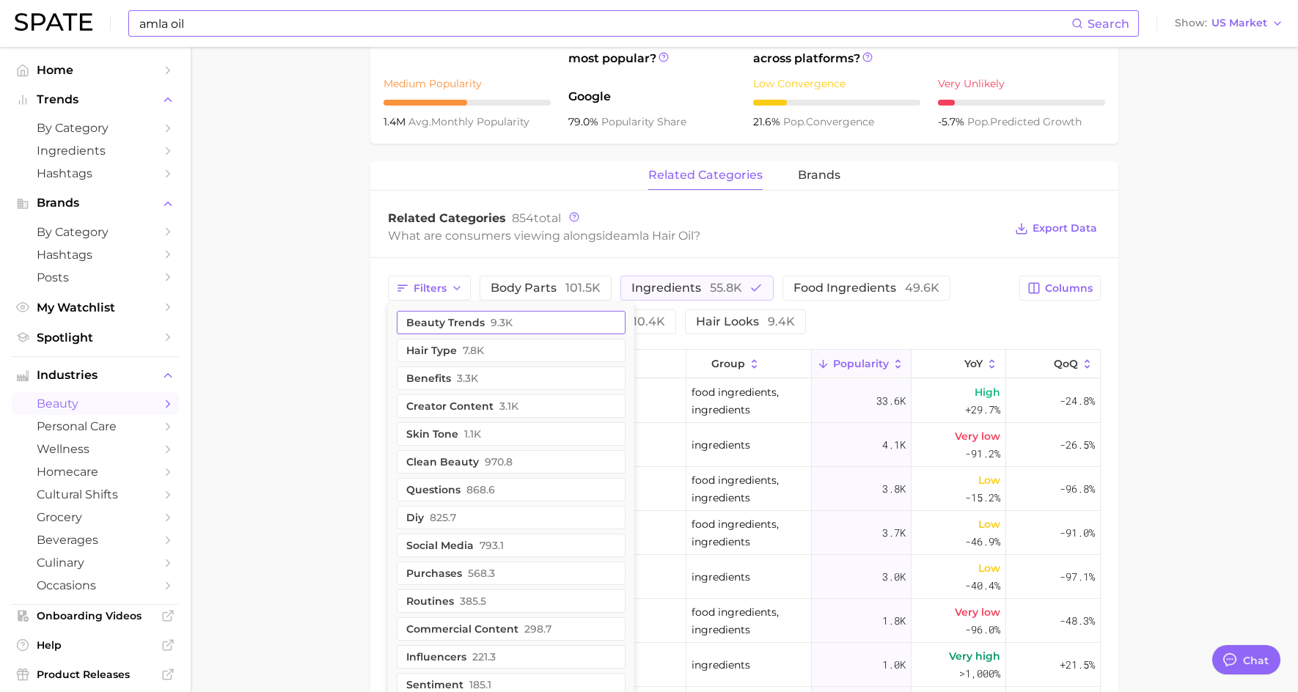
click at [455, 320] on button "beauty trends 9.3k" at bounding box center [511, 322] width 229 height 23
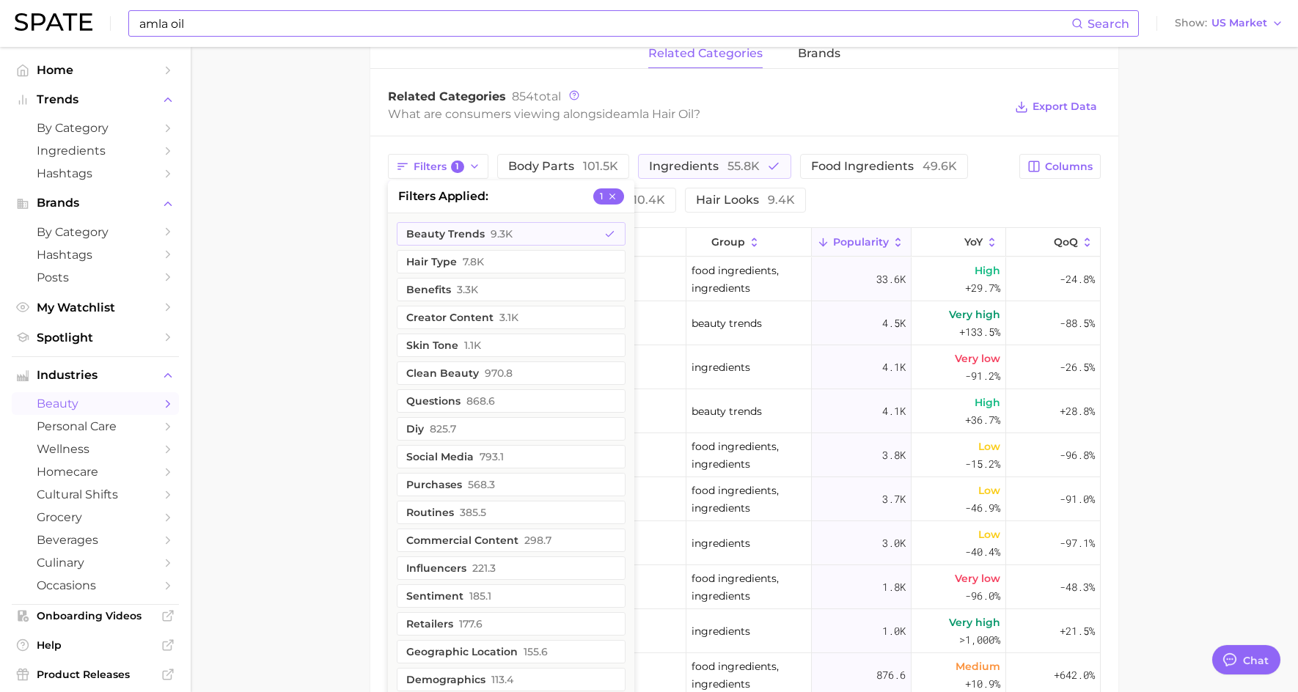
scroll to position [713, 0]
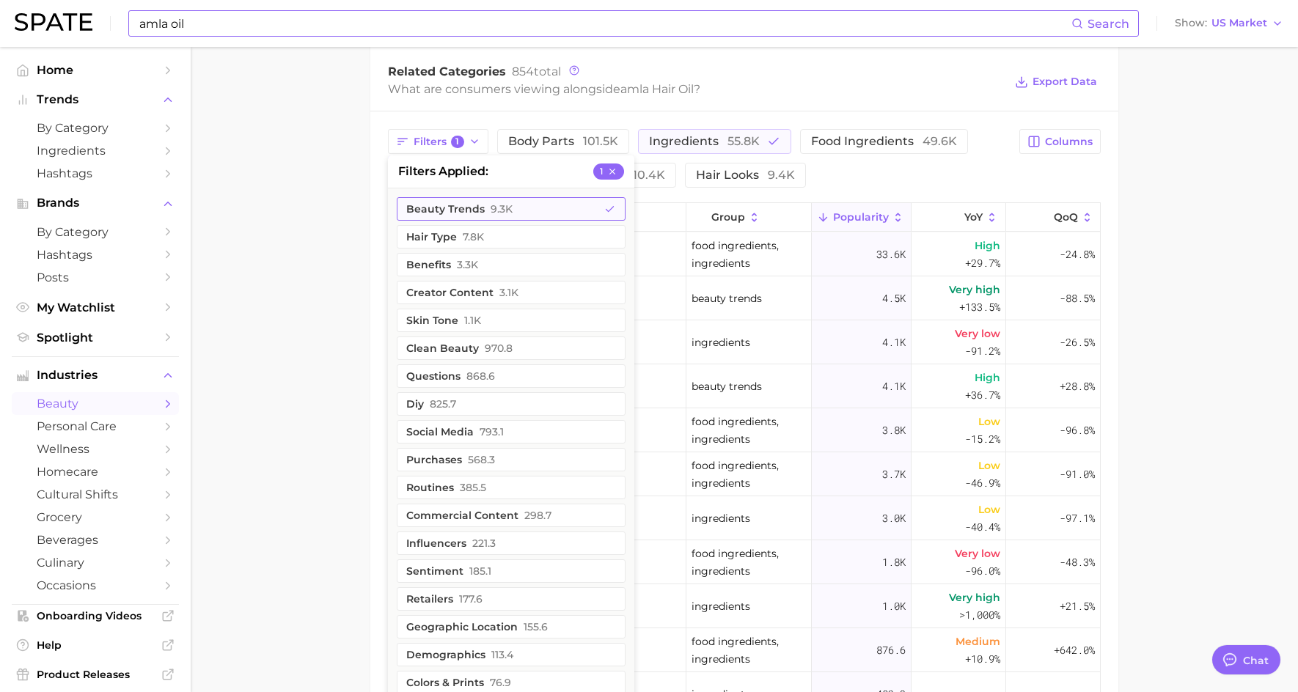
click at [433, 208] on button "beauty trends 9.3k" at bounding box center [511, 208] width 229 height 23
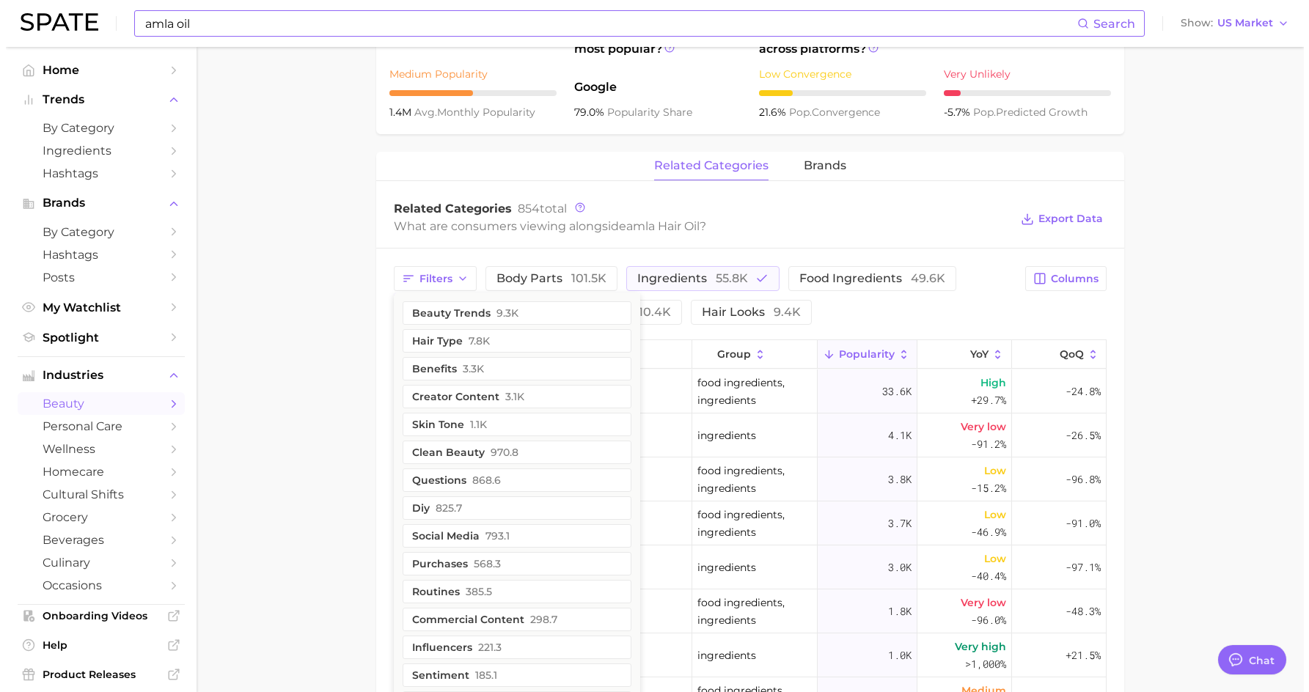
scroll to position [567, 0]
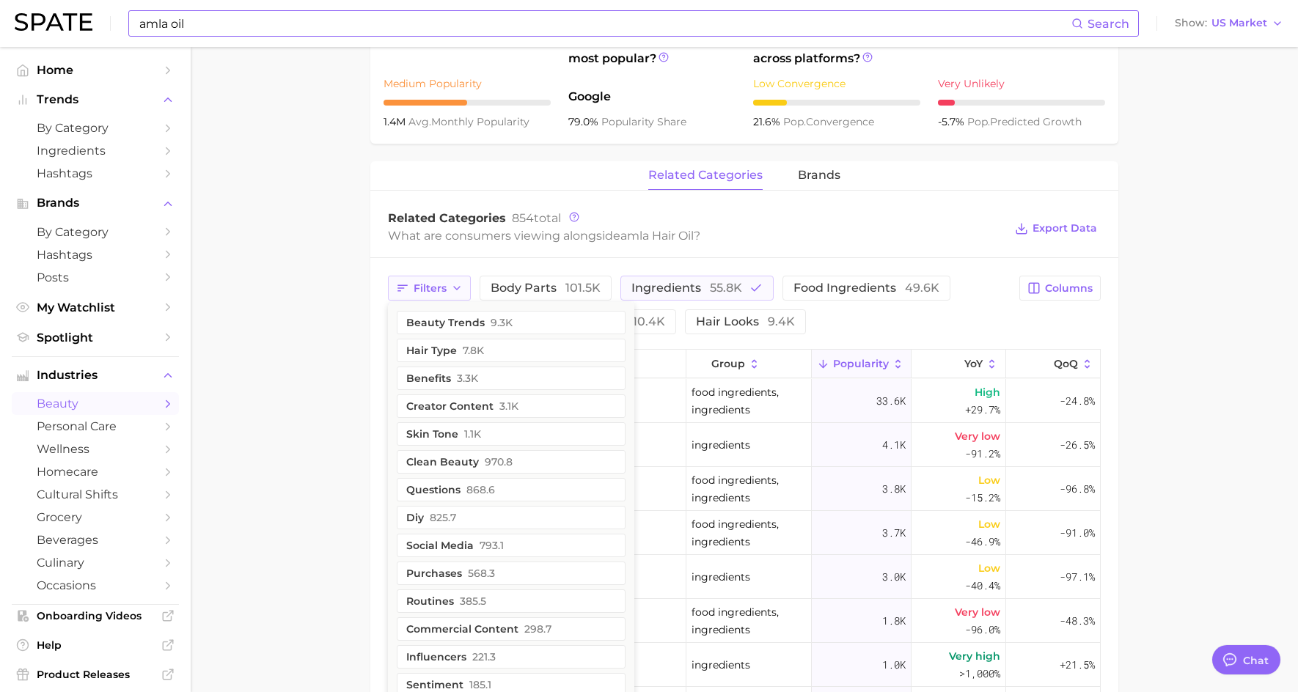
click at [434, 291] on span "Filters" at bounding box center [430, 288] width 33 height 12
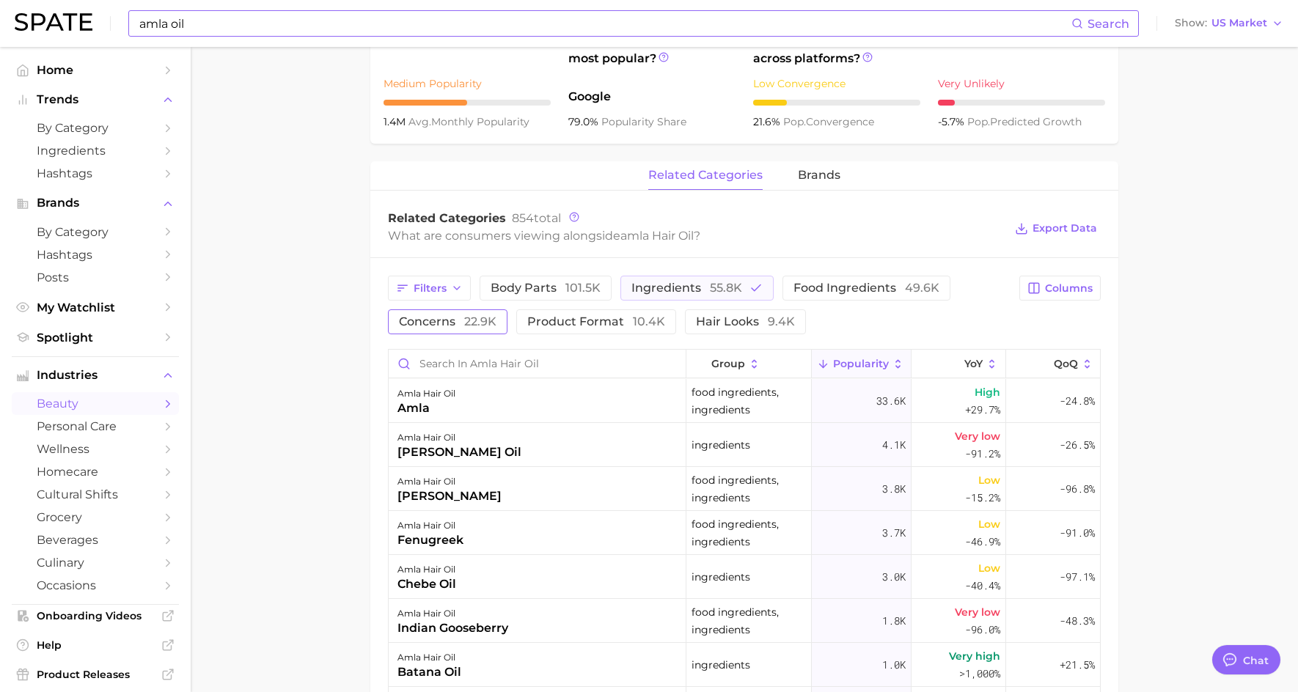
click at [435, 323] on span "concerns 22.9k" at bounding box center [448, 322] width 98 height 12
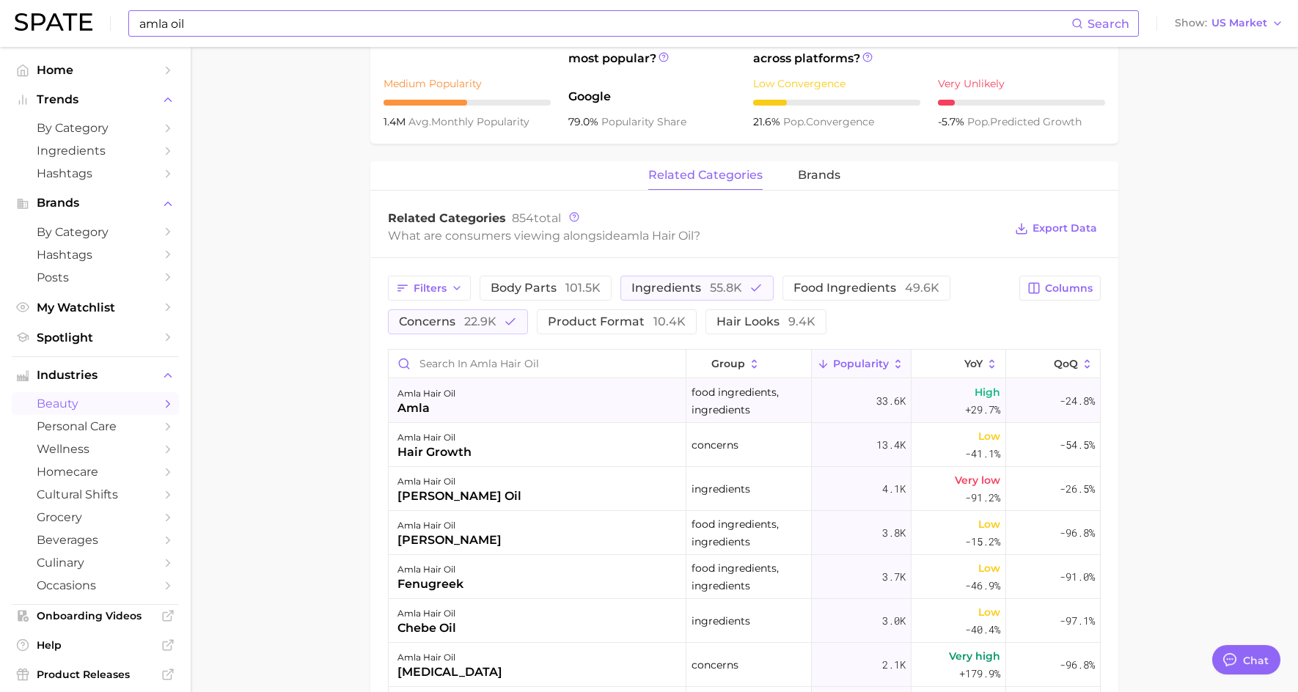
click at [428, 403] on div "amla" at bounding box center [426, 409] width 58 height 18
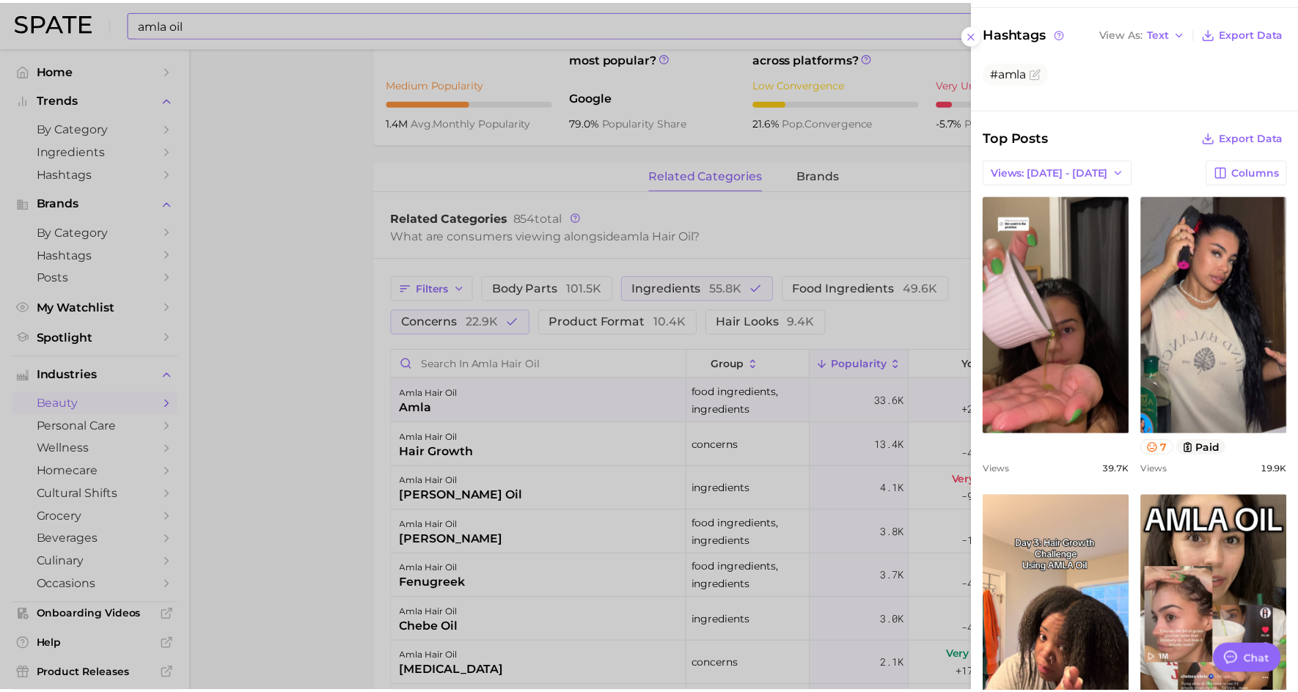
scroll to position [513, 0]
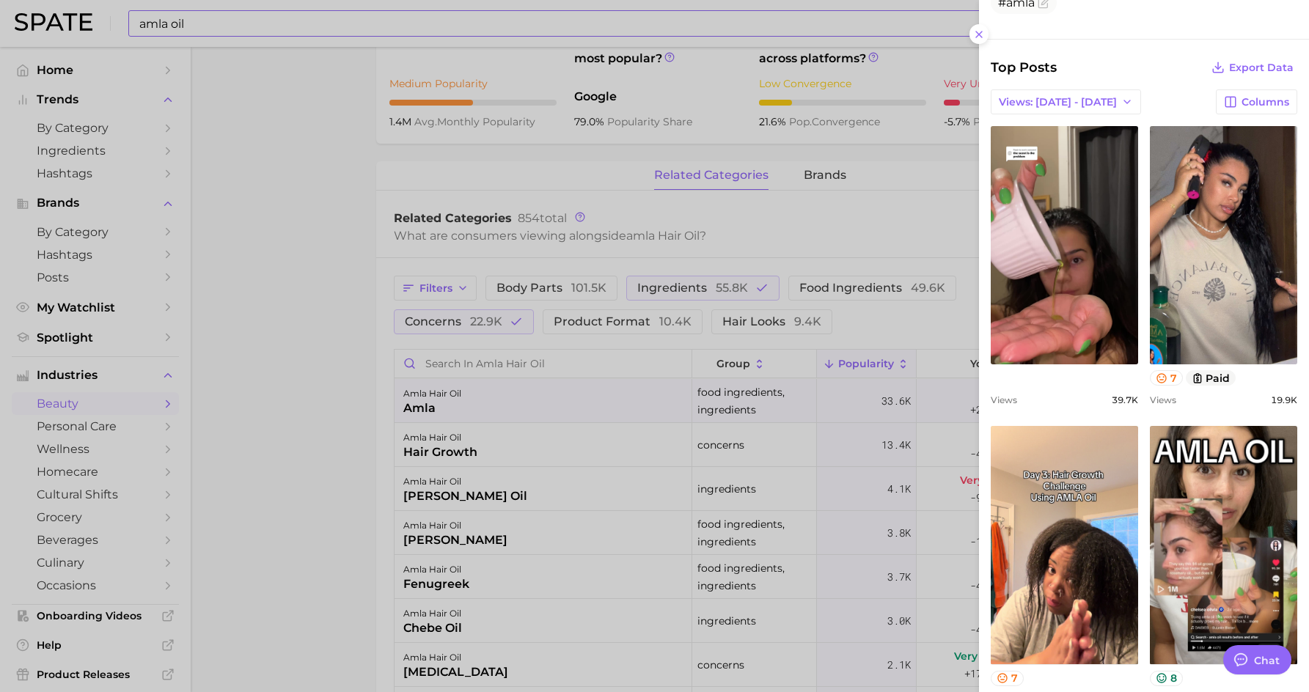
click at [327, 333] on div at bounding box center [654, 346] width 1309 height 692
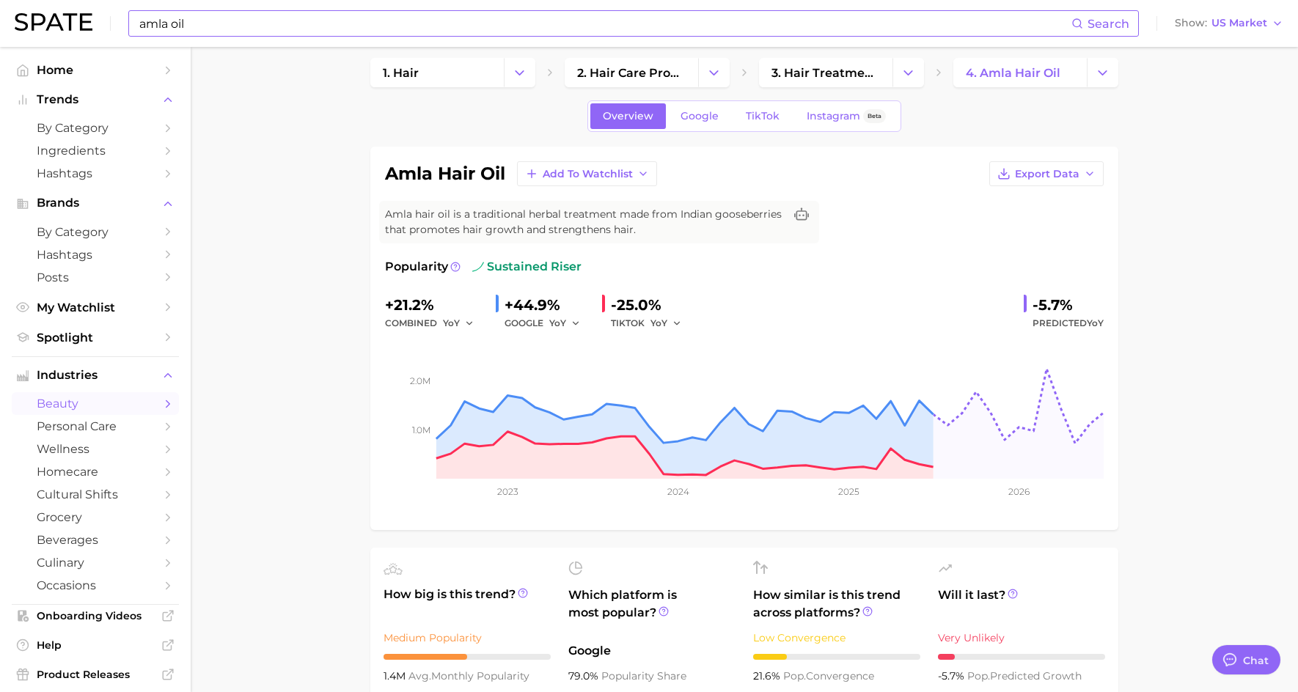
scroll to position [0, 0]
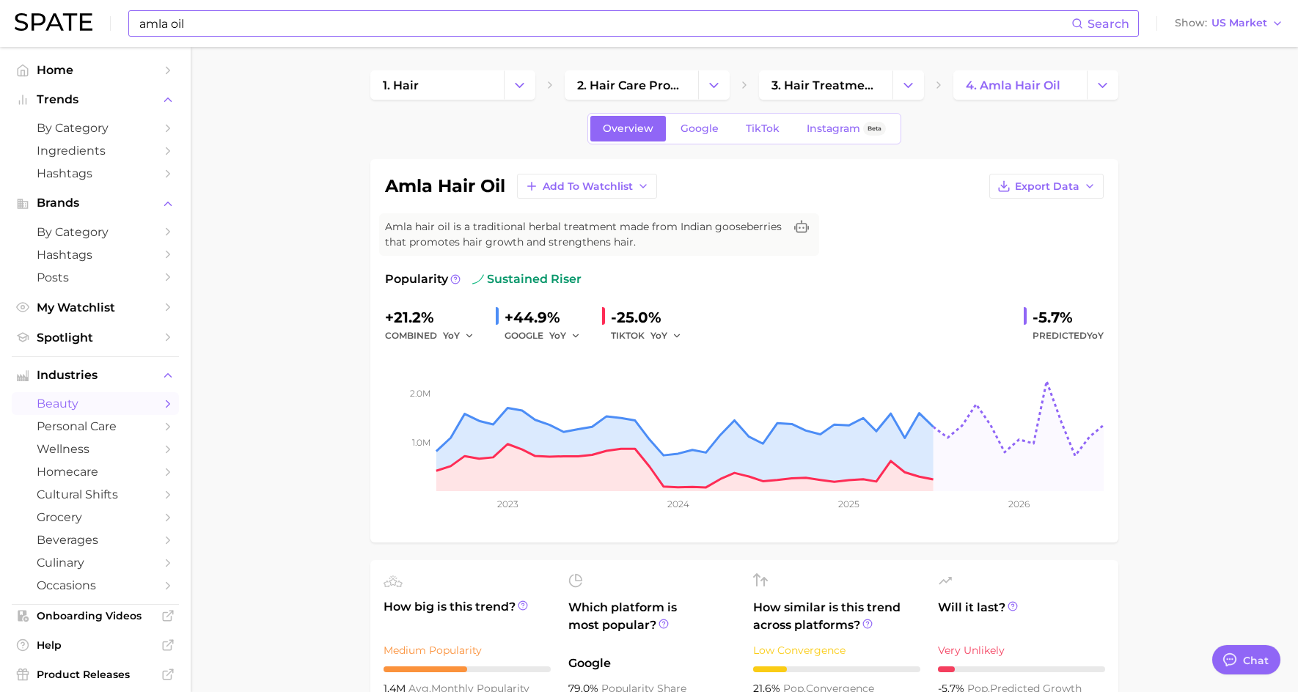
click at [225, 20] on input "amla oil" at bounding box center [604, 23] width 933 height 25
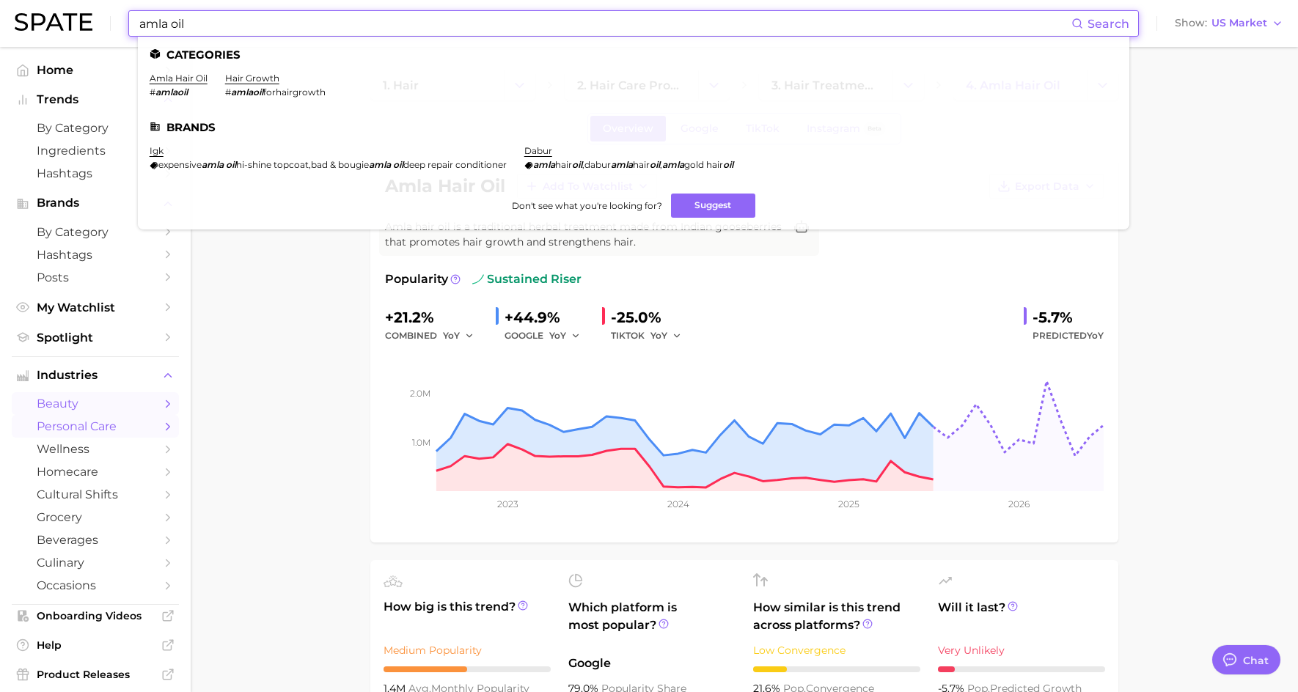
click at [73, 428] on span "personal care" at bounding box center [95, 426] width 117 height 14
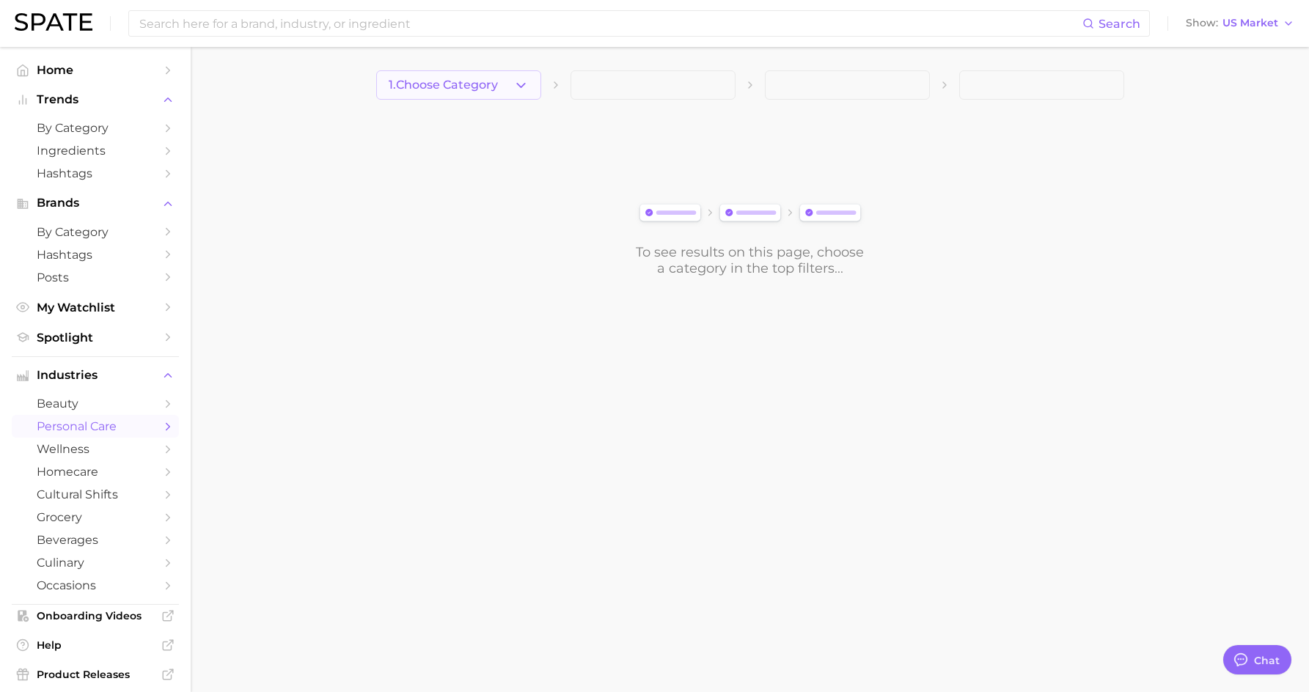
click at [422, 89] on span "1. Choose Category" at bounding box center [443, 84] width 109 height 13
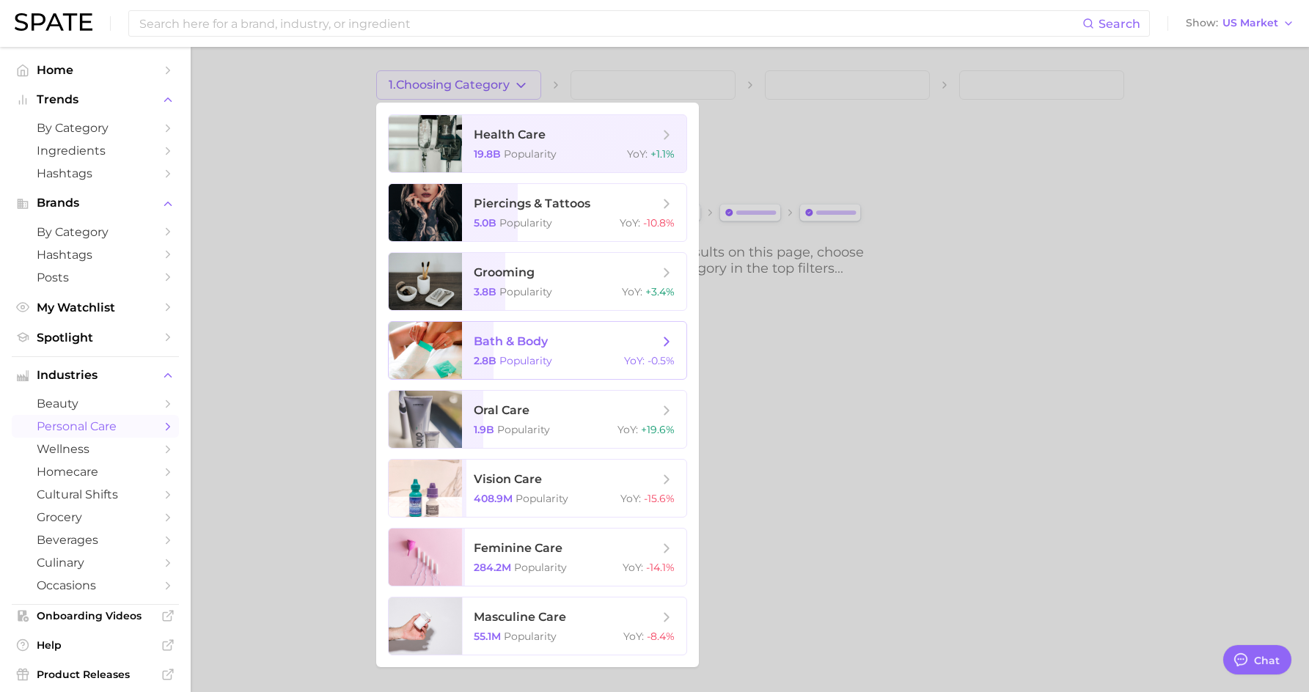
click at [551, 356] on span "Popularity" at bounding box center [525, 360] width 53 height 13
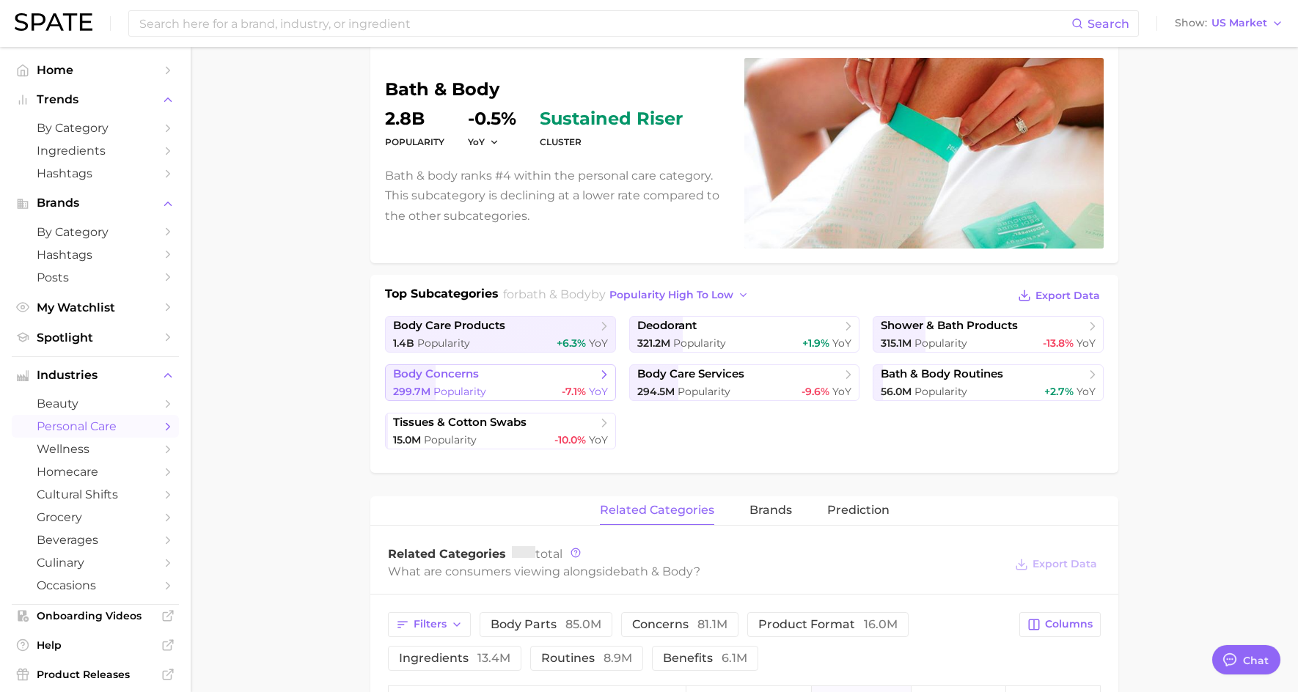
scroll to position [147, 0]
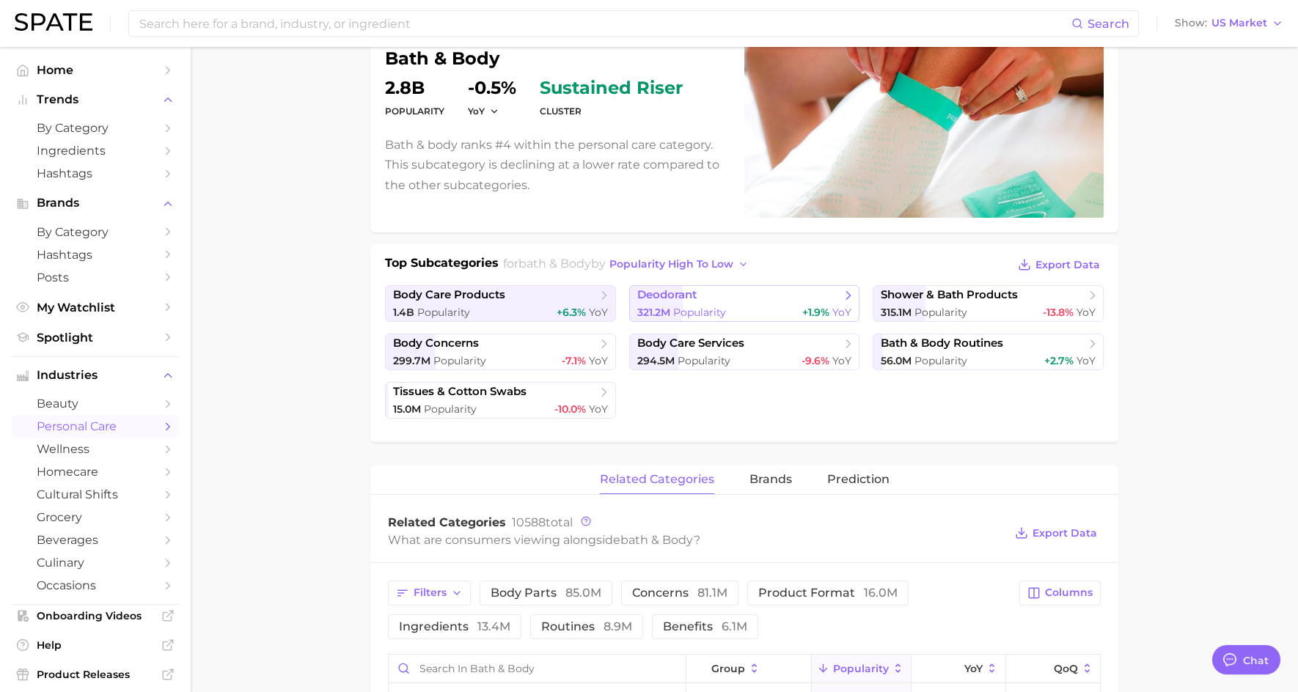
click at [666, 306] on span "321.2m" at bounding box center [653, 312] width 33 height 13
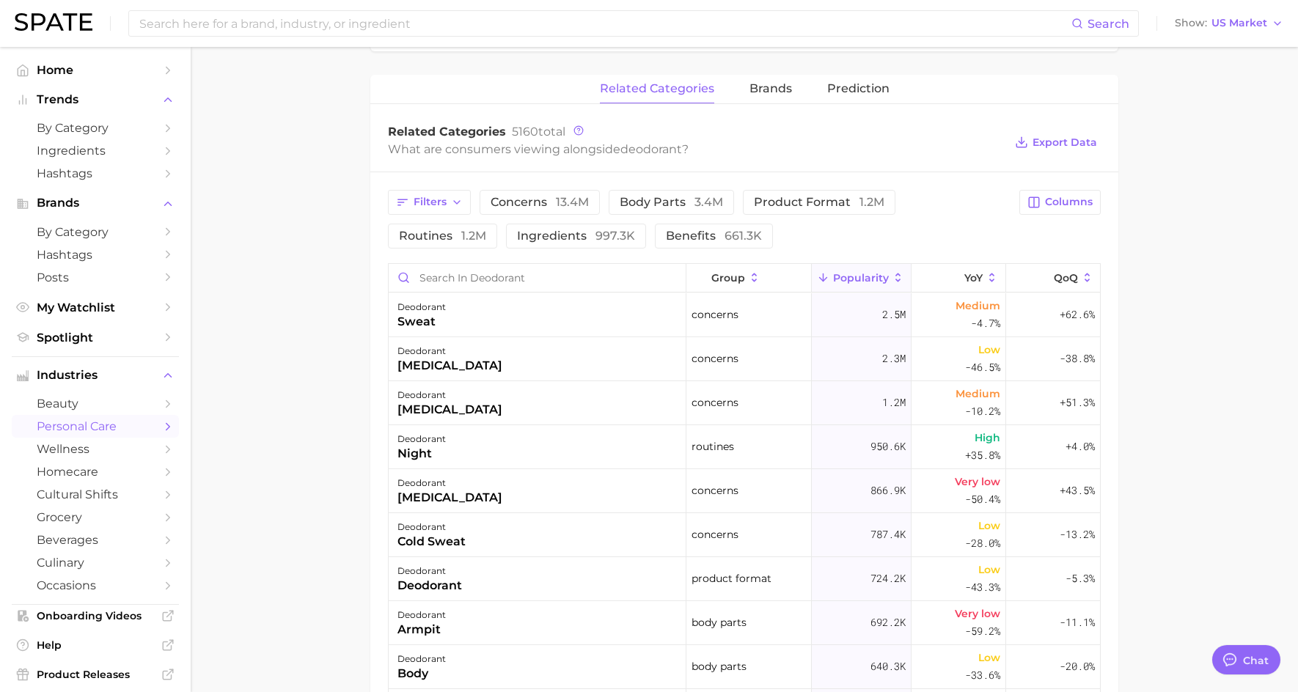
scroll to position [513, 0]
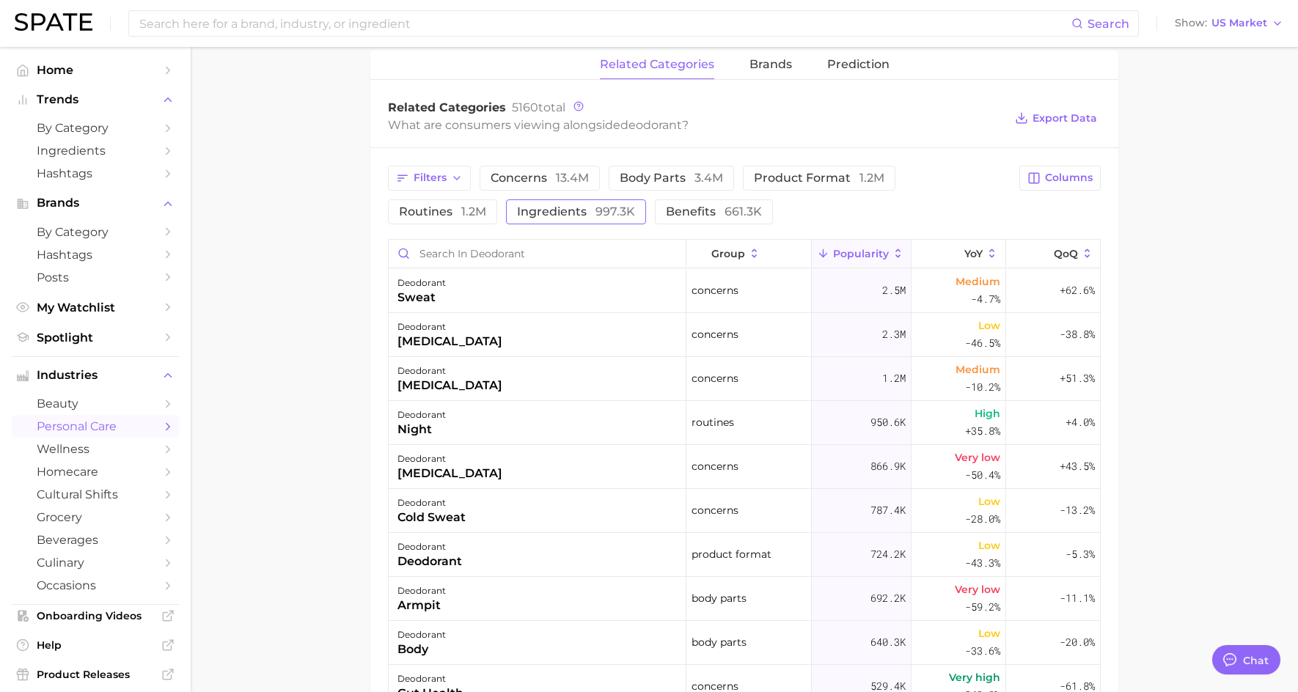
click at [595, 216] on span "997.3k" at bounding box center [615, 212] width 40 height 14
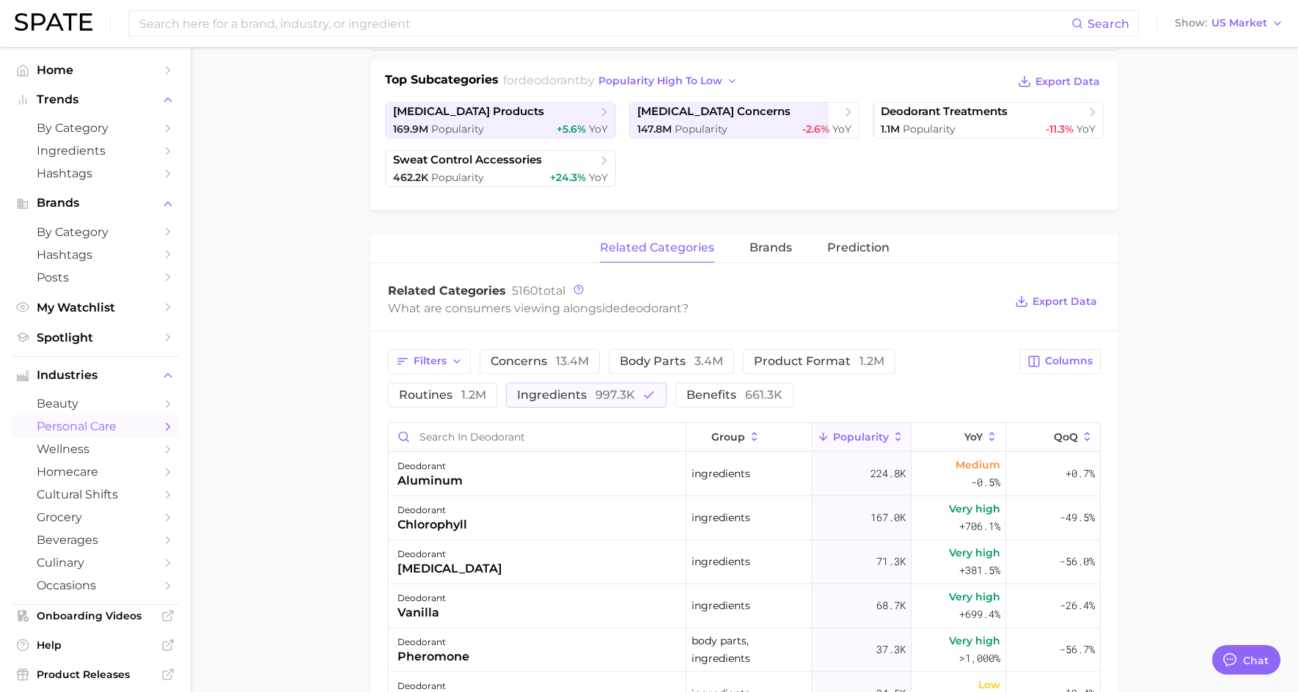
scroll to position [0, 0]
